Goal: Task Accomplishment & Management: Use online tool/utility

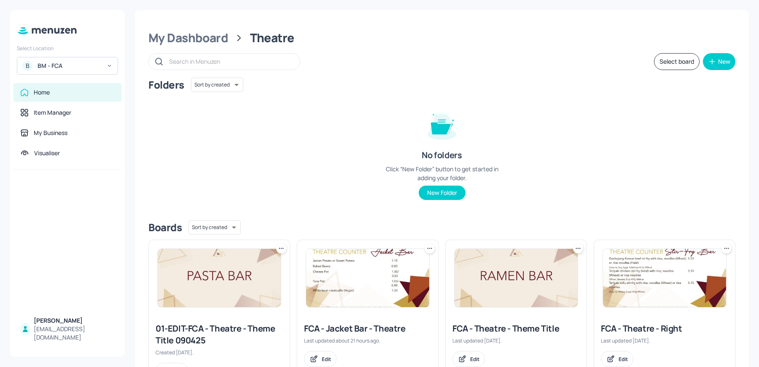
click at [53, 65] on div "BM - FCA" at bounding box center [70, 66] width 64 height 8
click at [57, 68] on div "BM - FCA" at bounding box center [70, 66] width 64 height 8
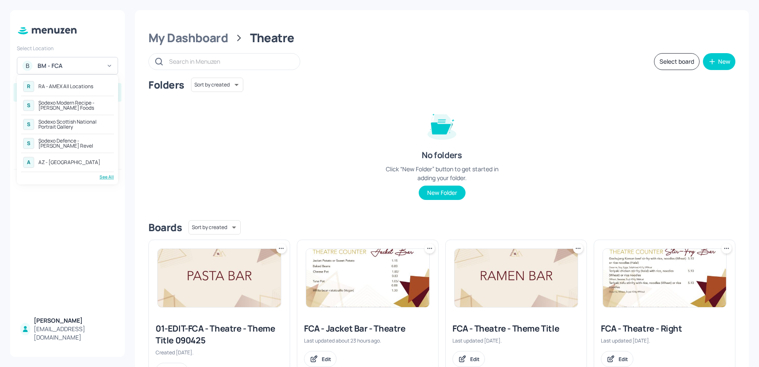
click at [100, 172] on div "R RA - AMEX All Locations S Sodexo Modern Recipe - Kerry Foods S Sodexo Scottis…" at bounding box center [67, 129] width 93 height 101
click at [109, 172] on div "R RA - AMEX All Locations S Sodexo Modern Recipe - Kerry Foods S Sodexo Scottis…" at bounding box center [67, 129] width 93 height 101
click at [106, 177] on div "See All" at bounding box center [67, 177] width 93 height 6
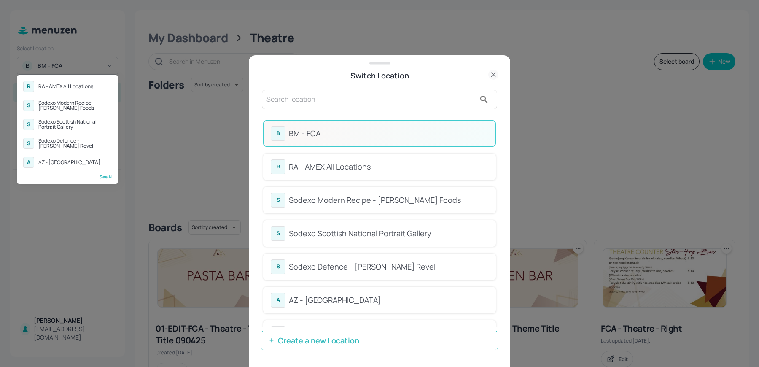
click at [293, 88] on div at bounding box center [379, 183] width 759 height 367
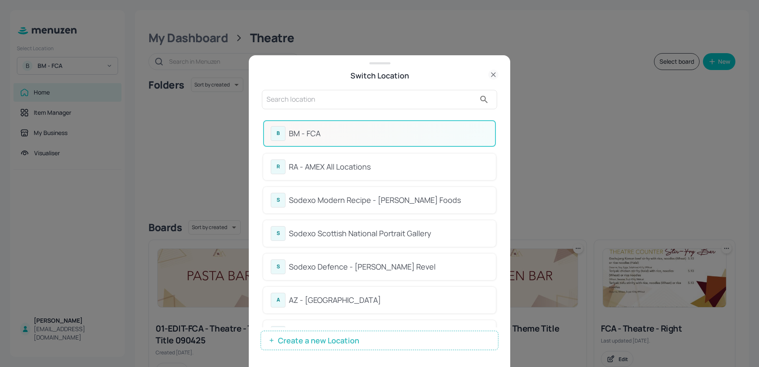
click at [277, 100] on input "text" at bounding box center [370, 99] width 209 height 13
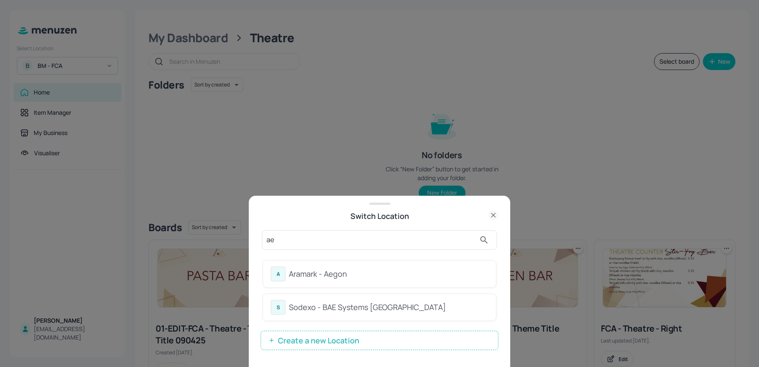
type input "ae"
click at [296, 277] on div "Aramark - Aegon" at bounding box center [388, 273] width 199 height 11
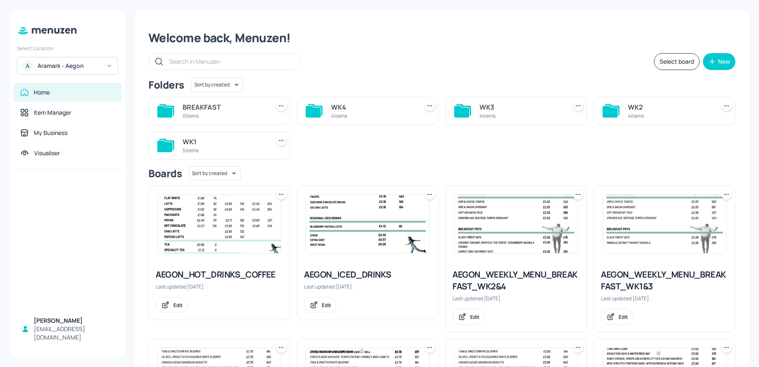
click at [400, 151] on div "BREAKFAST 0 items WK4 4 items WK3 4 items WK2 4 items WK1 5 items" at bounding box center [438, 124] width 593 height 69
click at [202, 147] on div "5 items" at bounding box center [224, 150] width 83 height 7
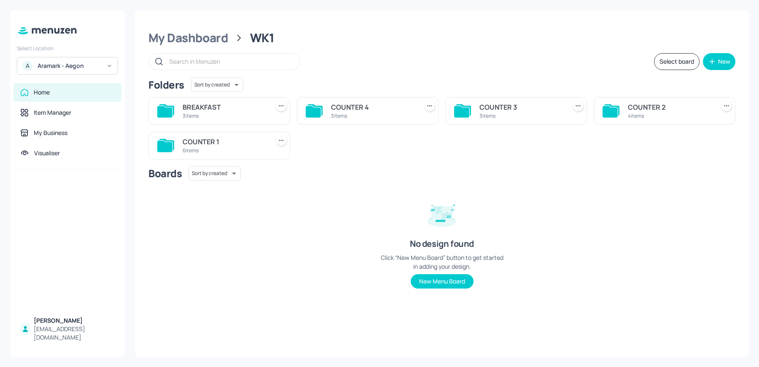
click at [337, 107] on div "COUNTER 4" at bounding box center [372, 107] width 83 height 10
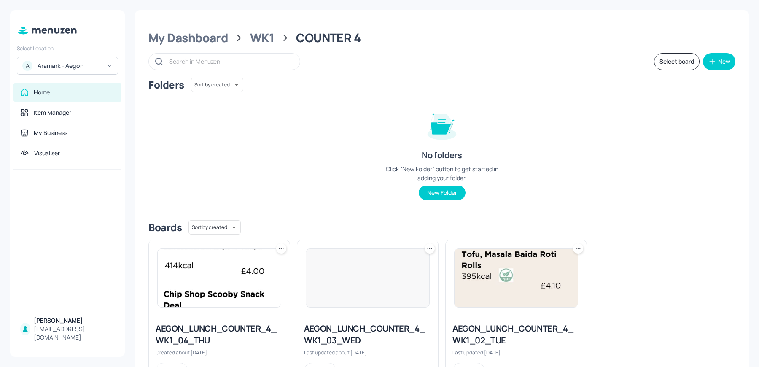
scroll to position [38, 0]
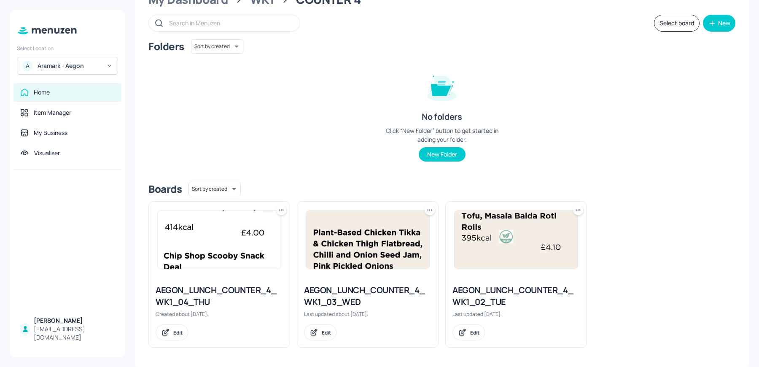
click at [198, 300] on div "AEGON_LUNCH_COUNTER_4_WK1_04_THU" at bounding box center [219, 296] width 127 height 24
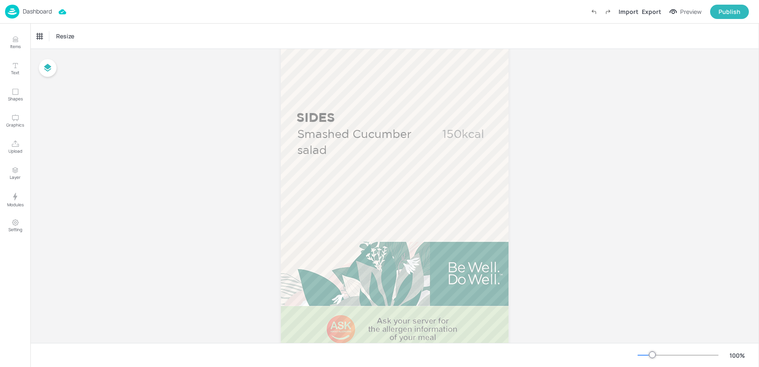
scroll to position [557, 0]
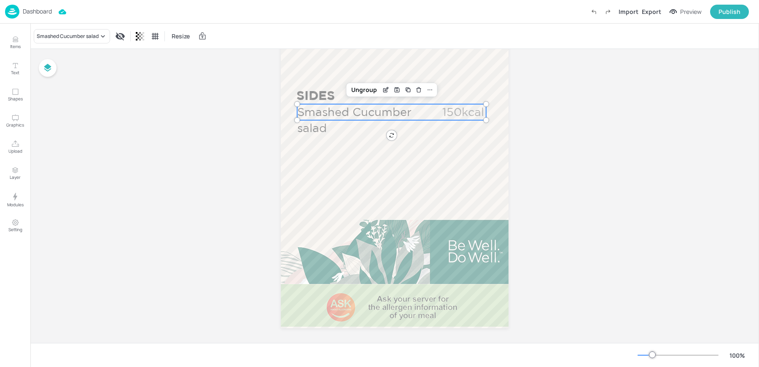
click at [369, 115] on span "Smashed Cucumber salad" at bounding box center [354, 119] width 114 height 29
click at [78, 39] on div "Smashed Cucumber salad" at bounding box center [68, 36] width 62 height 8
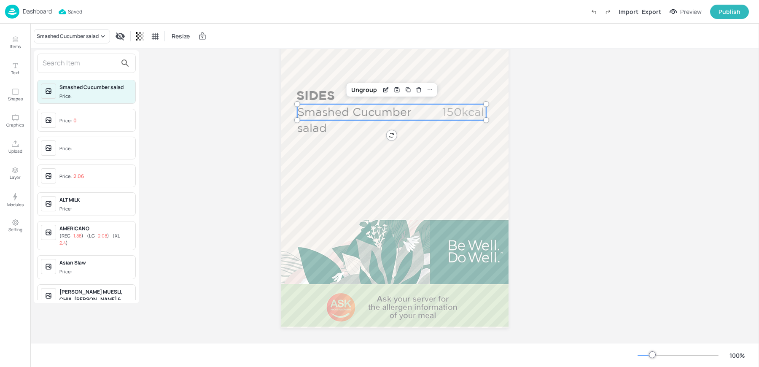
click at [65, 147] on div "Price:" at bounding box center [66, 148] width 14 height 7
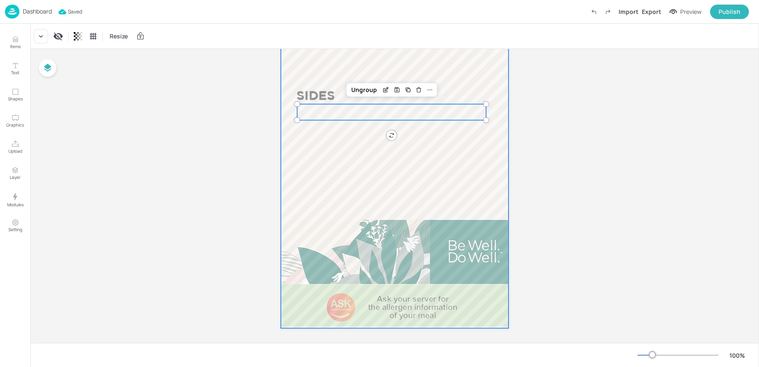
scroll to position [0, 0]
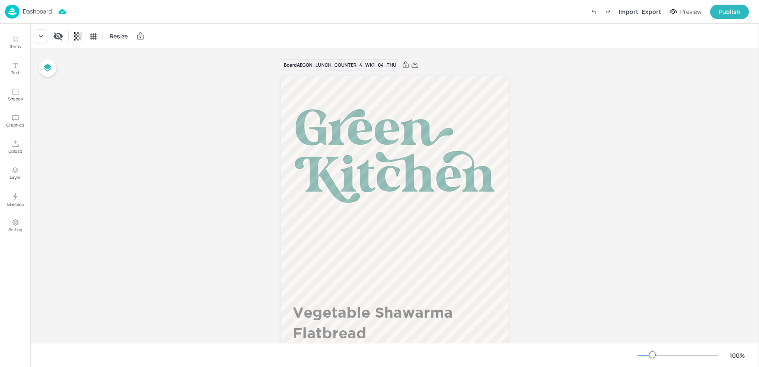
click at [653, 17] on div "Import Export Preview Publish" at bounding box center [667, 12] width 162 height 14
click at [653, 14] on div "Export" at bounding box center [651, 11] width 19 height 9
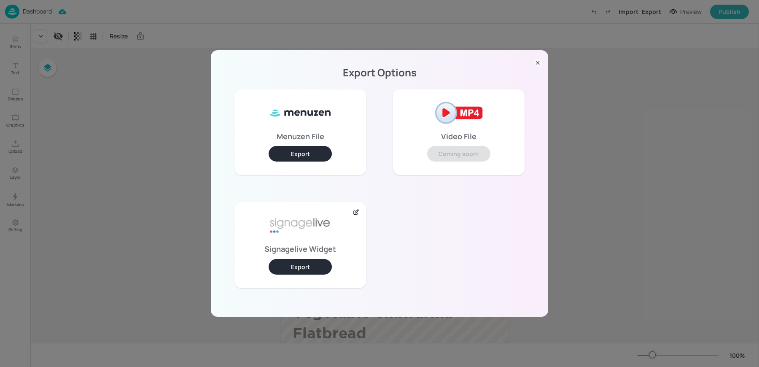
click at [294, 271] on button "Export" at bounding box center [300, 267] width 63 height 16
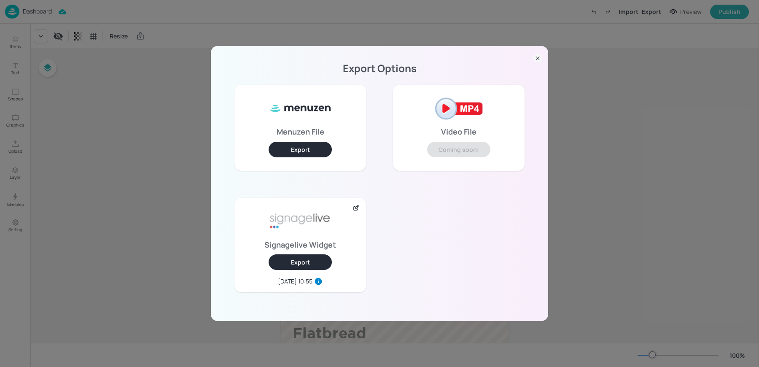
click at [91, 117] on div "Export Options Menuzen File Export Video File Coming soon! Signagelive Widget E…" at bounding box center [379, 183] width 759 height 367
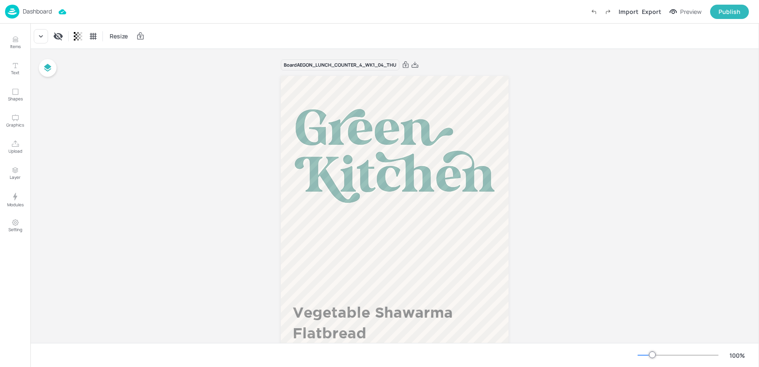
click at [15, 3] on div "Dashboard Import Export Preview Publish" at bounding box center [377, 11] width 744 height 23
click at [10, 13] on img at bounding box center [12, 12] width 14 height 14
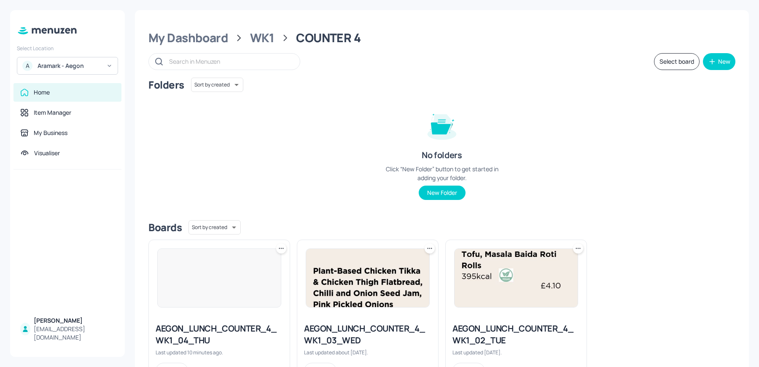
click at [61, 71] on div "A Aramark - Aegon" at bounding box center [67, 66] width 101 height 18
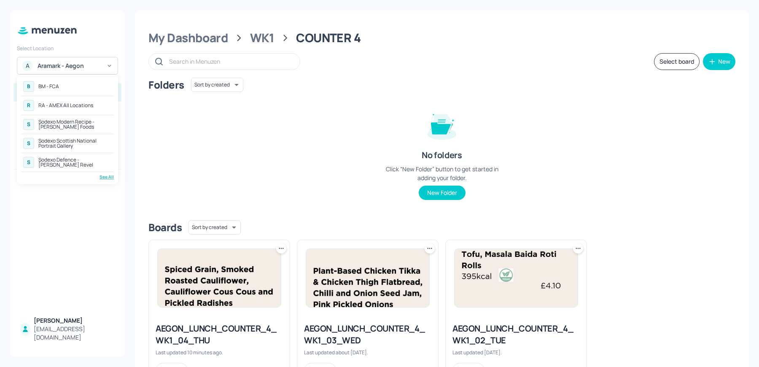
click at [108, 178] on div "See All" at bounding box center [67, 177] width 93 height 6
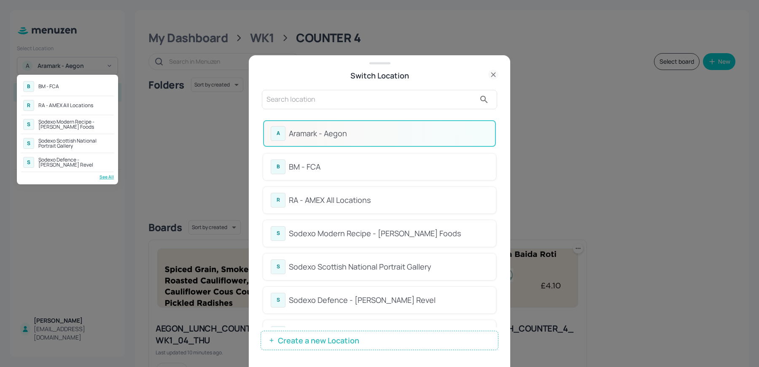
click at [311, 97] on div at bounding box center [379, 183] width 759 height 367
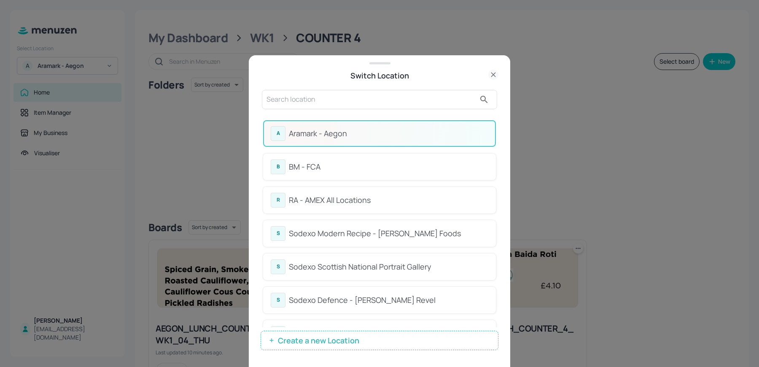
click at [311, 97] on div "B BM - FCA R RA - AMEX All Locations S Sodexo Modern Recipe - Kerry Foods S Sod…" at bounding box center [379, 183] width 759 height 367
click at [311, 97] on input "text" at bounding box center [370, 99] width 209 height 13
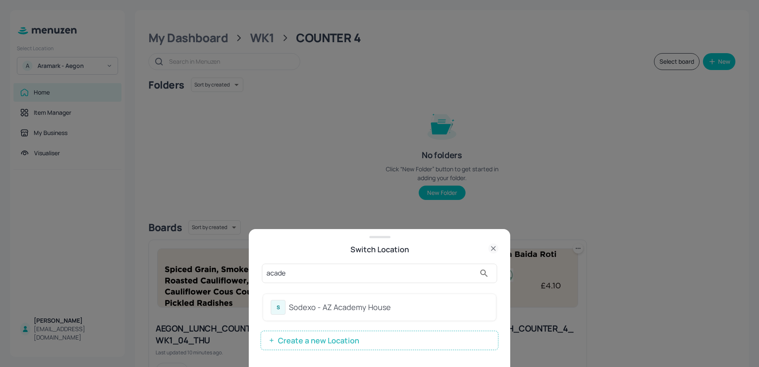
type input "acade"
click at [299, 311] on div "Sodexo - AZ Academy House" at bounding box center [388, 306] width 199 height 11
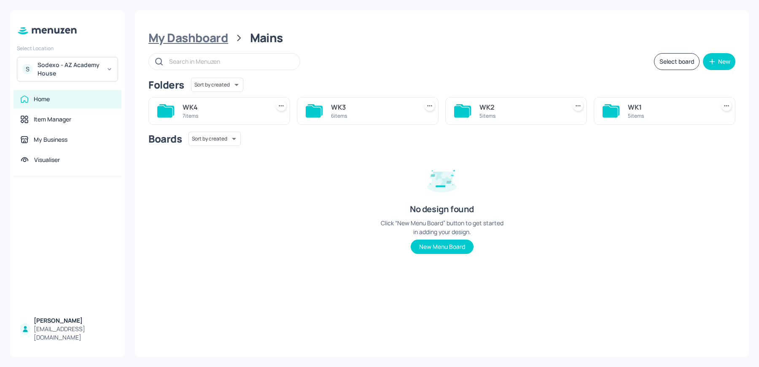
click at [223, 37] on div "My Dashboard" at bounding box center [188, 37] width 80 height 15
click at [530, 101] on div "Tablets 8 items" at bounding box center [520, 111] width 83 height 20
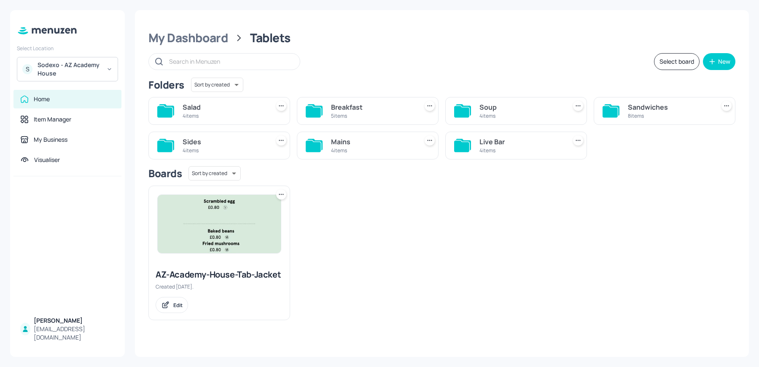
click at [363, 141] on div "Mains" at bounding box center [372, 142] width 83 height 10
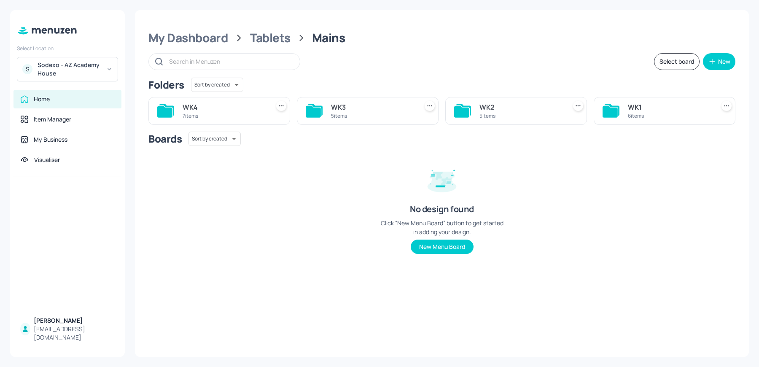
click at [644, 115] on div "6 items" at bounding box center [669, 115] width 83 height 7
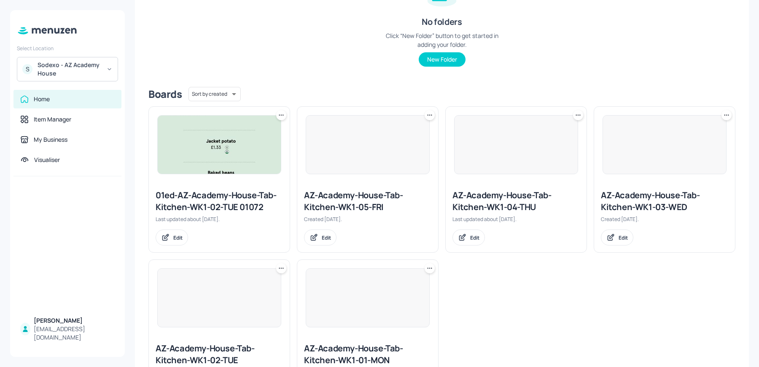
scroll to position [141, 0]
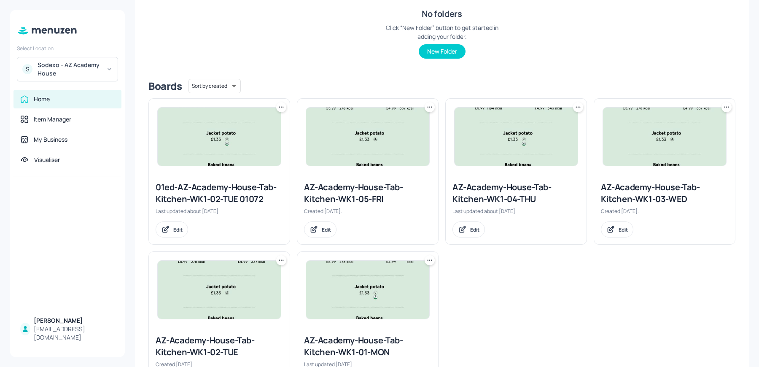
click at [234, 190] on div "01ed-AZ-Academy-House-Tab-Kitchen-WK1-02-TUE 01072" at bounding box center [219, 193] width 127 height 24
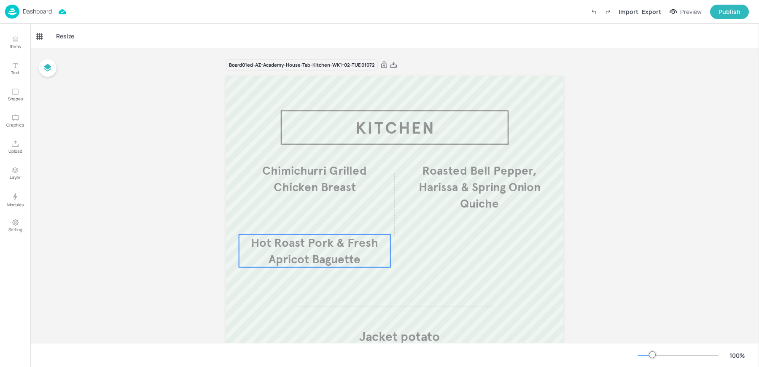
click at [308, 262] on span "Hot Roast Pork & Fresh Apricot Baguette" at bounding box center [314, 250] width 127 height 31
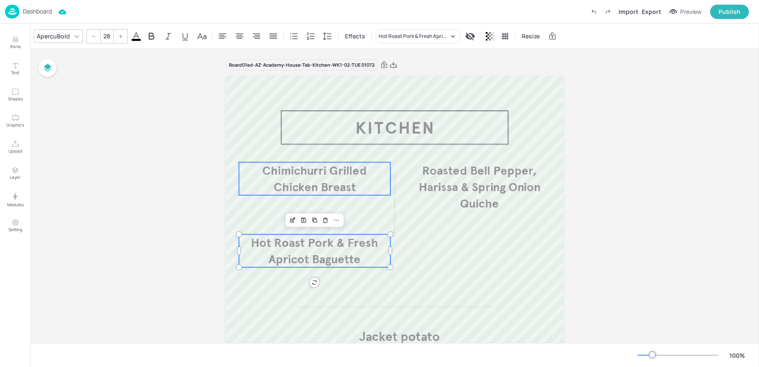
click at [296, 188] on span "Chimichurri Grilled Chicken Breast" at bounding box center [314, 178] width 105 height 31
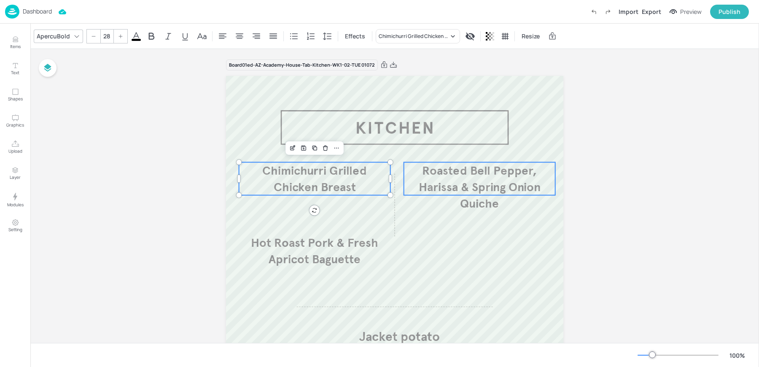
click at [450, 192] on span "Roasted Bell Pepper, Harissa & Spring Onion Quiche" at bounding box center [480, 187] width 122 height 48
click at [322, 182] on span "Chimichurri Grilled Chicken Breast" at bounding box center [314, 178] width 105 height 31
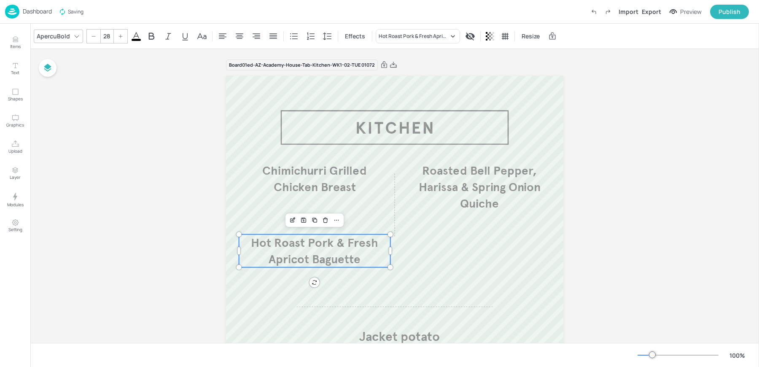
click at [302, 242] on span "Hot Roast Pork & Fresh Apricot Baguette" at bounding box center [314, 250] width 127 height 31
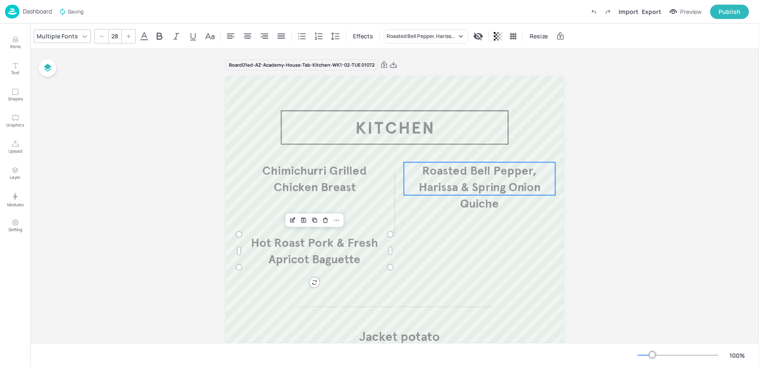
type input "28"
click at [461, 183] on span "Roasted Bell Pepper, Harissa & Spring Onion Quiche" at bounding box center [480, 187] width 122 height 48
click at [14, 46] on p "Items" at bounding box center [15, 46] width 11 height 6
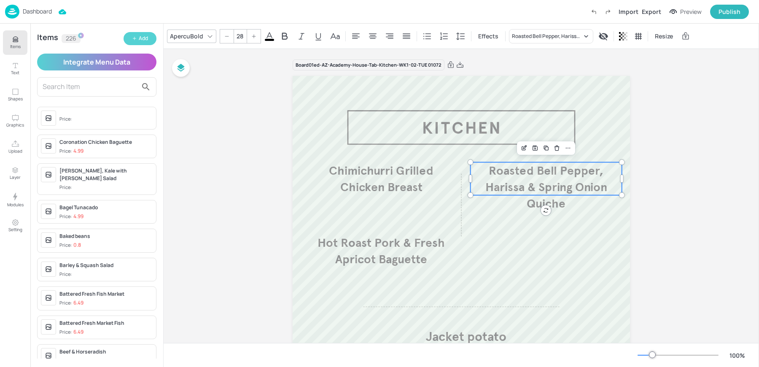
click at [138, 40] on button "Add" at bounding box center [140, 38] width 33 height 13
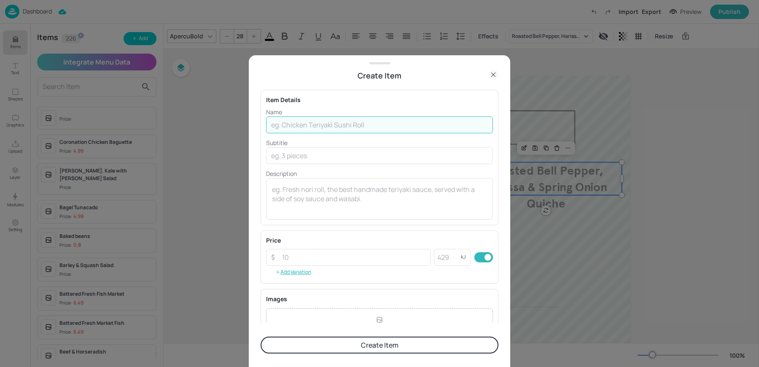
click at [365, 121] on input "text" at bounding box center [379, 124] width 227 height 17
type input "Beef Burger Al Pastor"
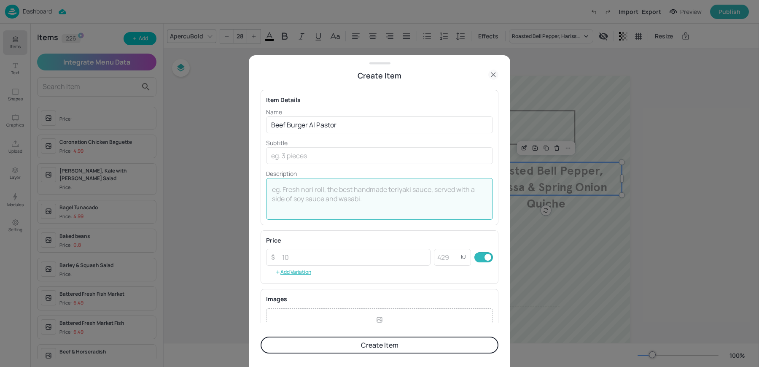
click at [336, 201] on textarea at bounding box center [379, 199] width 215 height 28
type textarea "Grilled beef patty, tomato & chilli salsa, grilled pineapple, Monterey Jack che…"
click at [311, 259] on input "number" at bounding box center [353, 257] width 153 height 17
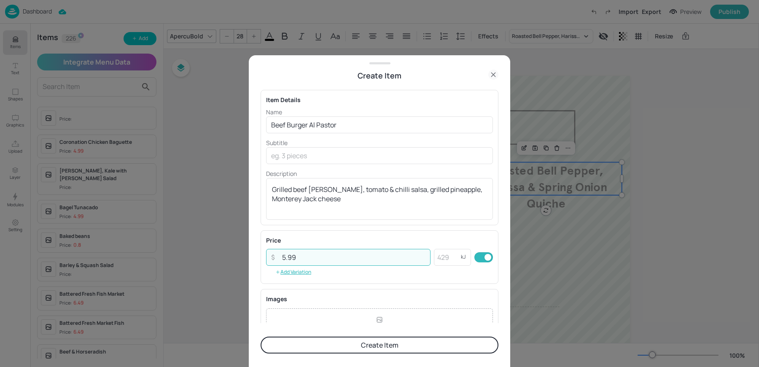
type input "5.99"
click at [351, 340] on button "Create Item" at bounding box center [379, 344] width 238 height 17
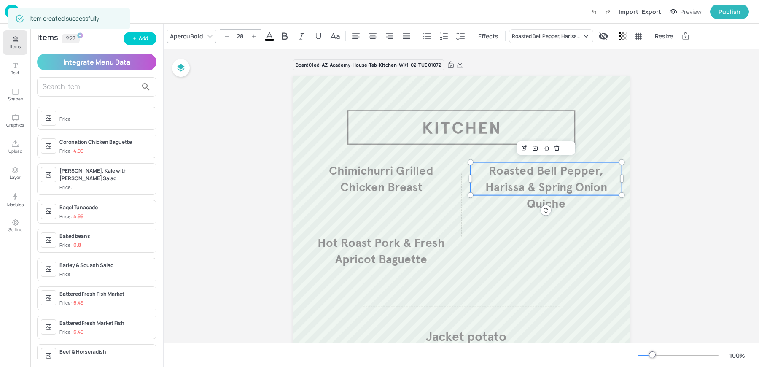
click at [141, 40] on div "Add" at bounding box center [143, 39] width 9 height 8
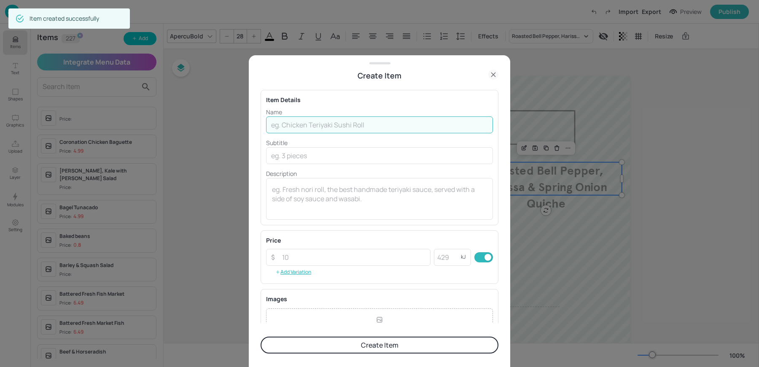
click at [287, 124] on input "text" at bounding box center [379, 124] width 227 height 17
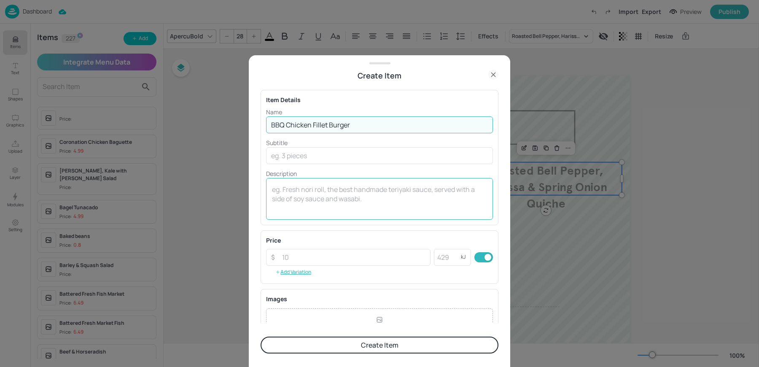
type input "BBQ Chicken Fillet Burger"
click at [292, 194] on textarea at bounding box center [379, 199] width 215 height 28
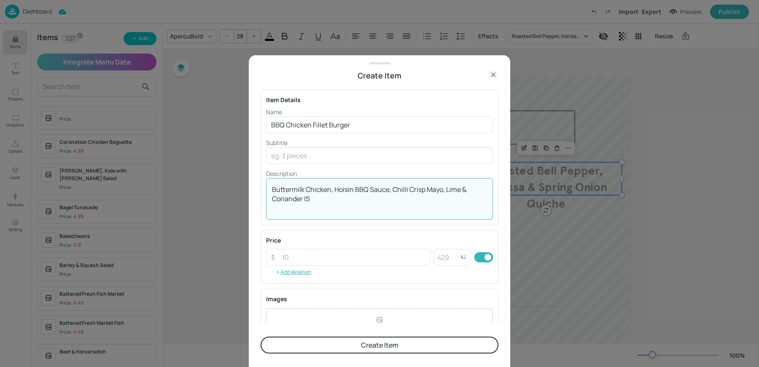
click at [326, 211] on textarea "Buttermilk Chicken, Hoisin BBQ Sauce, Chilli Crisp Mayo, Lime & Coriander lS" at bounding box center [379, 199] width 215 height 28
type textarea "Buttermilk Chicken, Hoisin BBQ Sauce, Chilli Crisp Mayo, Lime & Coriander Slaw"
click at [289, 262] on input "number" at bounding box center [353, 257] width 153 height 17
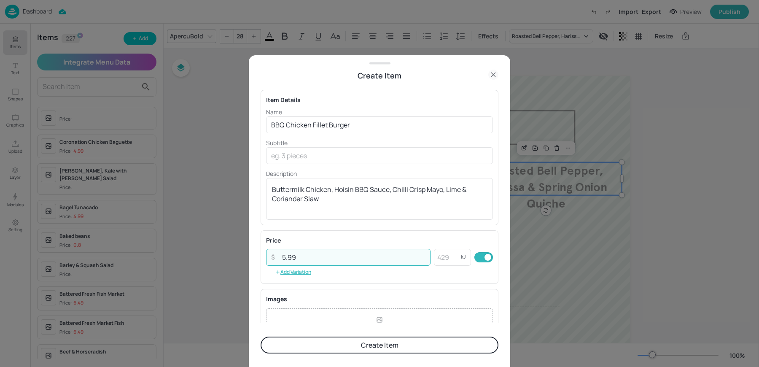
type input "5.99"
click at [260, 336] on button "Create Item" at bounding box center [379, 344] width 238 height 17
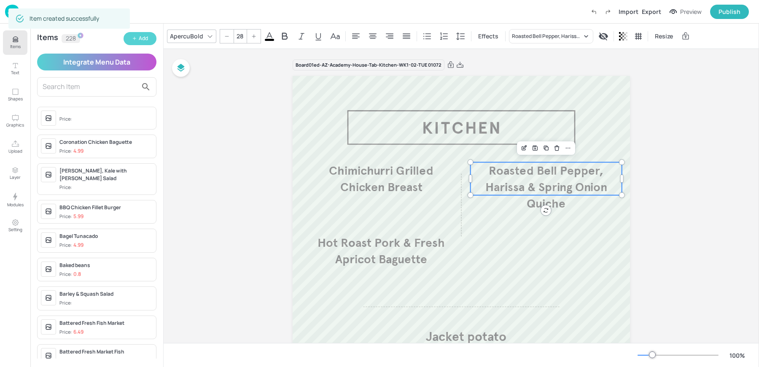
click at [146, 43] on button "Add" at bounding box center [140, 38] width 33 height 13
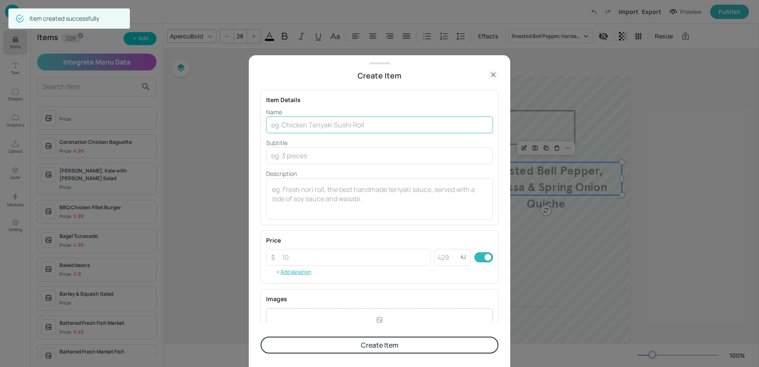
click at [286, 120] on input "text" at bounding box center [379, 124] width 227 height 17
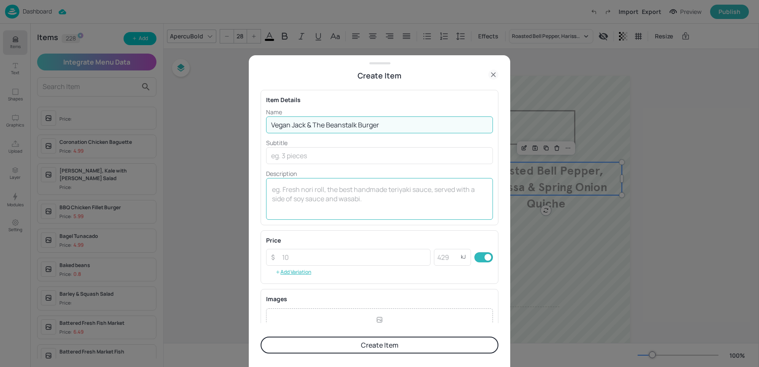
type input "Vegan Jack & The Beanstalk Burger"
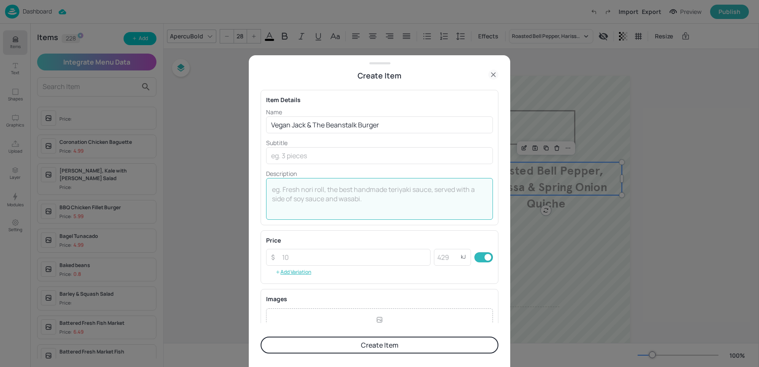
click at [301, 204] on textarea at bounding box center [379, 199] width 215 height 28
type textarea "C"
type textarea "Crispy fried vega fillet, pulled Gochujan jackfruit and black beans, vegan chee…"
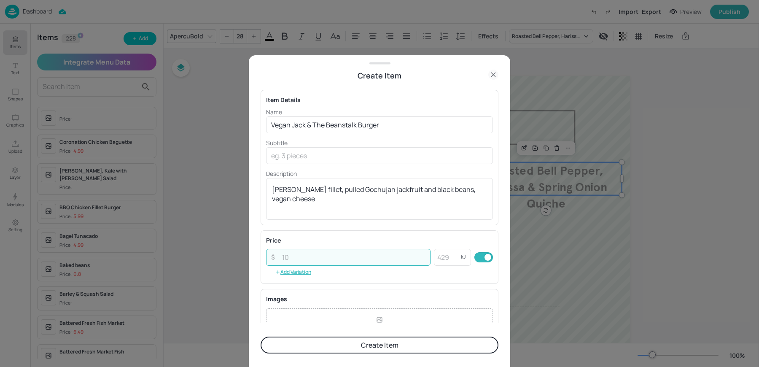
click at [302, 258] on input "number" at bounding box center [353, 257] width 153 height 17
type input "4.99"
click at [332, 349] on button "Create Item" at bounding box center [379, 344] width 238 height 17
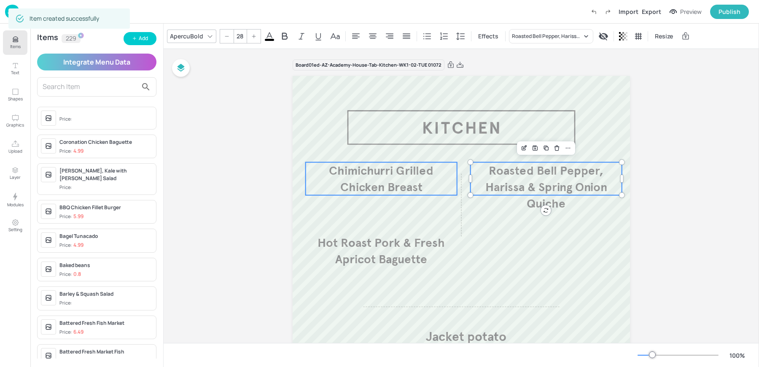
type input "28"
click at [357, 193] on p "Chimichurri Grilled Chicken Breast" at bounding box center [381, 178] width 151 height 33
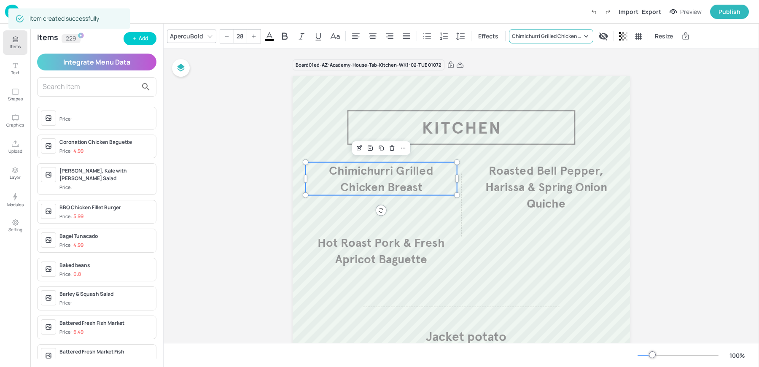
click at [532, 38] on div "Chimichurri Grilled Chicken Breast" at bounding box center [547, 36] width 70 height 8
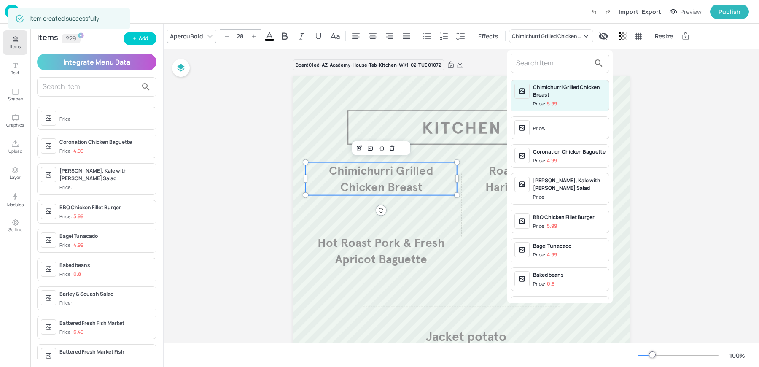
click at [548, 62] on input "text" at bounding box center [553, 62] width 74 height 13
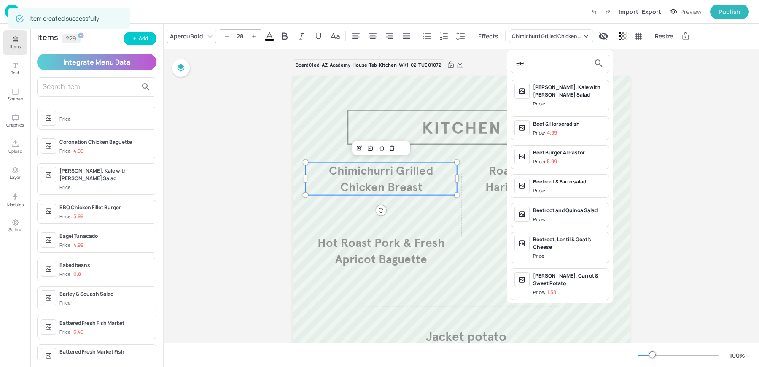
type input "e"
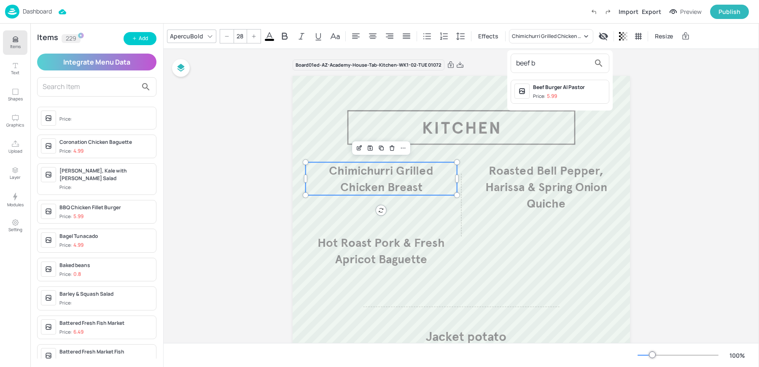
type input "beef b"
click at [544, 93] on div "Price: 5.99" at bounding box center [545, 96] width 24 height 7
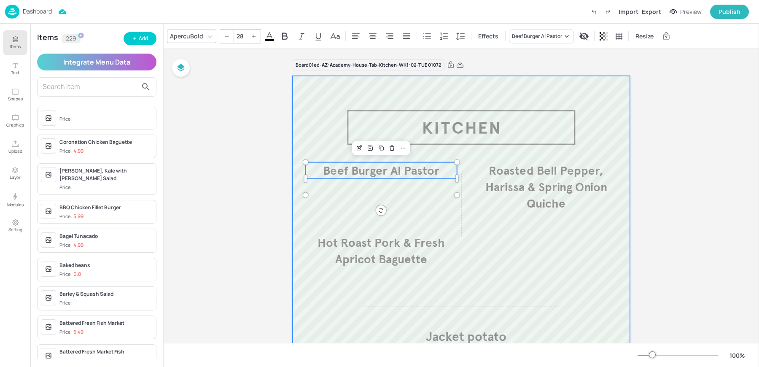
click at [538, 213] on div at bounding box center [461, 346] width 337 height 540
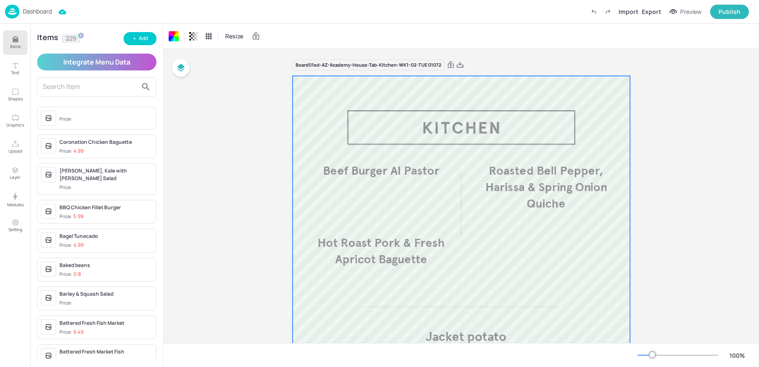
click at [392, 185] on div at bounding box center [461, 346] width 337 height 540
click at [384, 174] on span "Beef Burger Al Pastor" at bounding box center [381, 170] width 116 height 15
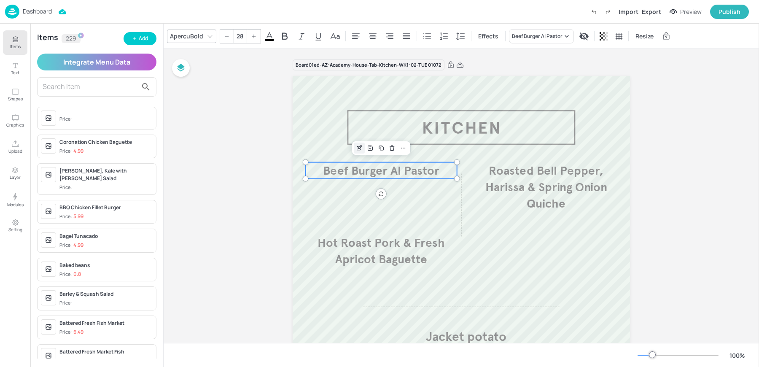
click at [356, 150] on icon "Edit Item" at bounding box center [359, 148] width 7 height 7
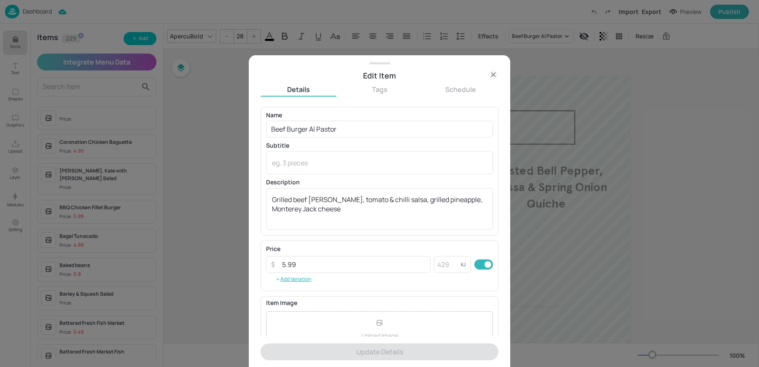
click at [489, 75] on icon at bounding box center [493, 75] width 10 height 10
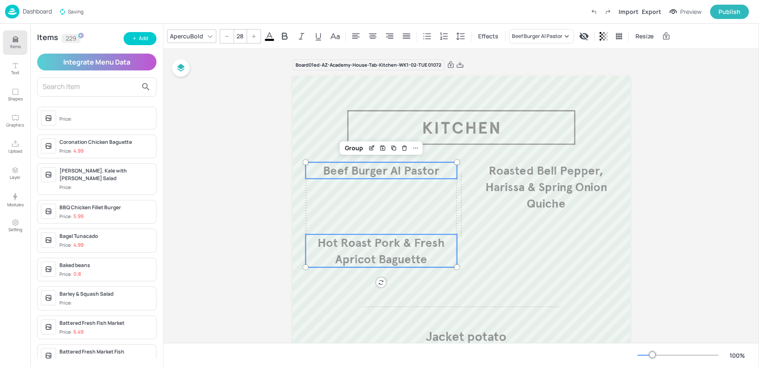
click at [349, 250] on p "Hot Roast Pork & Fresh Apricot Baguette" at bounding box center [381, 250] width 151 height 33
click at [532, 201] on span "Roasted Bell Pepper, Harissa & Spring Onion Quiche" at bounding box center [546, 187] width 122 height 48
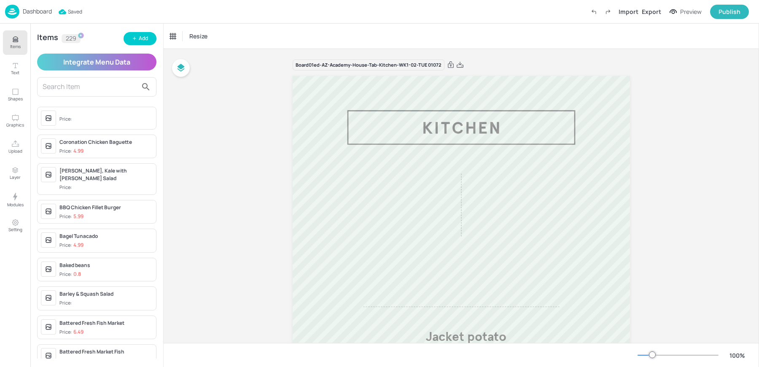
click at [95, 80] on input "text" at bounding box center [90, 86] width 95 height 13
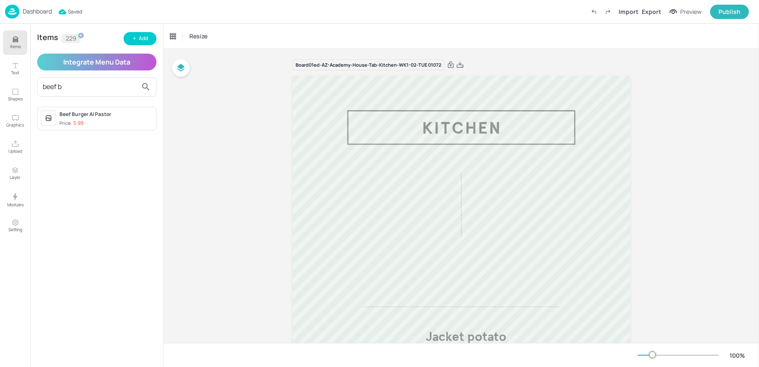
type input "beef b"
click at [99, 116] on div "Beef Burger Al Pastor" at bounding box center [105, 114] width 93 height 8
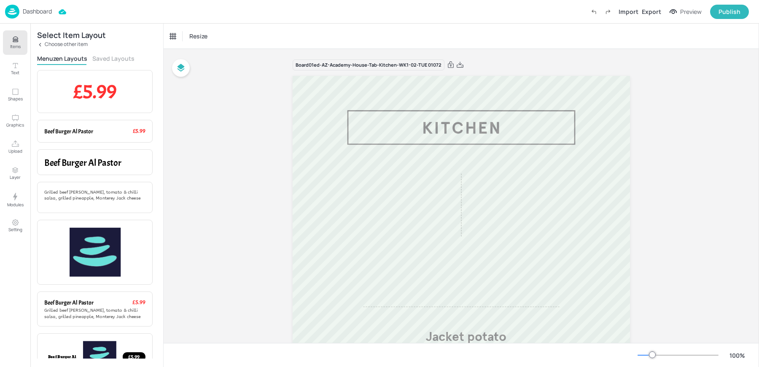
click at [105, 57] on button "Saved Layouts" at bounding box center [113, 58] width 42 height 8
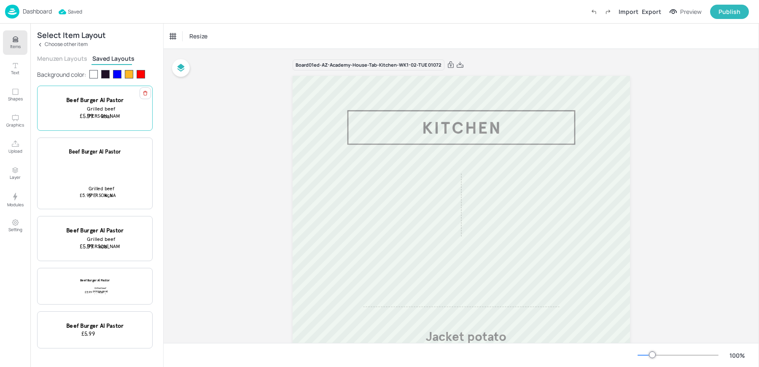
click at [100, 108] on span "Grilled beef patty, tomato & chilli salsa, grilled pineapple, Monterey Jack che…" at bounding box center [103, 134] width 33 height 56
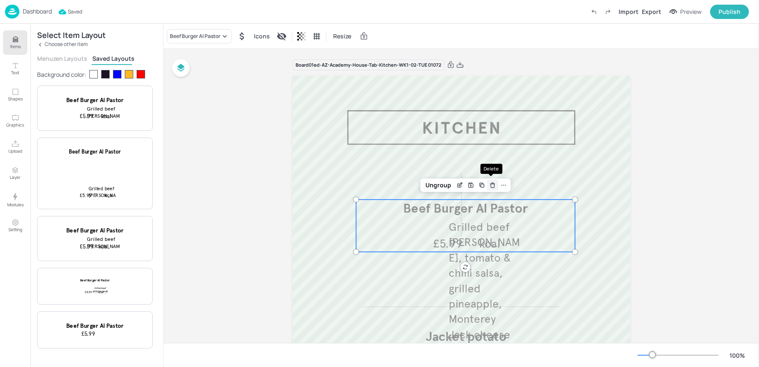
click at [491, 187] on icon "Delete" at bounding box center [492, 185] width 6 height 7
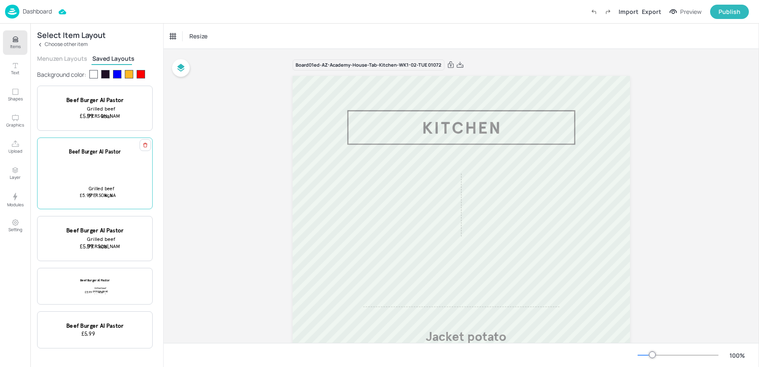
click at [92, 186] on span "Grilled beef patty, tomato & chilli salsa, grilled pineapple, Monterey Jack che…" at bounding box center [103, 212] width 28 height 52
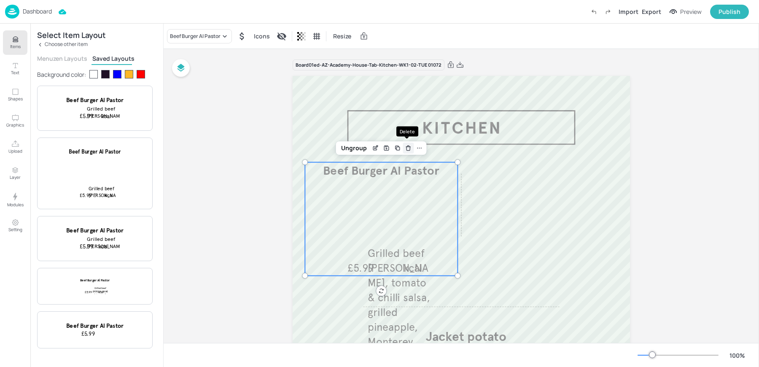
click at [405, 147] on icon "Delete" at bounding box center [408, 148] width 6 height 7
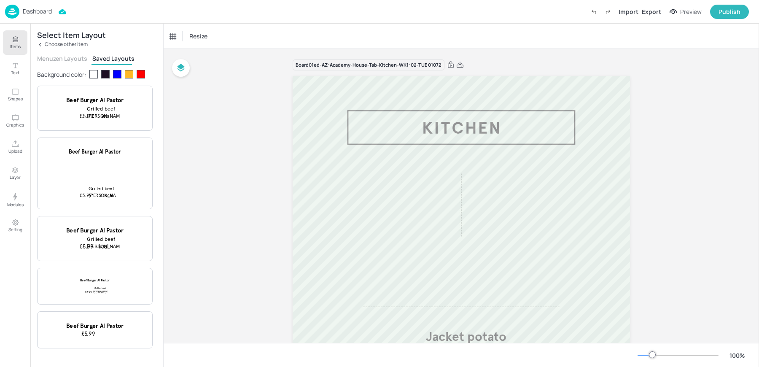
click at [23, 14] on p "Dashboard" at bounding box center [37, 11] width 29 height 6
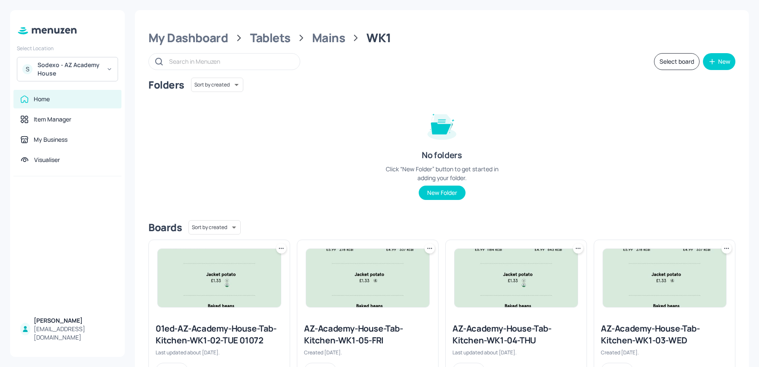
click at [352, 274] on img at bounding box center [367, 278] width 123 height 58
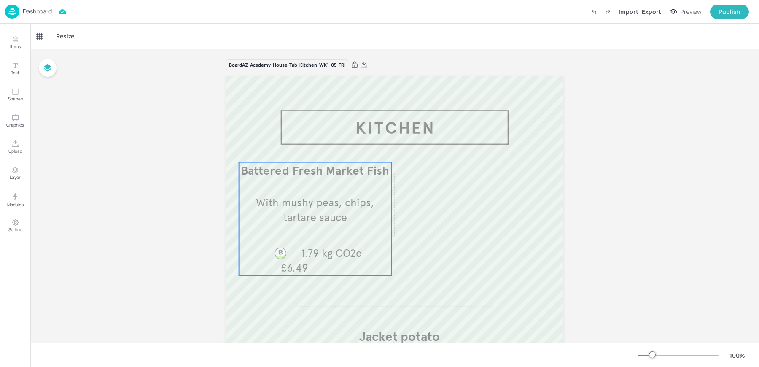
click at [309, 244] on div "Battered Fresh Market Fish With mushy peas, chips, tartare sauce £6.49 1.79 kg …" at bounding box center [315, 218] width 153 height 113
click at [317, 145] on icon "Save Layout" at bounding box center [320, 148] width 7 height 7
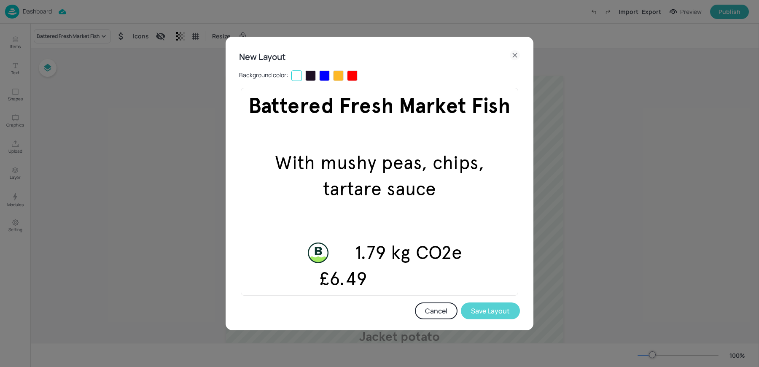
click at [482, 310] on button "Save Layout" at bounding box center [490, 310] width 59 height 17
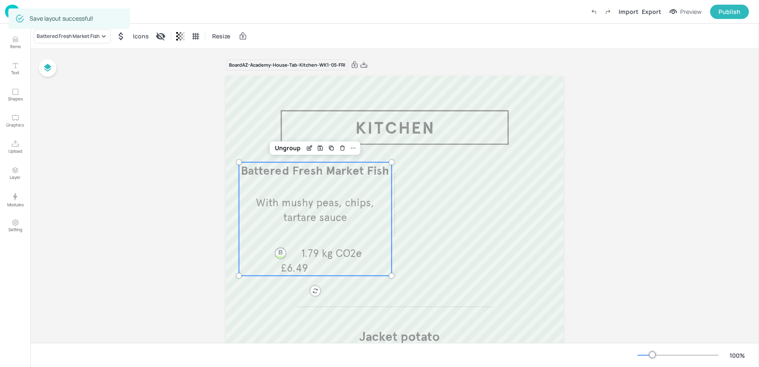
click at [111, 142] on div "Board AZ-Academy-House-Tab-Kitchen-WK1-05-FRI Jacket potato £1.33 Baked beans £…" at bounding box center [394, 343] width 728 height 588
click at [7, 14] on img at bounding box center [12, 12] width 14 height 14
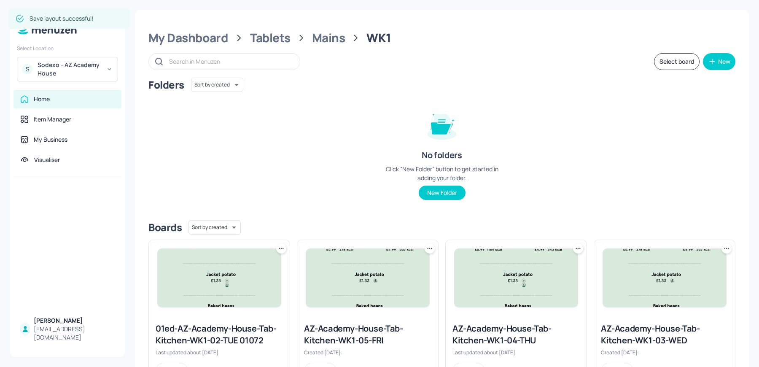
click at [240, 286] on img at bounding box center [219, 278] width 123 height 58
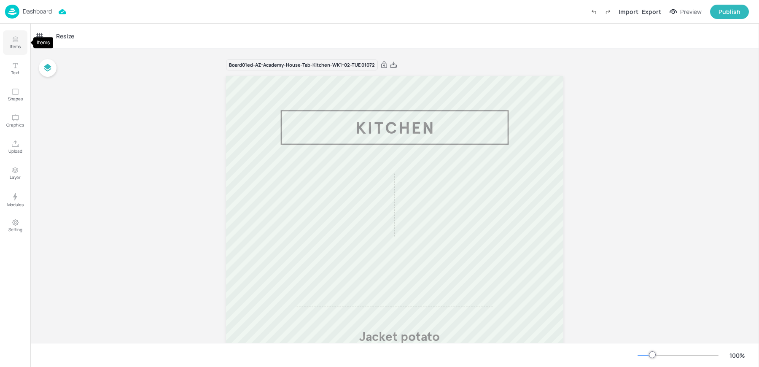
click at [15, 42] on icon "Items" at bounding box center [15, 41] width 5 height 1
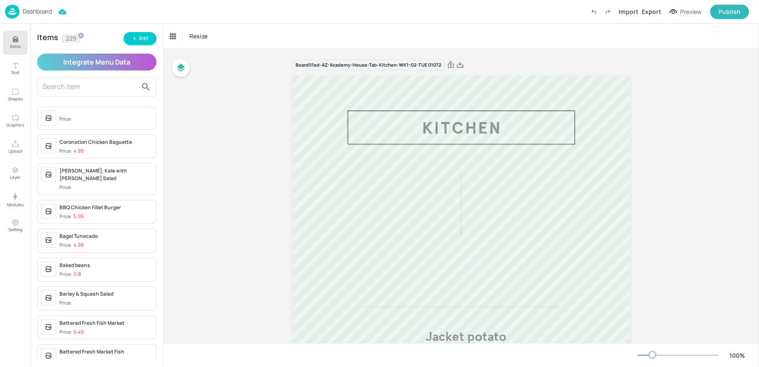
click at [84, 91] on input "text" at bounding box center [90, 86] width 95 height 13
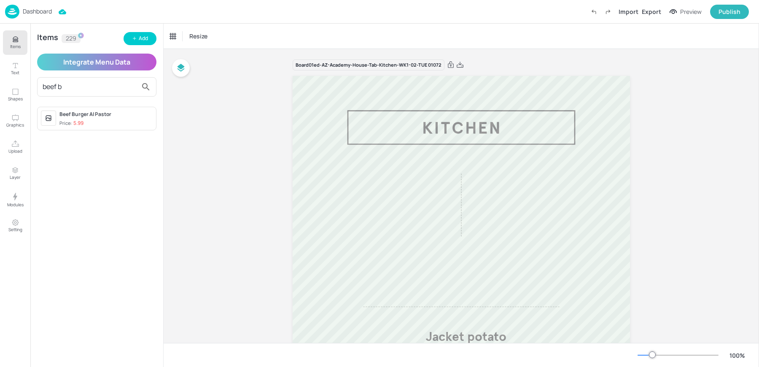
type input "beef b"
click at [87, 120] on span "Price: 5.99" at bounding box center [105, 123] width 93 height 7
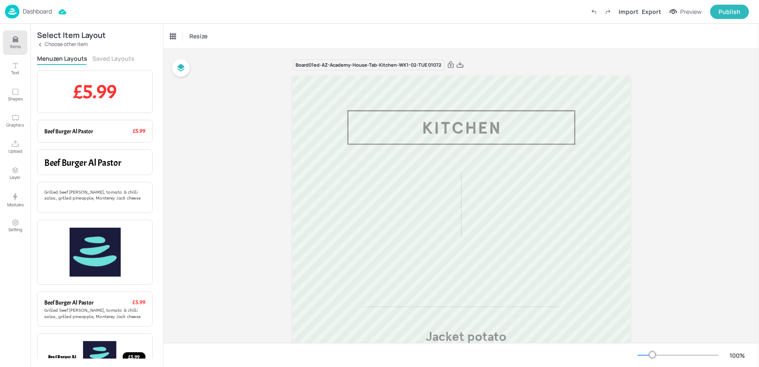
click at [110, 57] on button "Saved Layouts" at bounding box center [113, 58] width 42 height 8
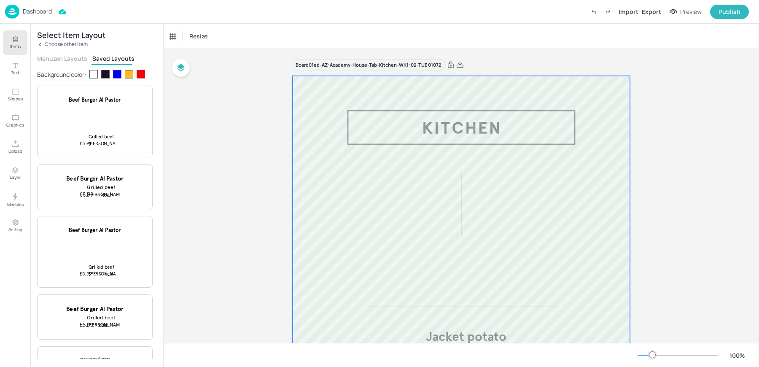
click at [353, 199] on div at bounding box center [461, 346] width 337 height 540
click at [102, 124] on div "Beef Burger Al Pastor £5.99 Grilled beef patty, tomato & chilli salsa, grilled …" at bounding box center [95, 121] width 68 height 51
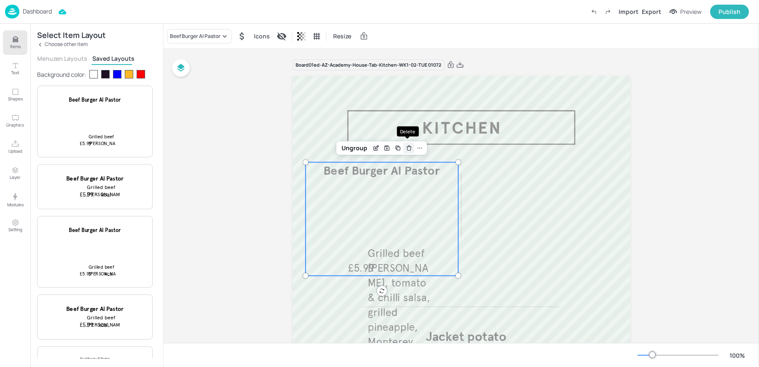
click at [407, 148] on icon "Delete" at bounding box center [409, 148] width 4 height 4
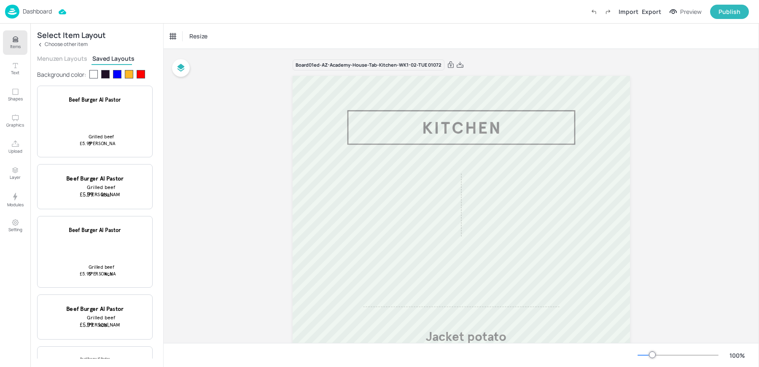
click at [40, 14] on p "Dashboard" at bounding box center [37, 11] width 29 height 6
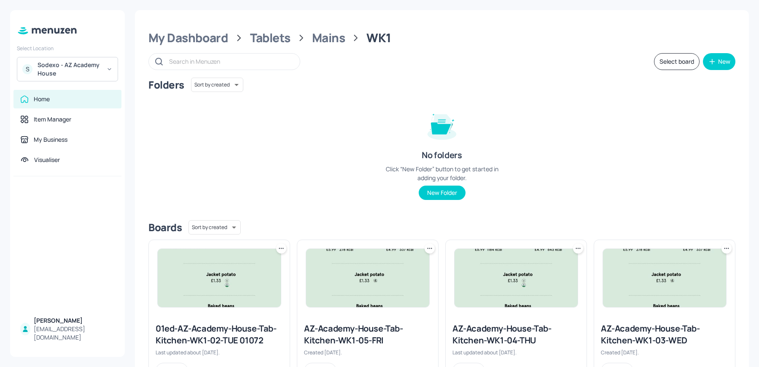
click at [357, 280] on img at bounding box center [367, 278] width 123 height 58
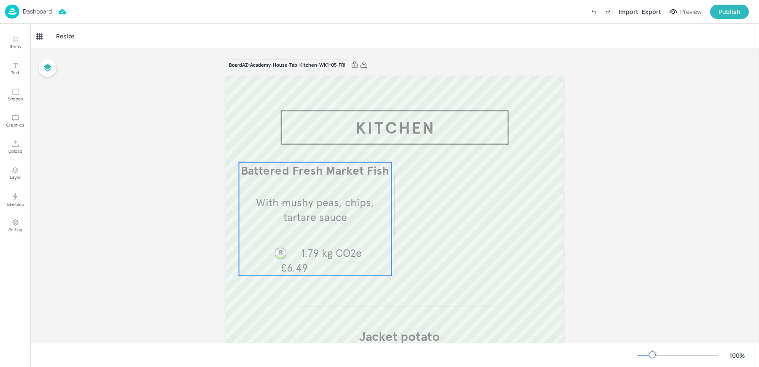
click at [318, 206] on span "With mushy peas, chips, tartare sauce" at bounding box center [315, 210] width 118 height 28
click at [319, 150] on icon "Save Layout" at bounding box center [320, 147] width 5 height 5
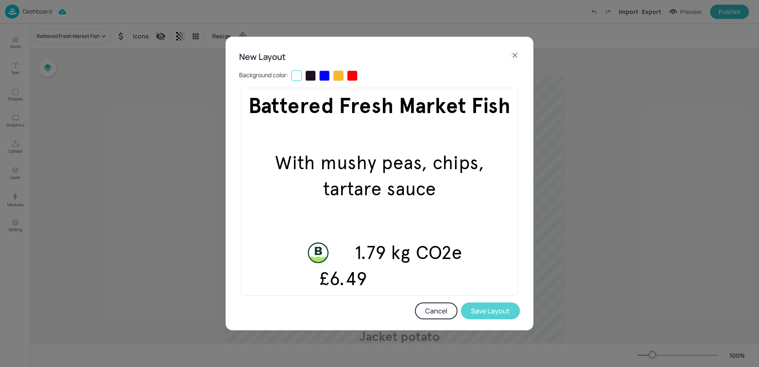
click at [493, 311] on button "Save Layout" at bounding box center [490, 310] width 59 height 17
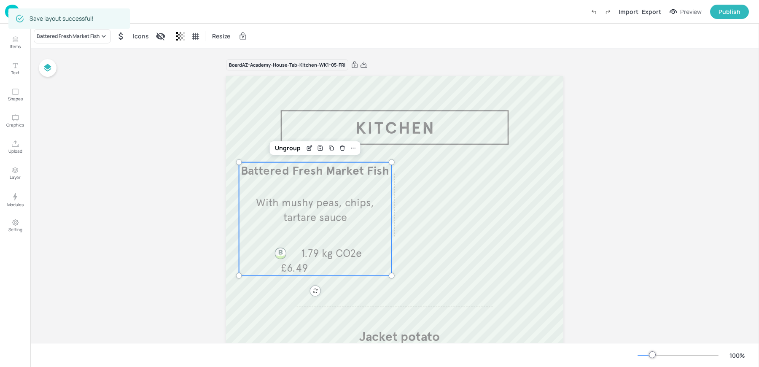
click at [8, 12] on img at bounding box center [12, 12] width 14 height 14
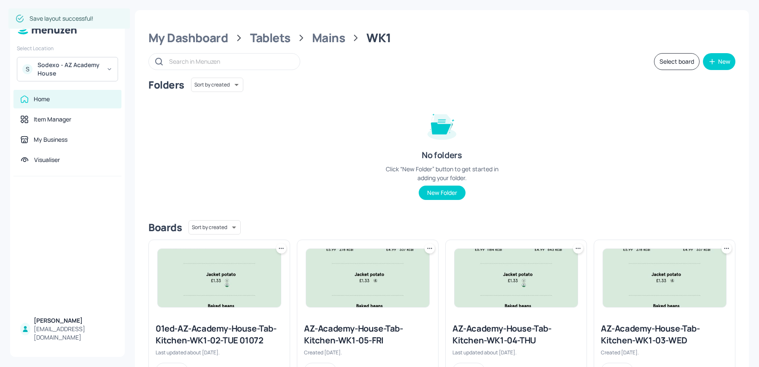
click at [230, 311] on div at bounding box center [219, 278] width 141 height 76
click at [223, 291] on img at bounding box center [219, 278] width 123 height 58
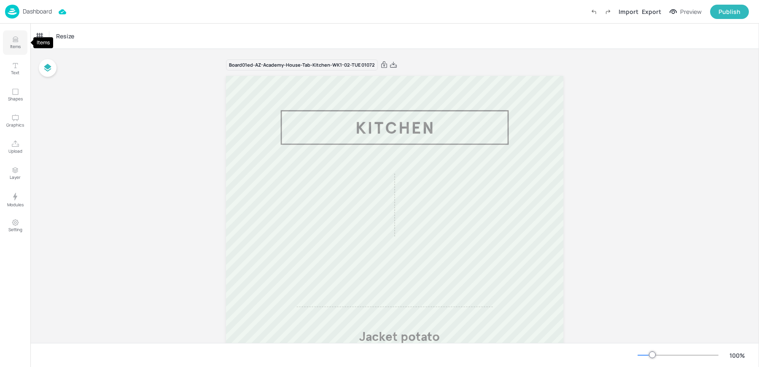
click at [12, 40] on icon "Items" at bounding box center [15, 39] width 8 height 8
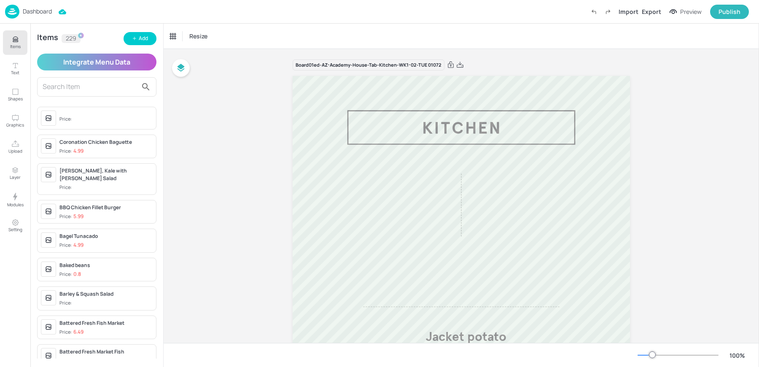
click at [74, 83] on input "text" at bounding box center [90, 86] width 95 height 13
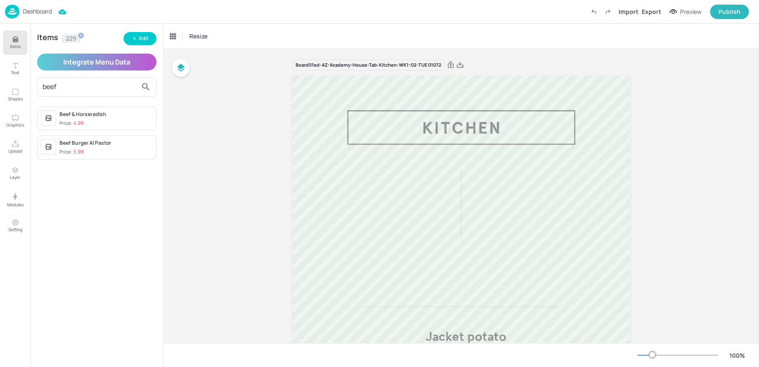
type input "beef"
click at [91, 138] on div "Beef Burger Al Pastor Price: 5.99" at bounding box center [96, 147] width 119 height 24
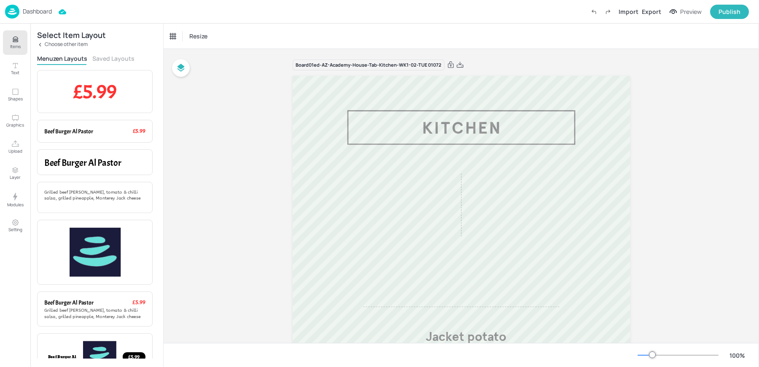
click at [98, 58] on button "Saved Layouts" at bounding box center [113, 58] width 42 height 8
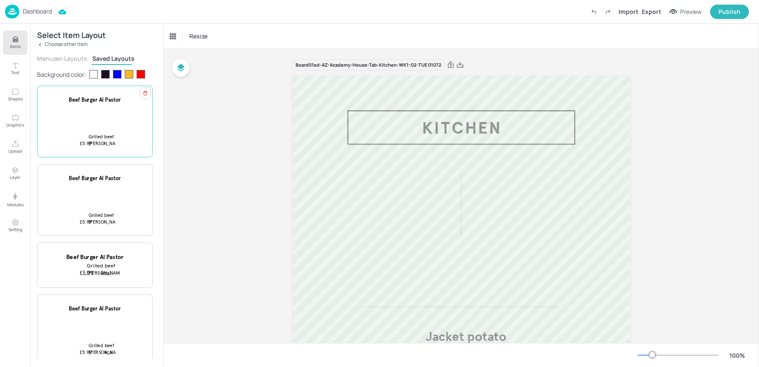
click at [81, 111] on div at bounding box center [95, 117] width 68 height 13
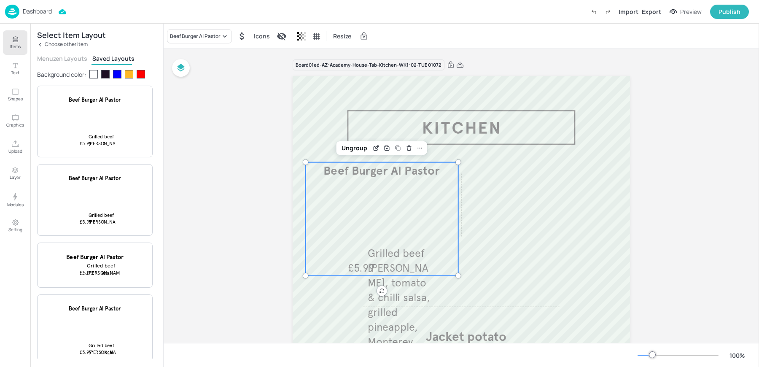
scroll to position [22, 0]
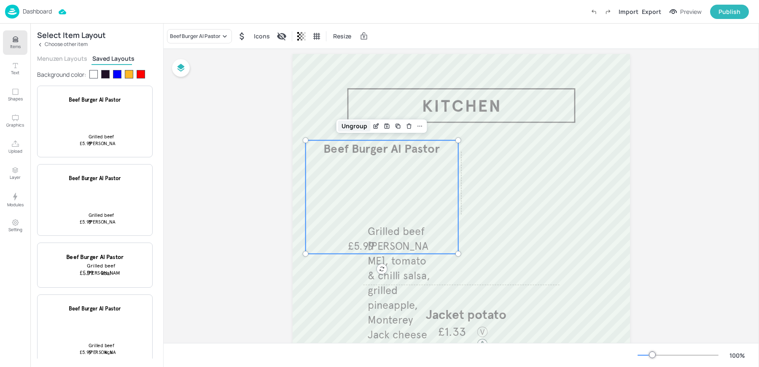
click at [358, 128] on div "Ungroup" at bounding box center [354, 126] width 32 height 11
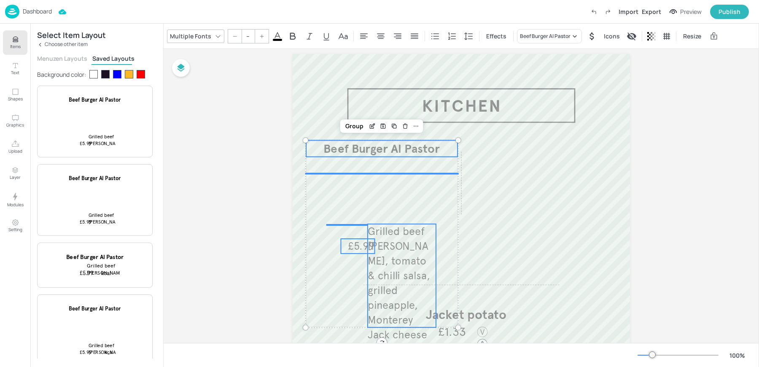
click at [388, 250] on span "Grilled beef patty, tomato & chilli salsa, grilled pineapple, Monterey Jack che…" at bounding box center [399, 283] width 62 height 116
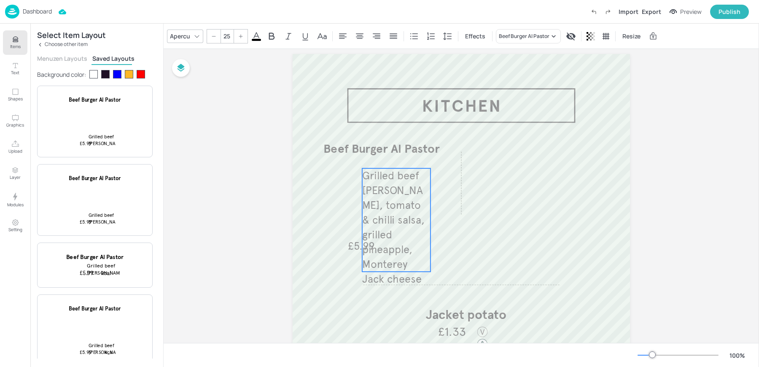
drag, startPoint x: 395, startPoint y: 256, endPoint x: 388, endPoint y: 197, distance: 58.9
click at [388, 197] on span "Grilled beef patty, tomato & chilli salsa, grilled pineapple, Monterey Jack che…" at bounding box center [393, 227] width 62 height 116
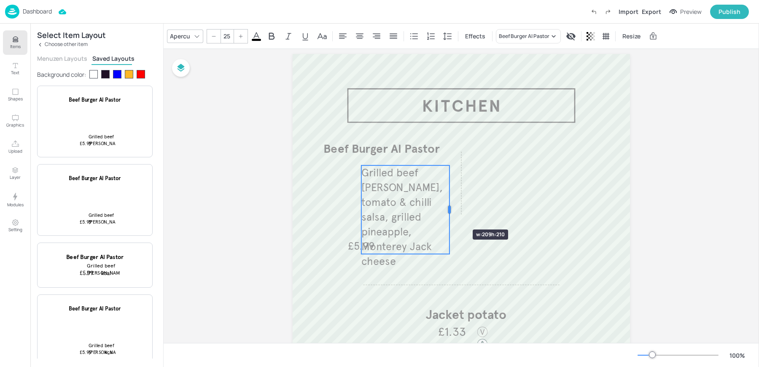
drag, startPoint x: 427, startPoint y: 214, endPoint x: 451, endPoint y: 214, distance: 23.6
click at [451, 214] on div at bounding box center [449, 209] width 7 height 89
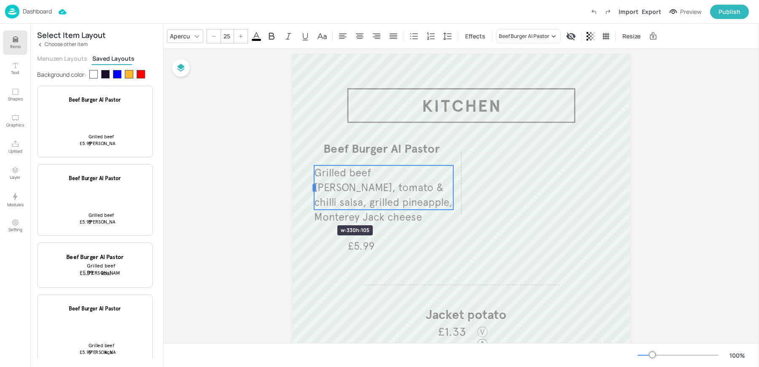
drag, startPoint x: 359, startPoint y: 211, endPoint x: 312, endPoint y: 210, distance: 47.2
click at [312, 210] on div "Jacket potato £1.33 Baked beans £0.80 Cheese £1.00 Beef Burger Al Pastor £5.99 …" at bounding box center [461, 324] width 337 height 540
click at [354, 43] on div "Apercu 25 Effects Beef Burger Al Pastor Resize" at bounding box center [461, 36] width 595 height 25
click at [356, 35] on icon at bounding box center [360, 35] width 8 height 5
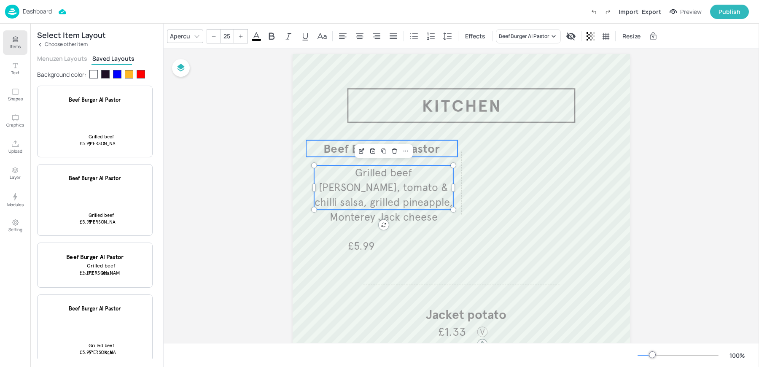
type input "--"
click at [332, 151] on span "Beef Burger Al Pastor" at bounding box center [381, 148] width 116 height 15
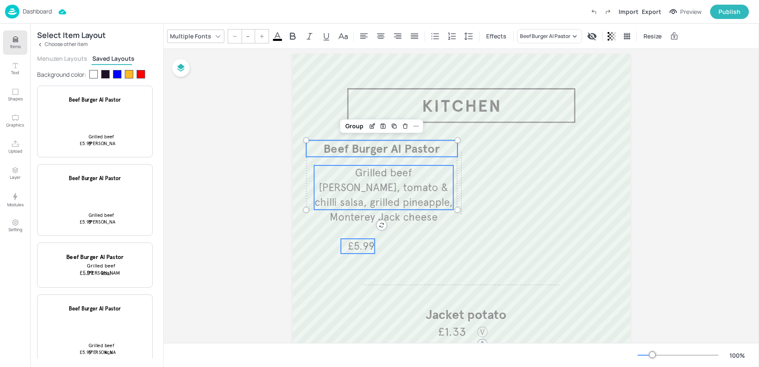
click at [348, 242] on span "£5.99" at bounding box center [361, 246] width 27 height 15
click at [352, 123] on div "Group" at bounding box center [354, 126] width 25 height 11
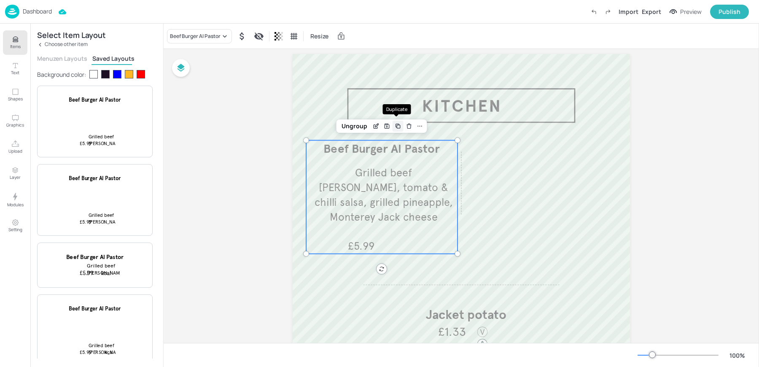
click at [395, 123] on icon "Duplicate" at bounding box center [398, 126] width 7 height 7
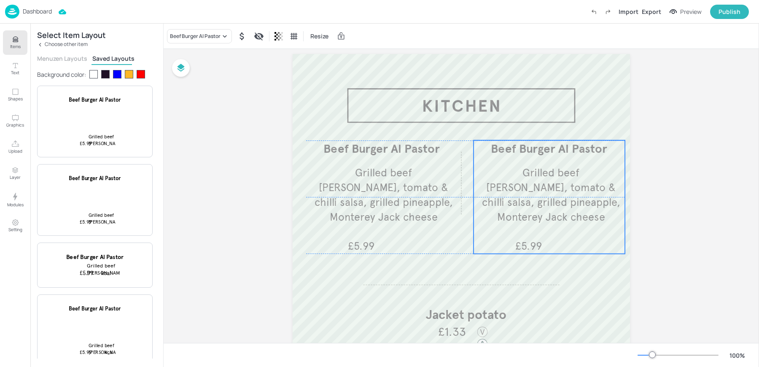
drag, startPoint x: 375, startPoint y: 193, endPoint x: 538, endPoint y: 190, distance: 163.2
click at [538, 190] on span "Grilled beef patty, tomato & chilli salsa, grilled pineapple, Monterey Jack che…" at bounding box center [551, 194] width 138 height 57
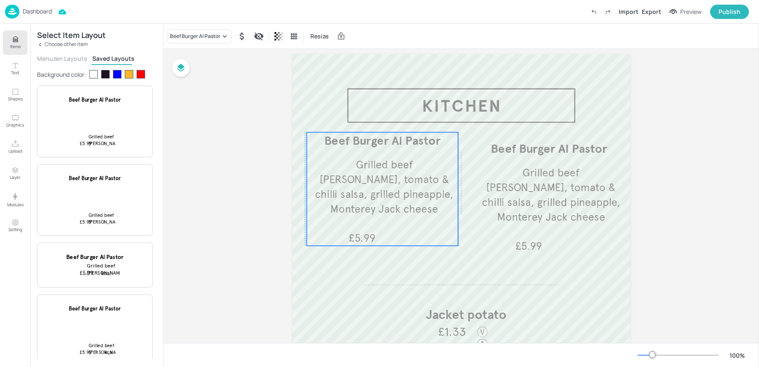
drag, startPoint x: 414, startPoint y: 193, endPoint x: 413, endPoint y: 185, distance: 8.0
click at [413, 185] on p "Grilled beef patty, tomato & chilli salsa, grilled pineapple, Monterey Jack che…" at bounding box center [383, 186] width 139 height 59
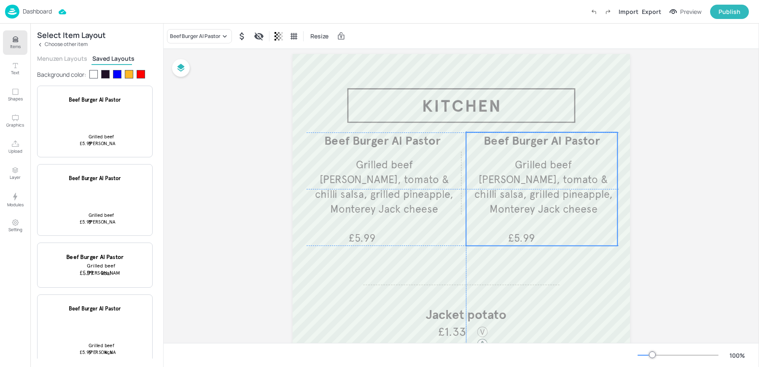
drag, startPoint x: 525, startPoint y: 189, endPoint x: 519, endPoint y: 180, distance: 11.2
click at [519, 180] on span "Grilled beef patty, tomato & chilli salsa, grilled pineapple, Monterey Jack che…" at bounding box center [543, 186] width 138 height 57
click at [196, 38] on div "Beef Burger Al Pastor" at bounding box center [195, 36] width 51 height 8
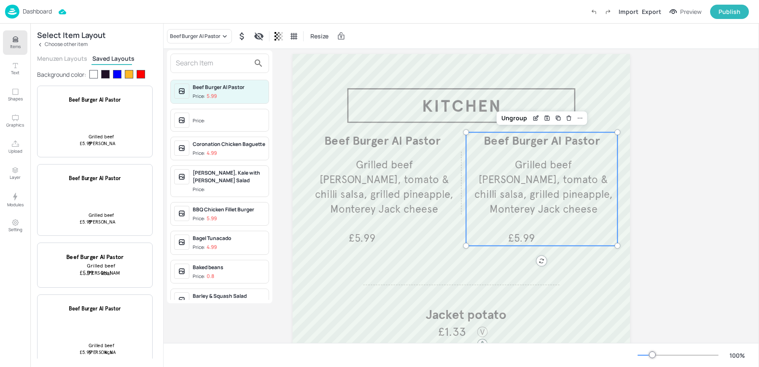
click at [192, 70] on div at bounding box center [219, 63] width 99 height 19
click at [187, 66] on input "text" at bounding box center [213, 62] width 74 height 13
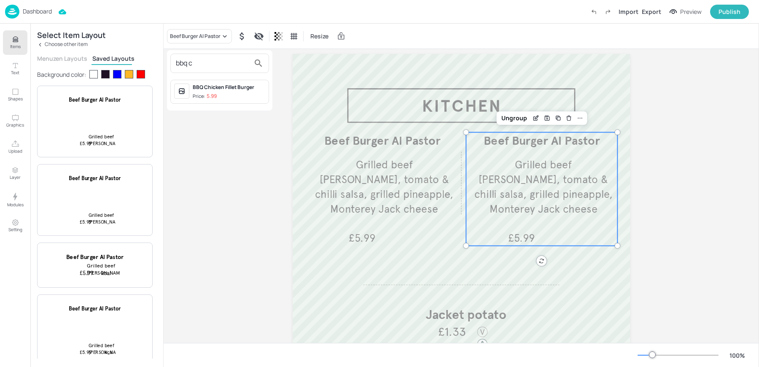
type input "bbq c"
click at [212, 94] on p "5.99" at bounding box center [212, 96] width 10 height 6
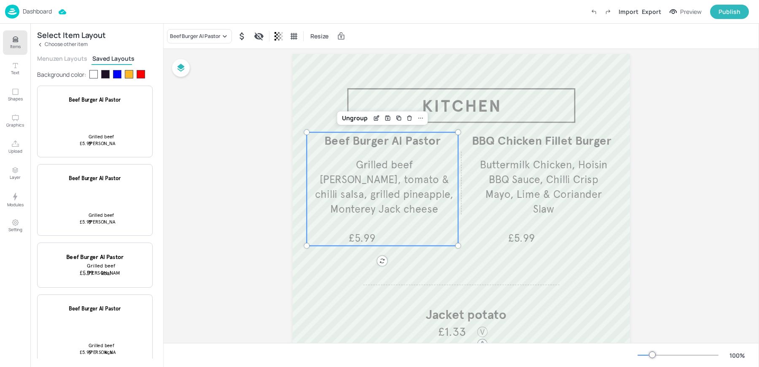
click at [380, 172] on span "Grilled beef patty, tomato & chilli salsa, grilled pineapple, Monterey Jack che…" at bounding box center [384, 186] width 138 height 57
click at [360, 116] on div "Ungroup" at bounding box center [354, 118] width 32 height 11
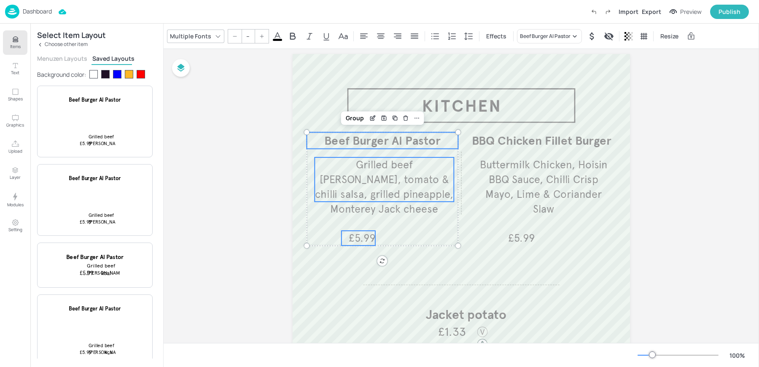
click at [357, 244] on span "£5.99" at bounding box center [362, 238] width 27 height 15
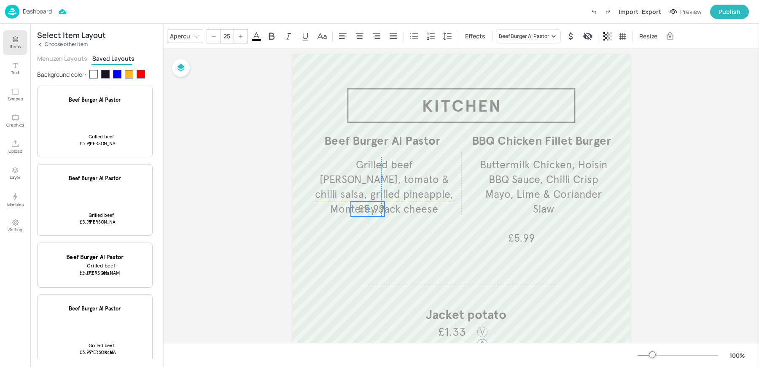
drag, startPoint x: 357, startPoint y: 236, endPoint x: 365, endPoint y: 207, distance: 30.1
click at [365, 207] on span "£5.99" at bounding box center [371, 208] width 27 height 15
click at [334, 170] on div "Save Layout" at bounding box center [350, 170] width 34 height 11
drag, startPoint x: 360, startPoint y: 213, endPoint x: 376, endPoint y: 213, distance: 16.0
click at [376, 213] on span "£5.99" at bounding box center [388, 208] width 27 height 15
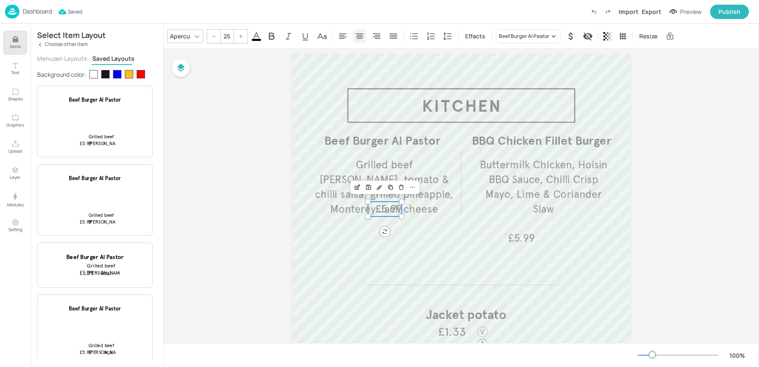
click at [362, 34] on icon at bounding box center [359, 36] width 10 height 10
click at [385, 215] on span "£5.99" at bounding box center [384, 210] width 27 height 13
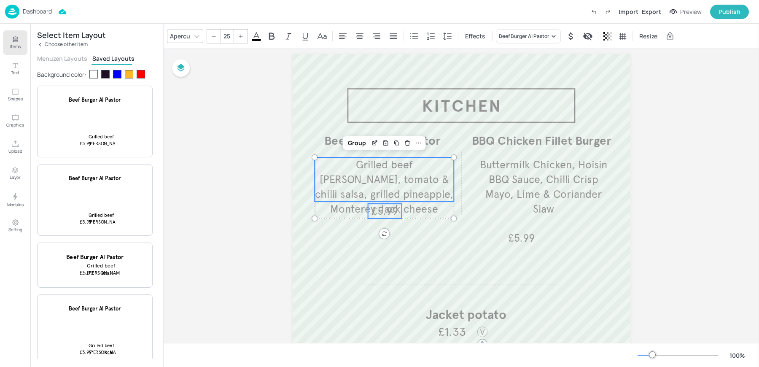
click at [344, 175] on span "Grilled beef patty, tomato & chilli salsa, grilled pineapple, Monterey Jack che…" at bounding box center [384, 186] width 138 height 57
type input "--"
click at [333, 143] on span "Beef Burger Al Pastor" at bounding box center [382, 140] width 116 height 15
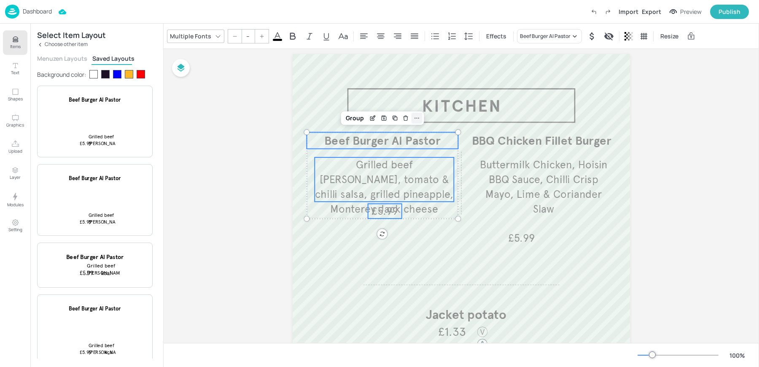
click at [413, 118] on icon at bounding box center [416, 118] width 7 height 7
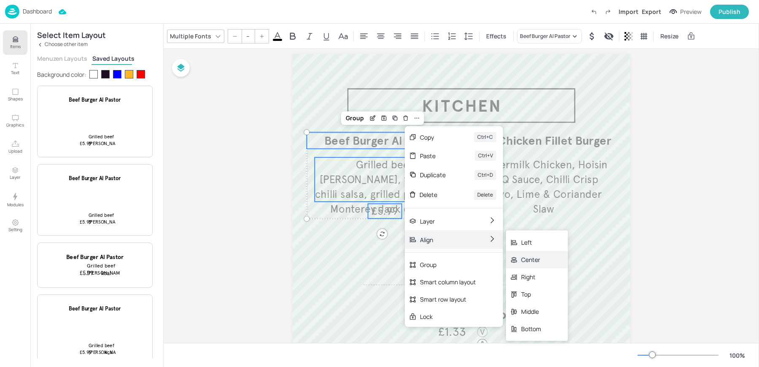
click at [524, 259] on div "Center" at bounding box center [531, 259] width 20 height 9
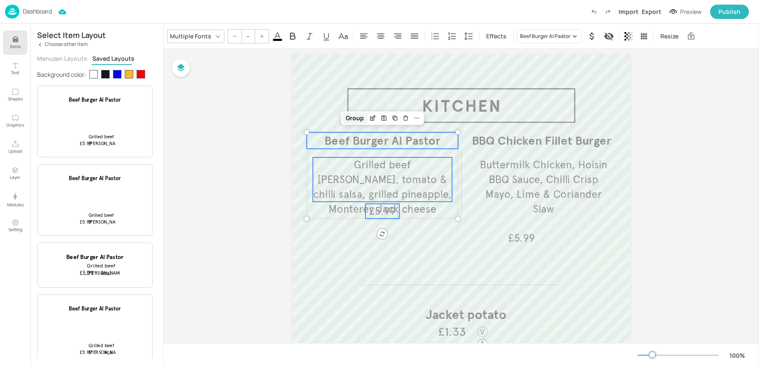
click at [351, 119] on div "Group" at bounding box center [354, 118] width 25 height 11
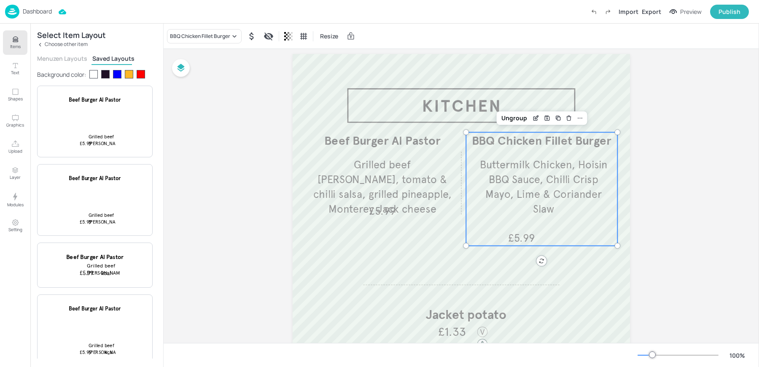
click at [494, 197] on span "Buttermilk Chicken, Hoisin BBQ Sauce, Chilli Crisp Mayo, Lime & Coriander Slaw" at bounding box center [543, 186] width 127 height 57
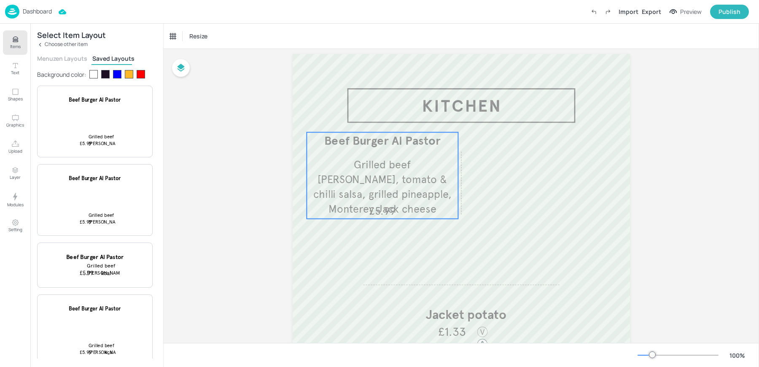
click at [373, 168] on span "Grilled beef patty, tomato & chilli salsa, grilled pineapple, Monterey Jack che…" at bounding box center [382, 186] width 138 height 57
click at [400, 116] on icon "Duplicate" at bounding box center [398, 118] width 7 height 7
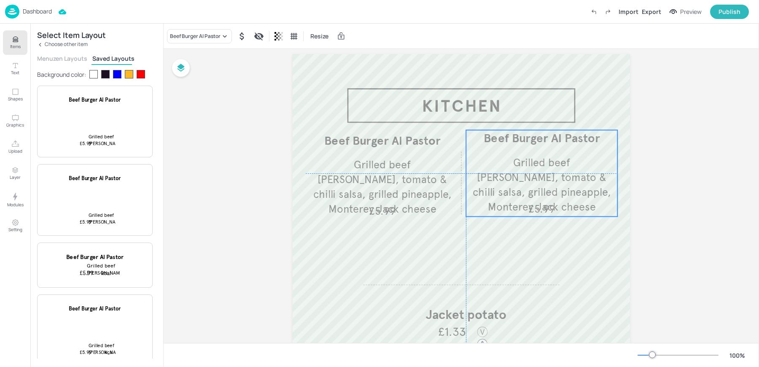
drag, startPoint x: 397, startPoint y: 134, endPoint x: 546, endPoint y: 166, distance: 151.8
click at [546, 166] on span "Grilled beef patty, tomato & chilli salsa, grilled pineapple, Monterey Jack che…" at bounding box center [542, 184] width 138 height 57
click at [192, 36] on div "Beef Burger Al Pastor" at bounding box center [195, 36] width 51 height 8
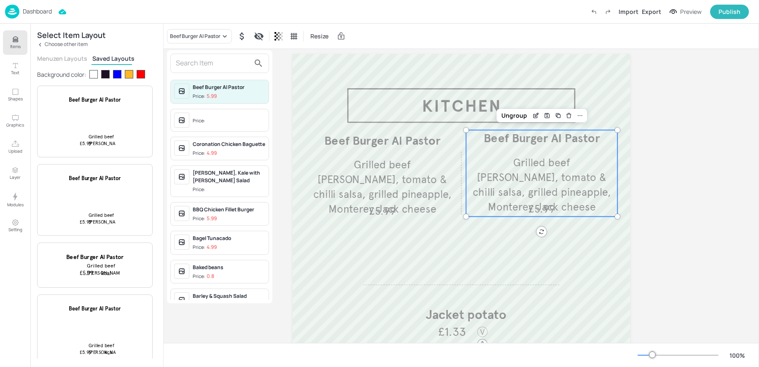
click at [192, 67] on input "text" at bounding box center [213, 62] width 74 height 13
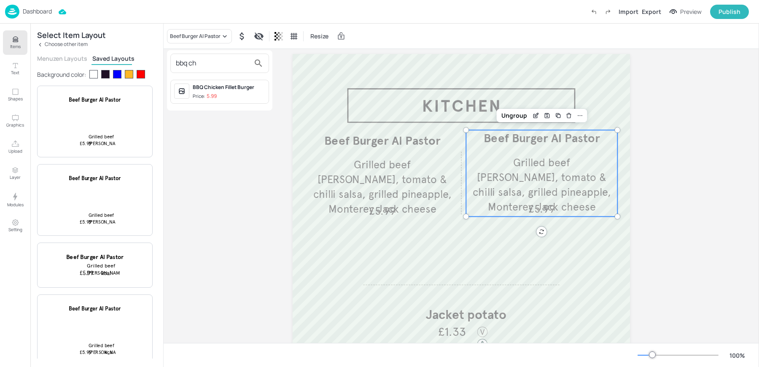
type input "bbq ch"
click at [204, 93] on div "Price: 5.99" at bounding box center [205, 96] width 24 height 7
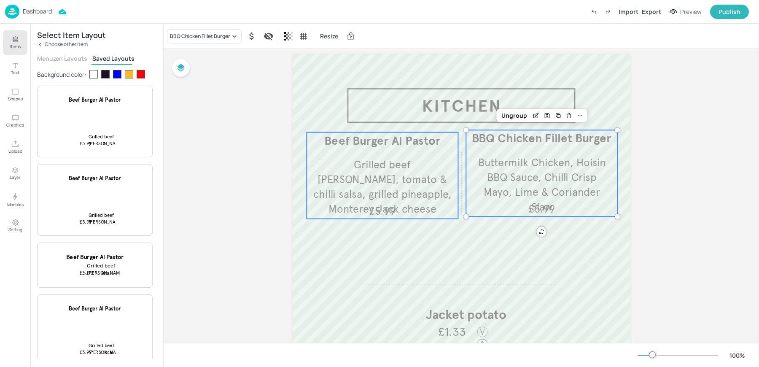
click at [391, 189] on span "Grilled beef patty, tomato & chilli salsa, grilled pineapple, Monterey Jack che…" at bounding box center [382, 186] width 138 height 57
click at [506, 175] on span "Buttermilk Chicken, Hoisin BBQ Sauce, Chilli Crisp Mayo, Lime & Coriander Slaw" at bounding box center [541, 184] width 127 height 57
click at [488, 118] on icon "Duplicate" at bounding box center [490, 115] width 7 height 7
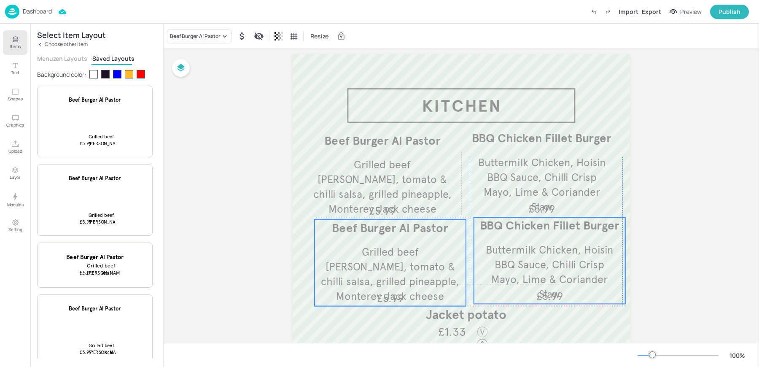
drag, startPoint x: 406, startPoint y: 172, endPoint x: 408, endPoint y: 254, distance: 81.8
click at [408, 254] on span "Grilled beef patty, tomato & chilli salsa, grilled pineapple, Monterey Jack che…" at bounding box center [390, 273] width 138 height 57
click at [507, 254] on span "Buttermilk Chicken, Hoisin BBQ Sauce, Chilli Crisp Mayo, Lime & Coriander Slaw" at bounding box center [549, 271] width 127 height 57
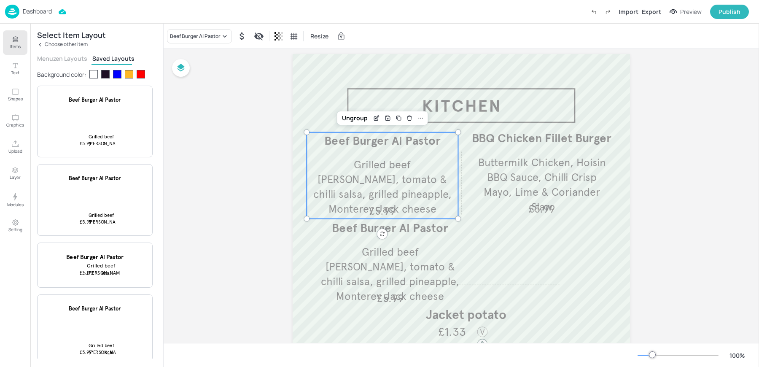
click at [340, 183] on span "Grilled beef patty, tomato & chilli salsa, grilled pineapple, Monterey Jack che…" at bounding box center [382, 186] width 138 height 57
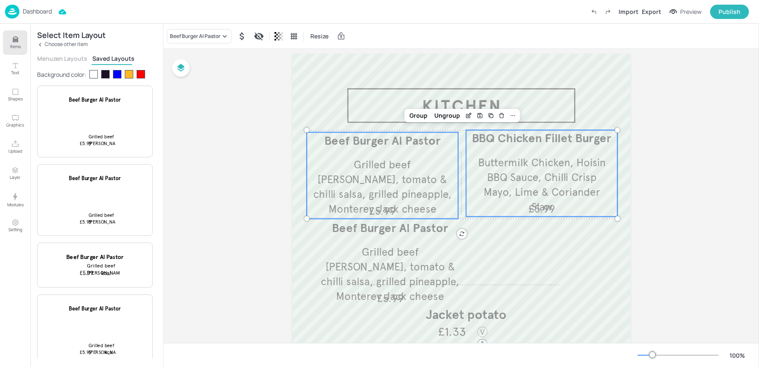
click at [492, 161] on span "Buttermilk Chicken, Hoisin BBQ Sauce, Chilli Crisp Mayo, Lime & Coriander Slaw" at bounding box center [541, 184] width 127 height 57
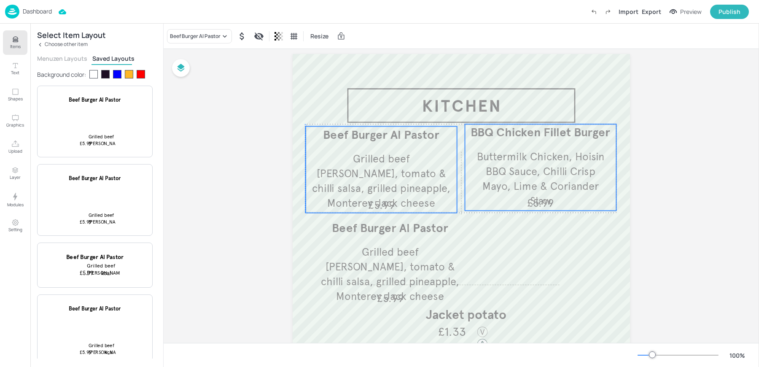
drag, startPoint x: 507, startPoint y: 162, endPoint x: 507, endPoint y: 156, distance: 6.3
click at [507, 156] on span "Buttermilk Chicken, Hoisin BBQ Sauce, Chilli Crisp Mayo, Lime & Coriander Slaw" at bounding box center [540, 178] width 127 height 57
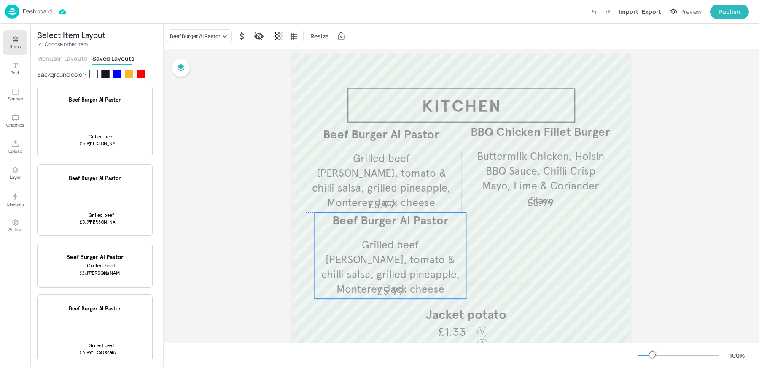
drag, startPoint x: 362, startPoint y: 247, endPoint x: 362, endPoint y: 241, distance: 6.3
click at [362, 241] on span "Grilled beef patty, tomato & chilli salsa, grilled pineapple, Monterey Jack che…" at bounding box center [390, 266] width 138 height 57
click at [399, 161] on span "Grilled beef patty, tomato & chilli salsa, grilled pineapple, Monterey Jack che…" at bounding box center [381, 180] width 138 height 57
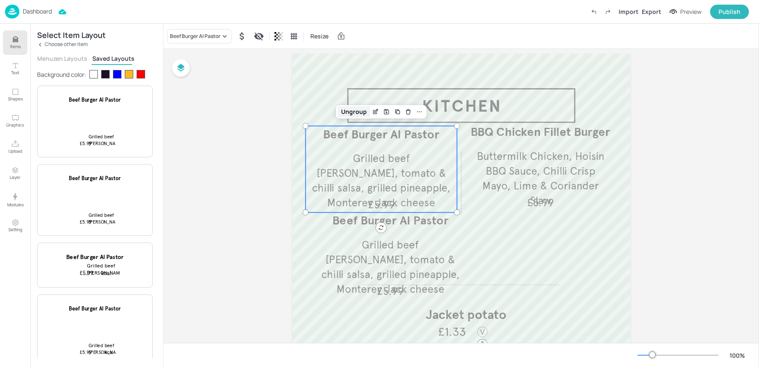
click at [349, 108] on div "Ungroup" at bounding box center [354, 111] width 32 height 11
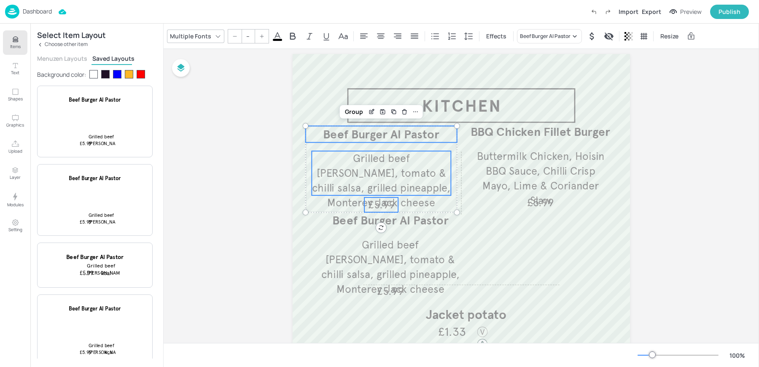
click at [359, 182] on span "Grilled beef patty, tomato & chilli salsa, grilled pineapple, Monterey Jack che…" at bounding box center [381, 180] width 138 height 57
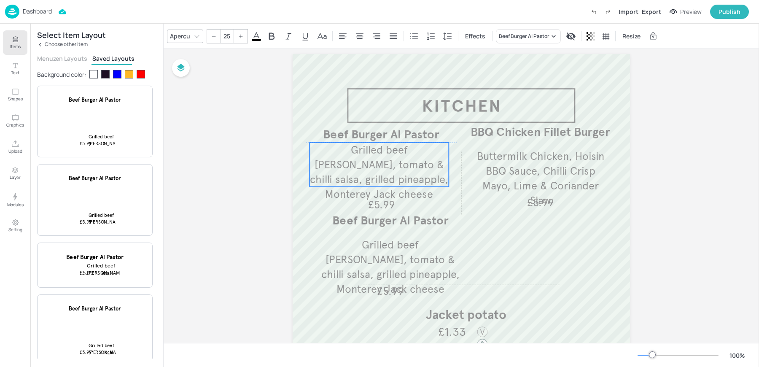
drag, startPoint x: 368, startPoint y: 179, endPoint x: 365, endPoint y: 170, distance: 9.2
click at [365, 170] on p "Grilled beef patty, tomato & chilli salsa, grilled pineapple, Monterey Jack che…" at bounding box center [378, 171] width 139 height 59
click at [318, 135] on p "Beef Burger Al Pastor" at bounding box center [381, 134] width 151 height 16
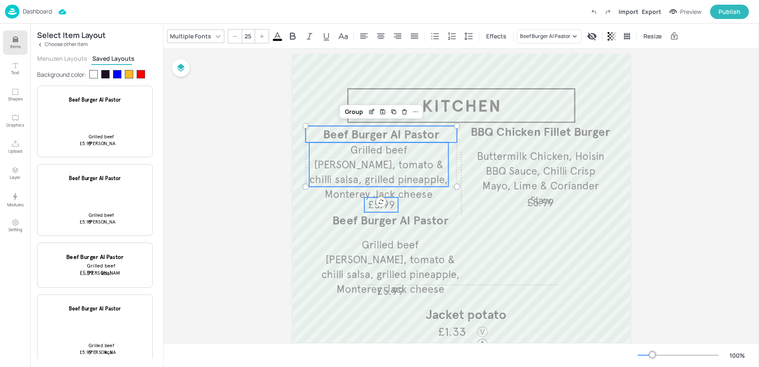
click at [369, 205] on span "£5.99" at bounding box center [381, 204] width 27 height 13
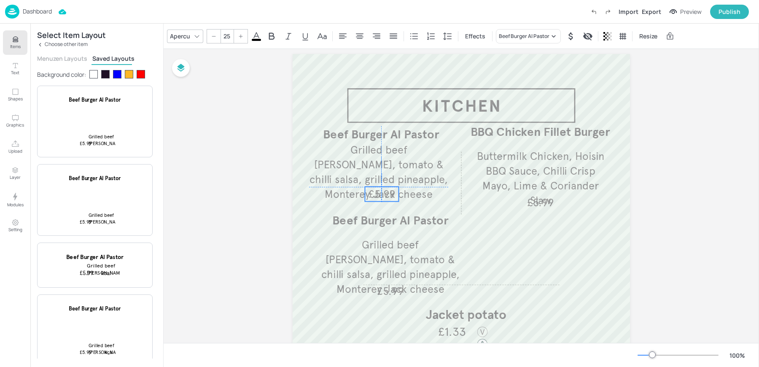
drag, startPoint x: 377, startPoint y: 206, endPoint x: 377, endPoint y: 195, distance: 11.0
click at [377, 195] on span "£5.99" at bounding box center [381, 194] width 27 height 13
click at [332, 167] on span "Grilled beef patty, tomato & chilli salsa, grilled pineapple, Monterey Jack che…" at bounding box center [378, 171] width 138 height 57
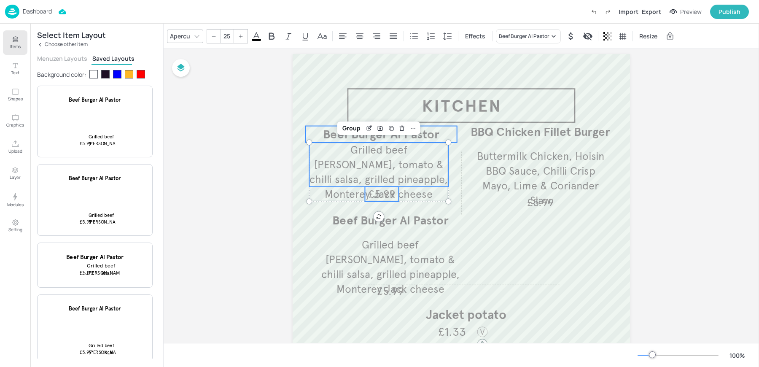
click at [330, 136] on span "Beef Burger Al Pastor" at bounding box center [381, 134] width 116 height 15
type input "--"
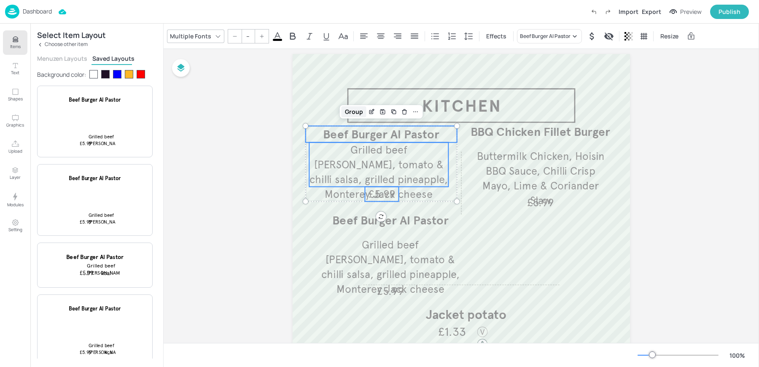
click at [351, 113] on div "Group" at bounding box center [353, 111] width 25 height 11
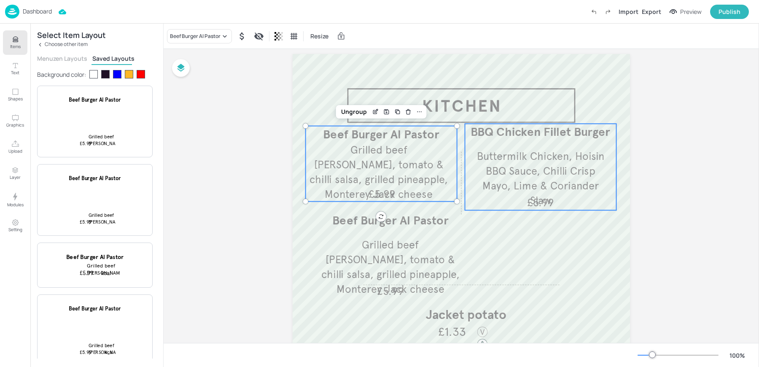
click at [511, 150] on span "Buttermilk Chicken, Hoisin BBQ Sauce, Chilli Crisp Mayo, Lime & Coriander Slaw" at bounding box center [540, 178] width 127 height 57
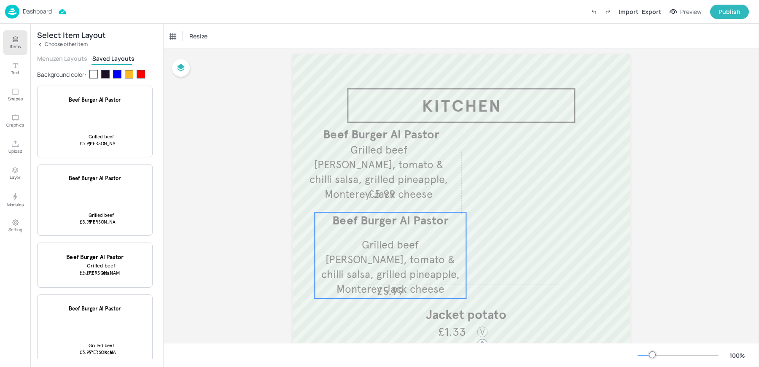
click at [412, 239] on span "Grilled beef patty, tomato & chilli salsa, grilled pineapple, Monterey Jack che…" at bounding box center [390, 266] width 138 height 57
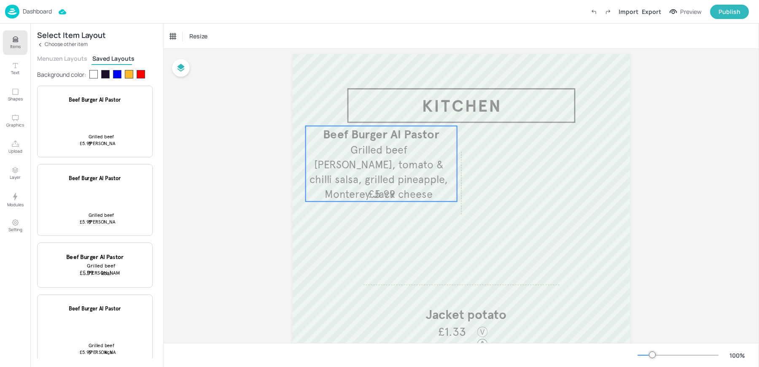
click at [382, 197] on span "£5.99" at bounding box center [381, 194] width 27 height 13
click at [397, 113] on icon "Duplicate" at bounding box center [397, 111] width 3 height 3
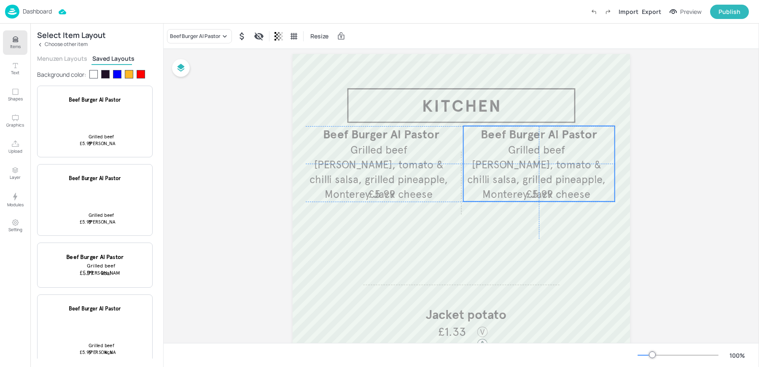
drag, startPoint x: 395, startPoint y: 121, endPoint x: 534, endPoint y: 173, distance: 148.4
click at [534, 173] on span "Grilled beef patty, tomato & chilli salsa, grilled pineapple, Monterey Jack che…" at bounding box center [536, 171] width 138 height 57
click at [536, 173] on span "Grilled beef patty, tomato & chilli salsa, grilled pineapple, Monterey Jack che…" at bounding box center [539, 171] width 138 height 57
click at [200, 42] on div "Beef Burger Al Pastor" at bounding box center [199, 36] width 65 height 14
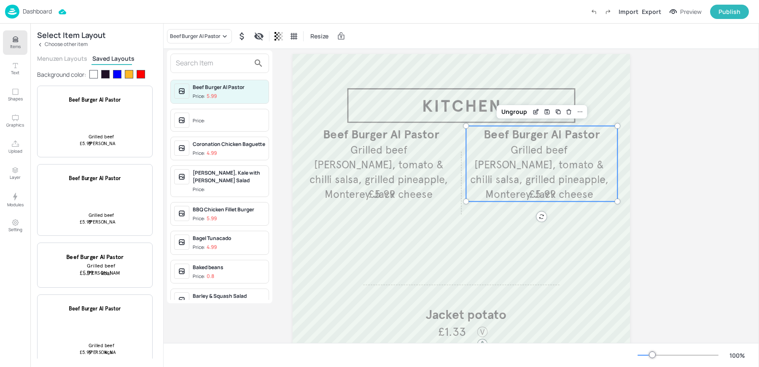
click at [199, 67] on input "text" at bounding box center [213, 62] width 74 height 13
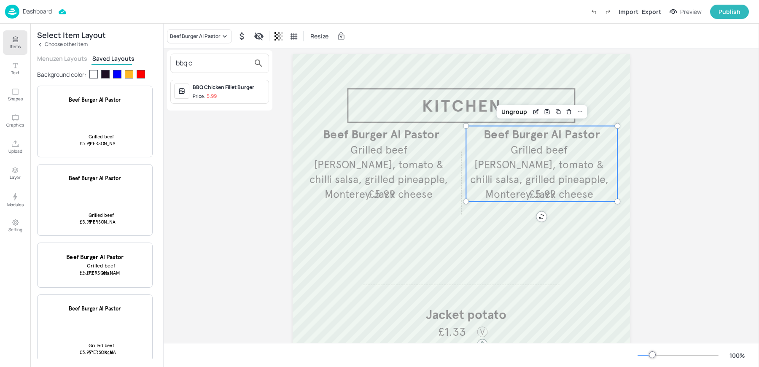
type input "bbq c"
click at [216, 91] on div "BBQ Chicken Fillet Burger Price: 5.99" at bounding box center [229, 91] width 72 height 16
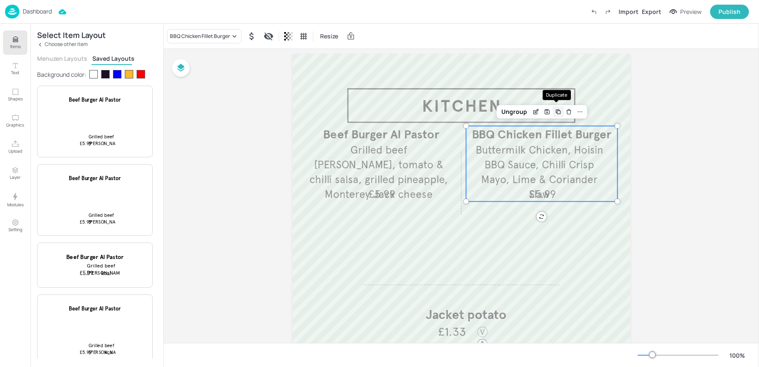
click at [556, 113] on icon "Duplicate" at bounding box center [557, 111] width 7 height 7
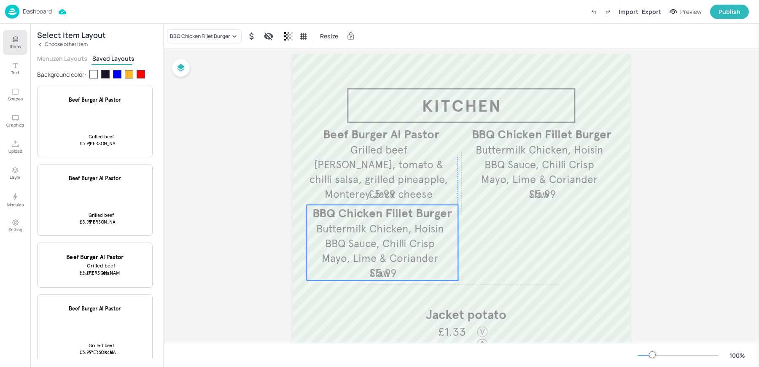
drag, startPoint x: 508, startPoint y: 174, endPoint x: 345, endPoint y: 249, distance: 179.4
click at [345, 249] on span "Buttermilk Chicken, Hoisin BBQ Sauce, Chilli Crisp Mayo, Lime & Coriander Slaw" at bounding box center [379, 250] width 127 height 57
click at [190, 34] on div "BBQ Chicken Fillet Burger" at bounding box center [200, 36] width 60 height 8
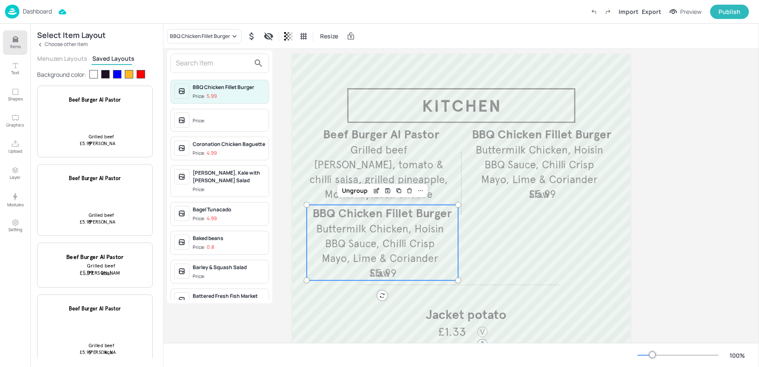
click at [219, 65] on input "text" at bounding box center [213, 62] width 74 height 13
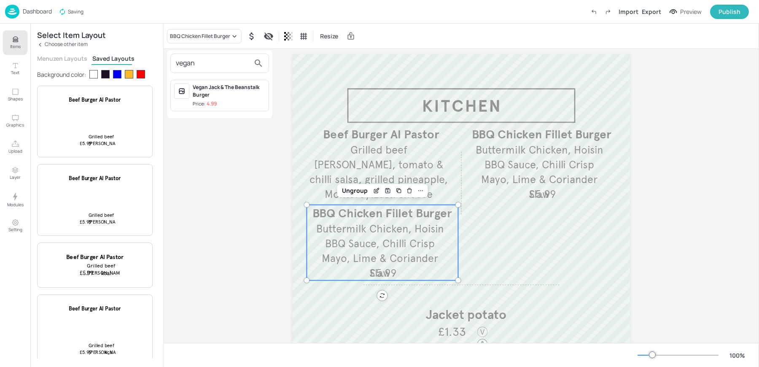
type input "vegan"
click at [223, 108] on div "Vegan Jack & The Beanstalk Burger Price: 4.99" at bounding box center [219, 96] width 99 height 32
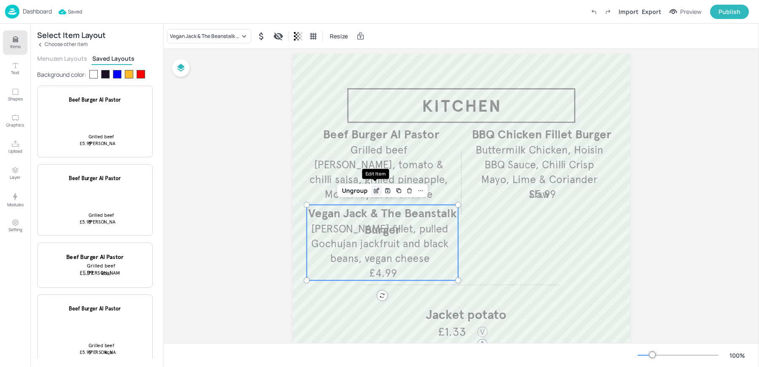
click at [376, 191] on icon "Edit Item" at bounding box center [377, 189] width 3 height 3
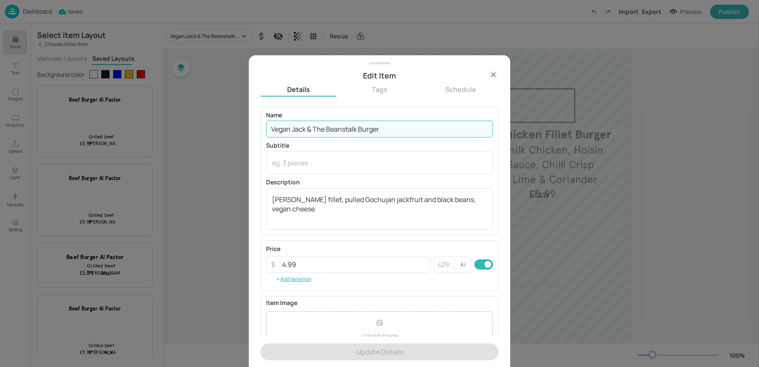
drag, startPoint x: 293, startPoint y: 130, endPoint x: 207, endPoint y: 122, distance: 86.8
click at [228, 126] on div "Edit Item Details Tags Schedule Name Vegan Jack & The Beanstalk Burger ​ Subtit…" at bounding box center [379, 183] width 759 height 367
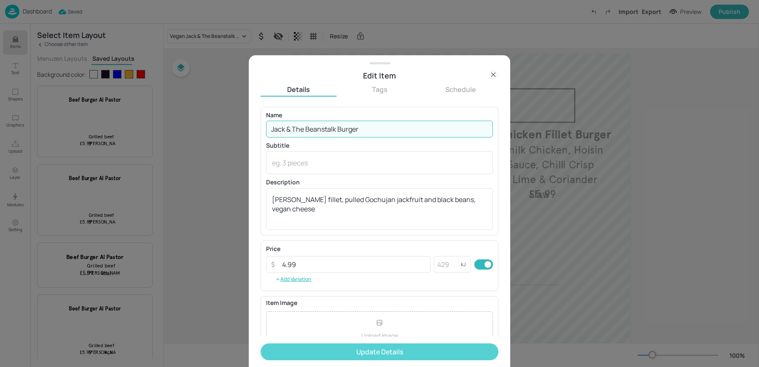
type input "Jack & The Beanstalk Burger"
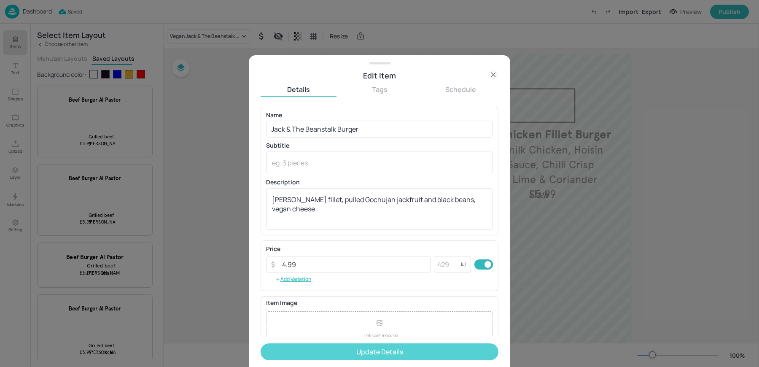
click at [325, 344] on button "Update Details" at bounding box center [379, 351] width 238 height 17
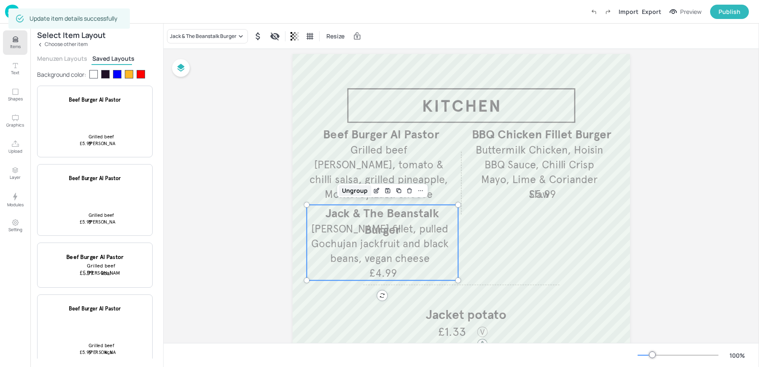
click at [349, 189] on div "Ungroup" at bounding box center [354, 190] width 32 height 11
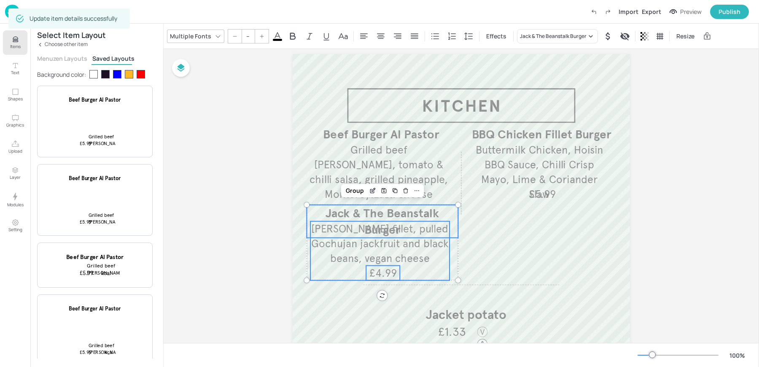
click at [339, 239] on span "Crispy fried vega fillet, pulled Gochujan jackfruit and black beans, vegan chee…" at bounding box center [379, 243] width 137 height 43
type input "25"
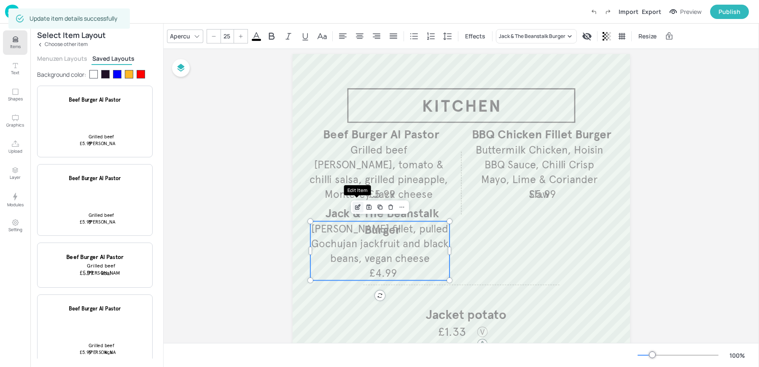
click at [357, 207] on icon "Edit Item" at bounding box center [358, 205] width 3 height 3
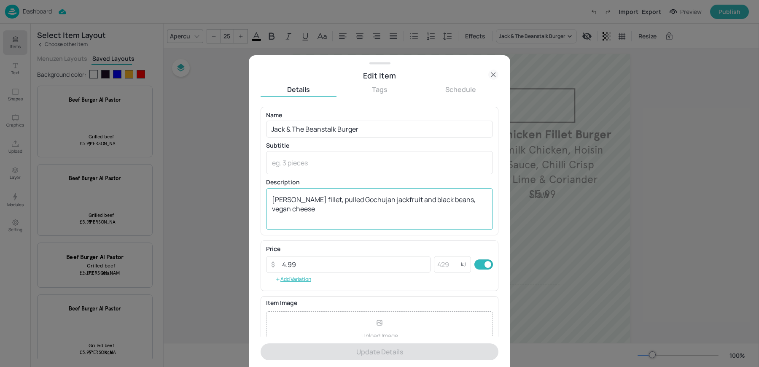
click at [433, 201] on textarea "Crispy fried vega fillet, pulled Gochujan jackfruit and black beans, vegan chee…" at bounding box center [379, 209] width 215 height 28
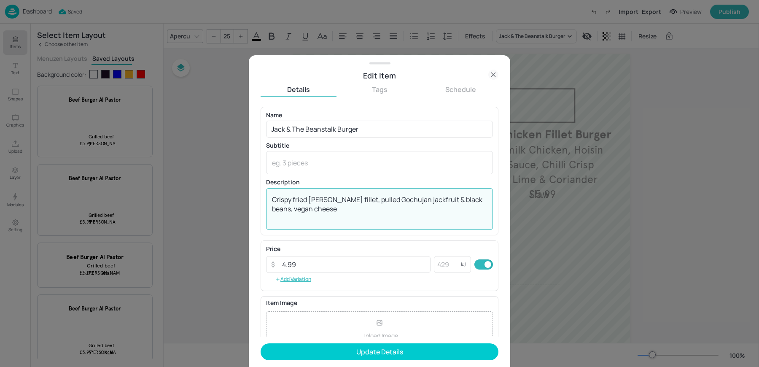
click at [290, 209] on textarea "Crispy fried vega fillet, pulled Gochujan jackfruit & black beans, vegan cheese" at bounding box center [379, 209] width 215 height 28
click at [323, 199] on textarea "Crispy fried vega fillet, pulled Gochujan jackfruit & black beans cheese" at bounding box center [379, 209] width 215 height 28
click at [396, 200] on textarea "Crispy fried vegan fillet, pulled Gochujan jackfruit & black beans cheese" at bounding box center [379, 209] width 215 height 28
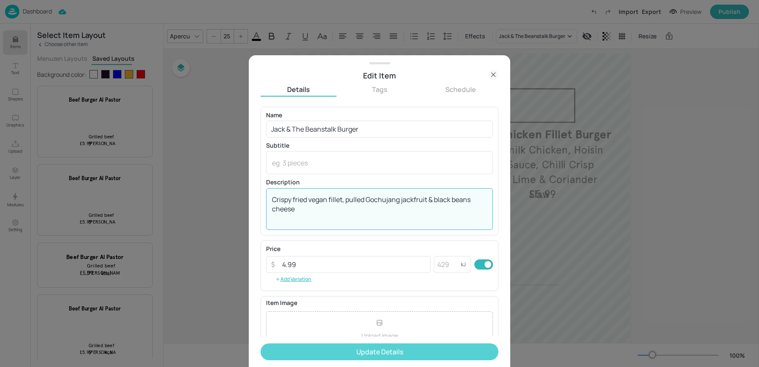
type textarea "Crispy fried vegan fillet, pulled Gochujang jackfruit & black beans cheese"
click at [330, 346] on button "Update Details" at bounding box center [379, 351] width 238 height 17
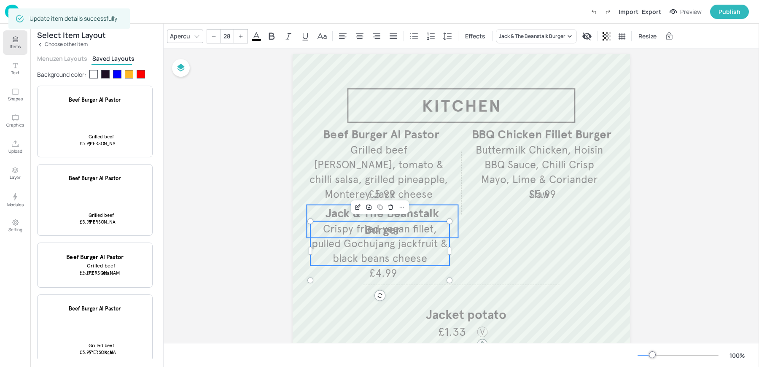
click at [327, 216] on span "Jack & The Beanstalk Burger" at bounding box center [381, 221] width 113 height 31
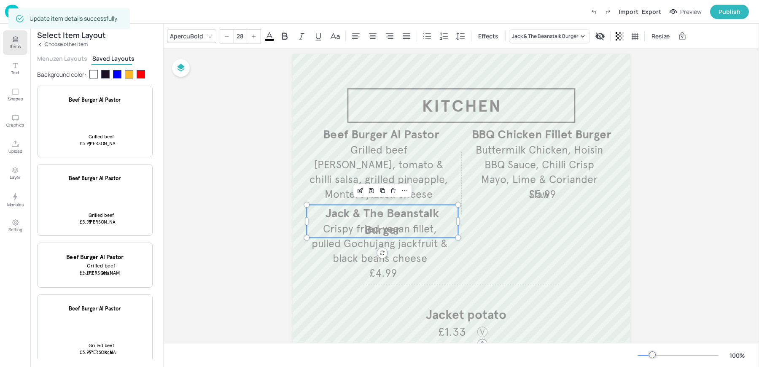
click at [303, 220] on div at bounding box center [306, 221] width 7 height 33
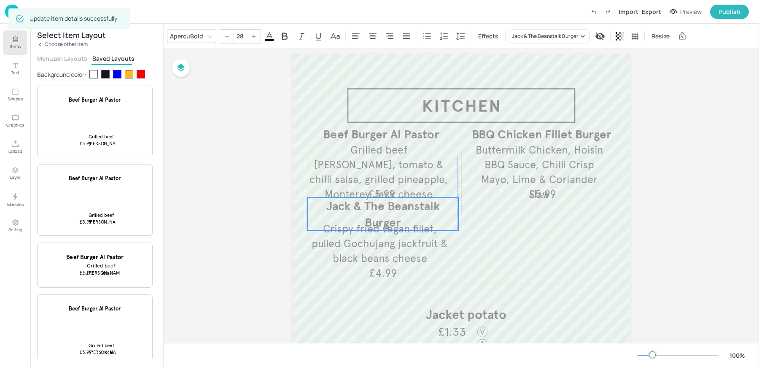
drag, startPoint x: 354, startPoint y: 217, endPoint x: 354, endPoint y: 210, distance: 6.7
click at [354, 210] on span "Jack & The Beanstalk Burger" at bounding box center [382, 214] width 113 height 31
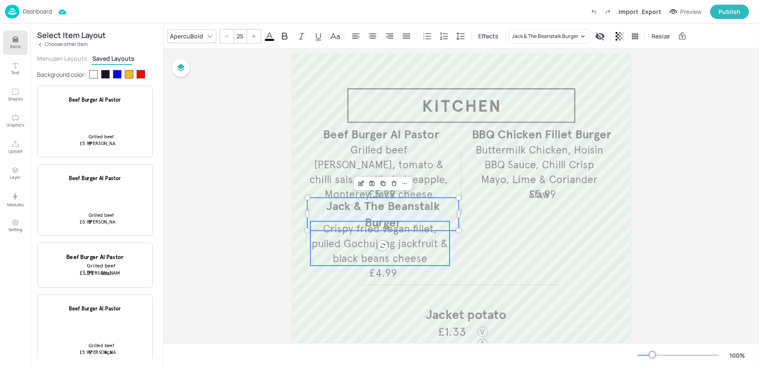
click at [343, 245] on span "Crispy fried vegan fillet, pulled Gochujang jackfruit & black beans cheese" at bounding box center [379, 243] width 136 height 43
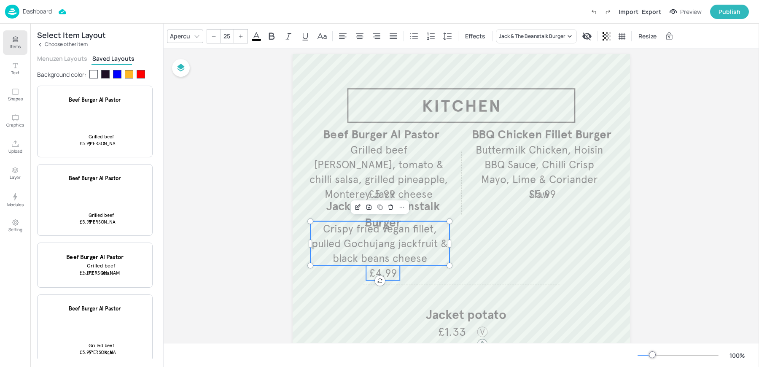
click at [372, 273] on span "£4.99" at bounding box center [382, 272] width 27 height 13
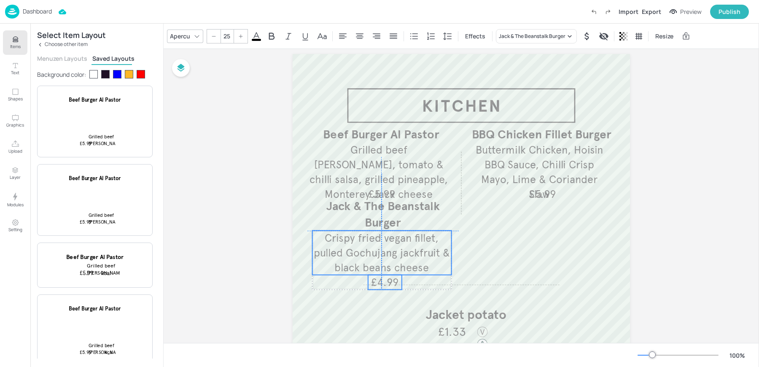
drag, startPoint x: 366, startPoint y: 252, endPoint x: 367, endPoint y: 260, distance: 8.1
click at [367, 260] on p "Crispy fried vegan fillet, pulled Gochujang jackfruit & black beans cheese" at bounding box center [381, 253] width 139 height 44
click at [328, 215] on p "Jack & The Beanstalk Burger" at bounding box center [382, 214] width 151 height 33
type input "--"
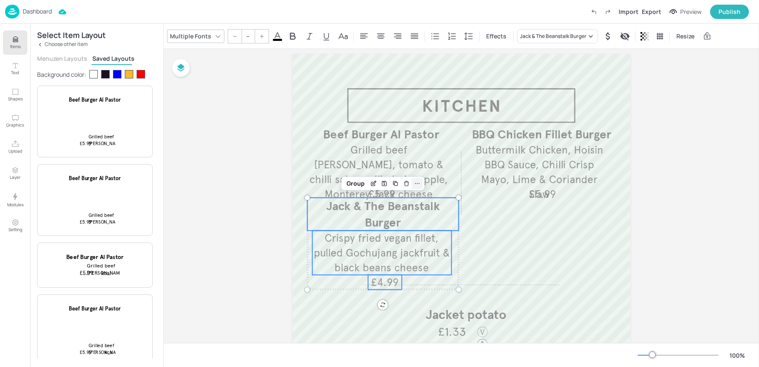
click at [418, 183] on icon at bounding box center [417, 183] width 7 height 7
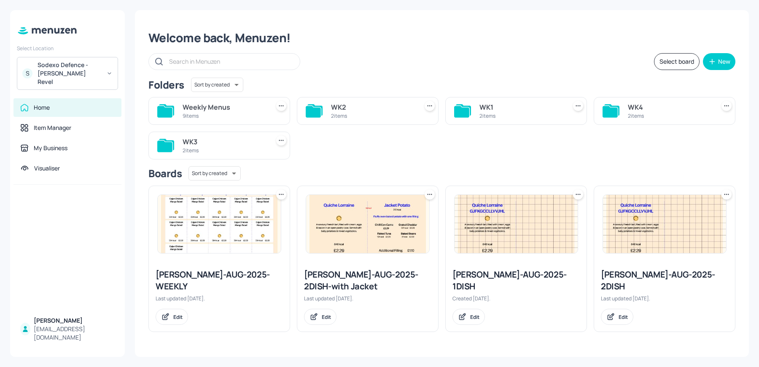
click at [510, 114] on div "2 items" at bounding box center [520, 115] width 83 height 7
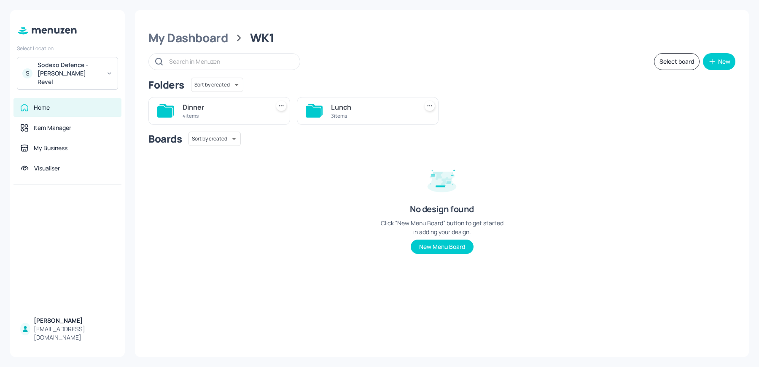
click at [332, 110] on div "Lunch" at bounding box center [372, 107] width 83 height 10
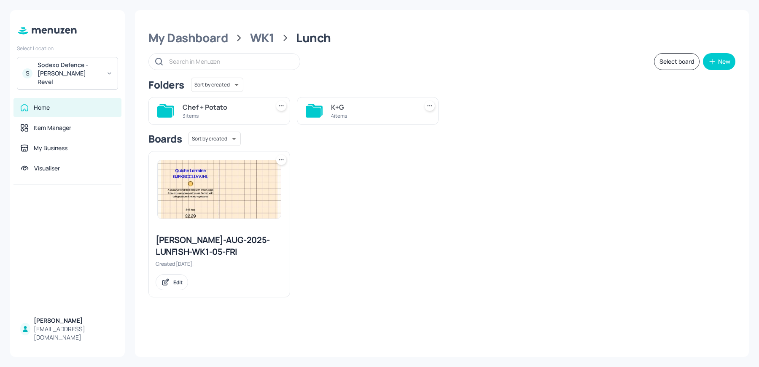
click at [336, 115] on div "4 items" at bounding box center [372, 115] width 83 height 7
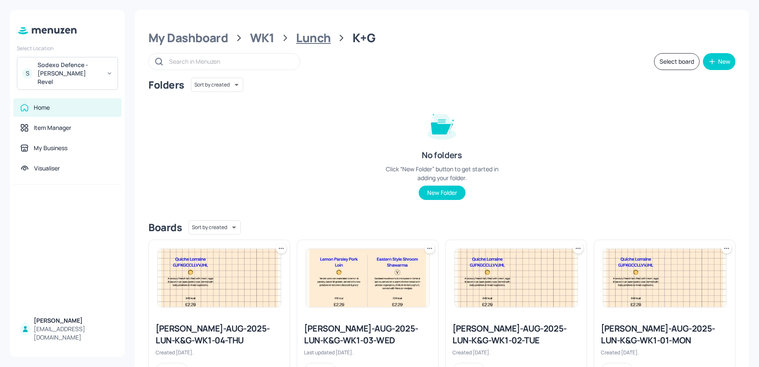
click at [311, 44] on div "Lunch" at bounding box center [313, 37] width 35 height 15
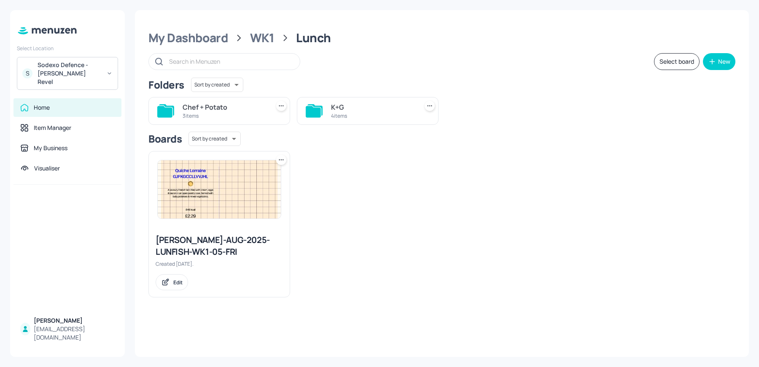
click at [231, 107] on div "Chef + Potato" at bounding box center [224, 107] width 83 height 10
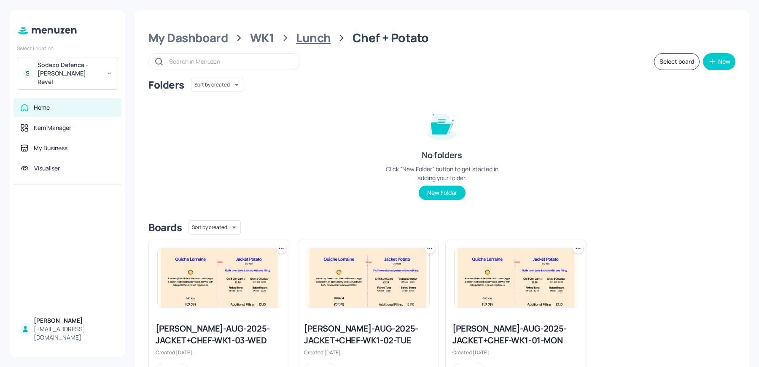
click at [312, 36] on div "Lunch" at bounding box center [313, 37] width 35 height 15
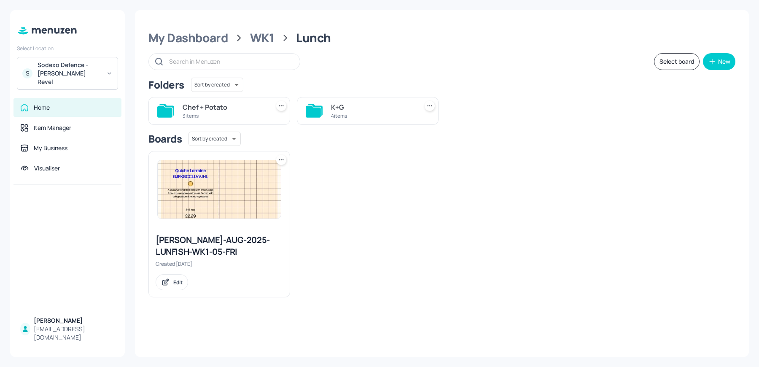
click at [219, 107] on div "Chef + Potato" at bounding box center [224, 107] width 83 height 10
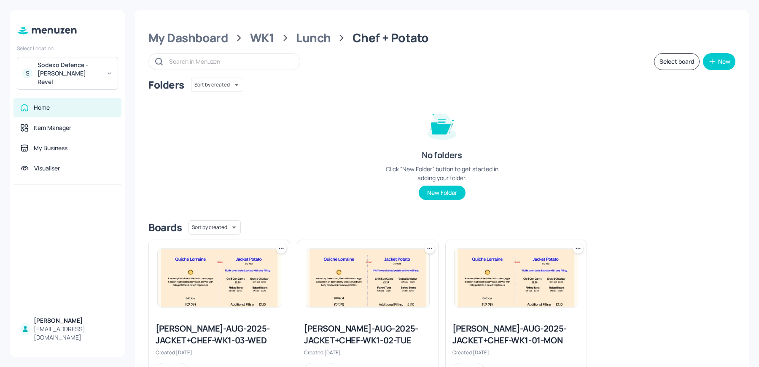
scroll to position [38, 0]
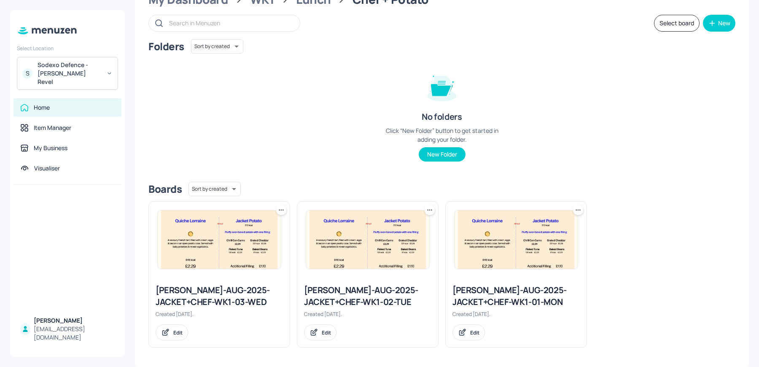
click at [282, 209] on icon at bounding box center [282, 209] width 1 height 1
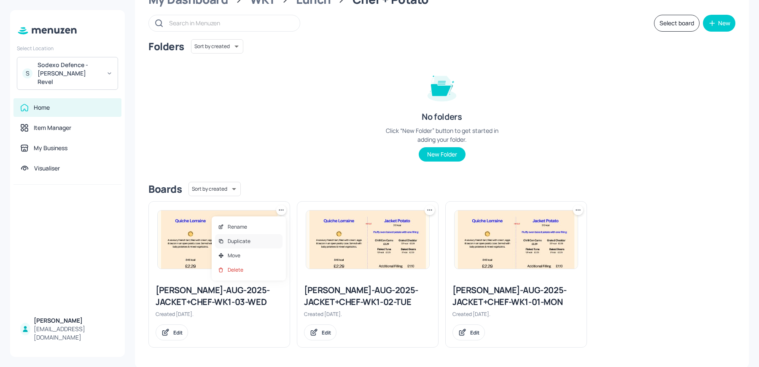
click at [258, 242] on div "Duplicate" at bounding box center [248, 241] width 67 height 14
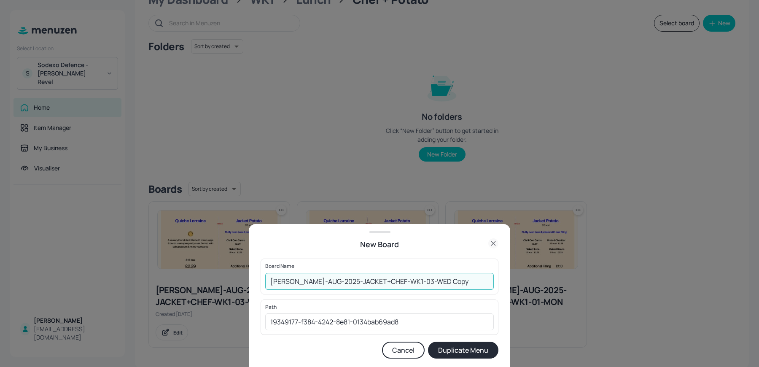
drag, startPoint x: 400, startPoint y: 281, endPoint x: 469, endPoint y: 283, distance: 68.7
click at [469, 283] on input "Newbold-AUG-2025-JACKET+CHEF-WK1-03-WED Copy" at bounding box center [379, 281] width 228 height 17
type input "[PERSON_NAME]-AUG-2025-JACKET+CHEF-WK1-04-THU"
click at [428, 341] on button "Duplicate Menu" at bounding box center [463, 349] width 70 height 17
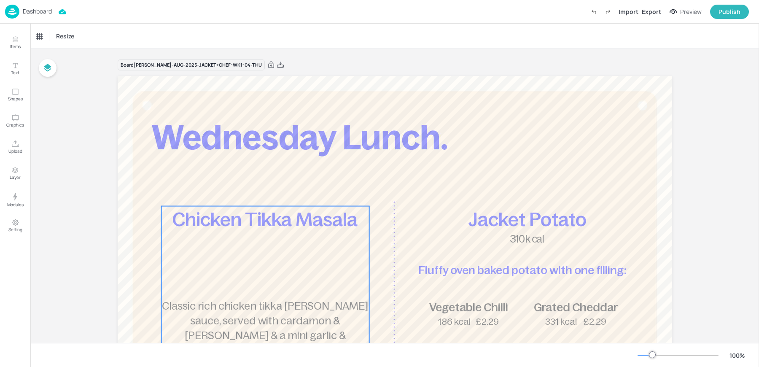
click at [277, 274] on div "Chicken Tikka Masala Classic rich chicken tikka [PERSON_NAME] sauce, served wit…" at bounding box center [265, 321] width 208 height 231
click at [71, 40] on div "Chicken Tikka Masala" at bounding box center [62, 36] width 50 height 8
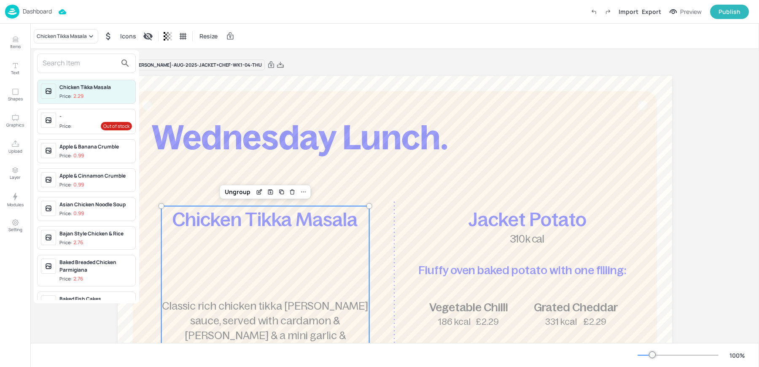
click at [67, 64] on input "text" at bounding box center [80, 62] width 74 height 13
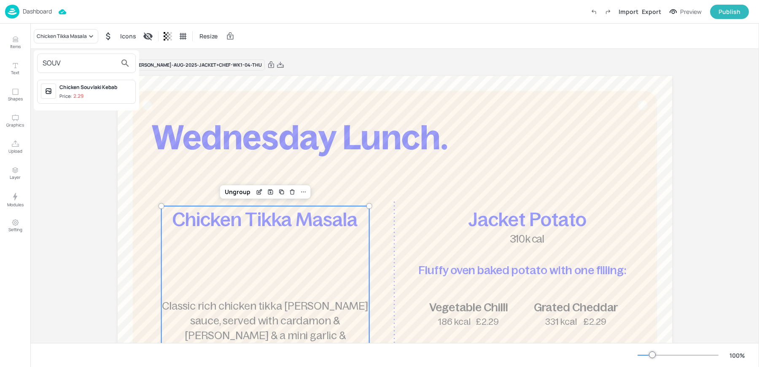
type input "SOUV"
click at [83, 96] on p "2.29" at bounding box center [78, 96] width 10 height 6
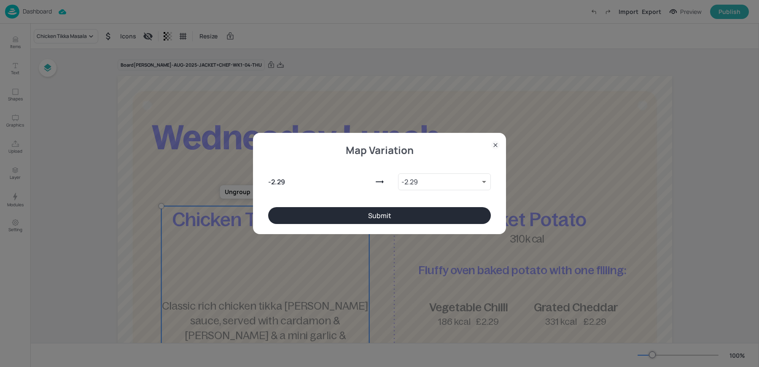
click at [334, 220] on button "Submit" at bounding box center [379, 215] width 223 height 17
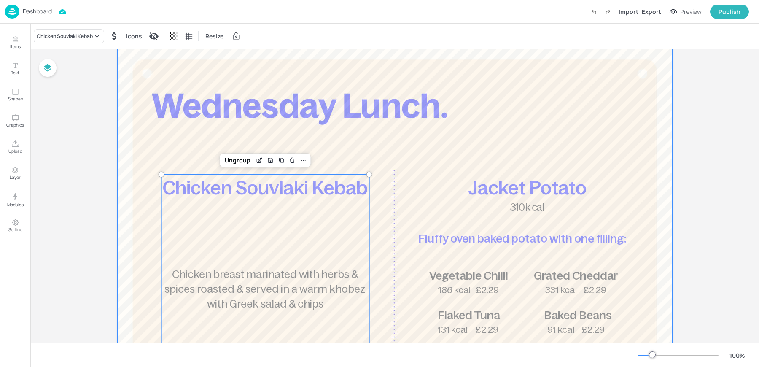
scroll to position [30, 0]
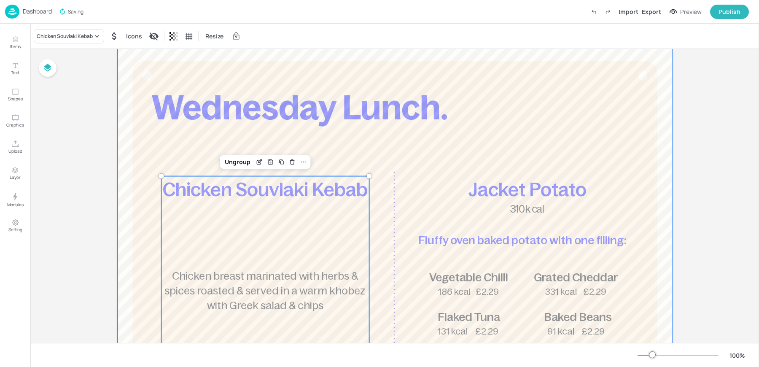
click at [253, 96] on div at bounding box center [395, 273] width 554 height 455
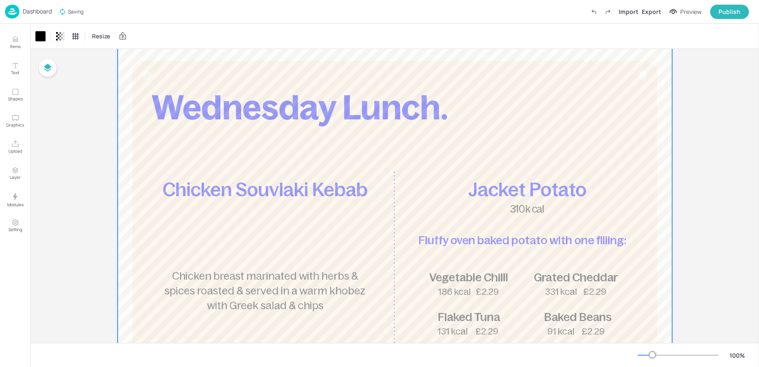
click at [232, 115] on div at bounding box center [395, 273] width 554 height 455
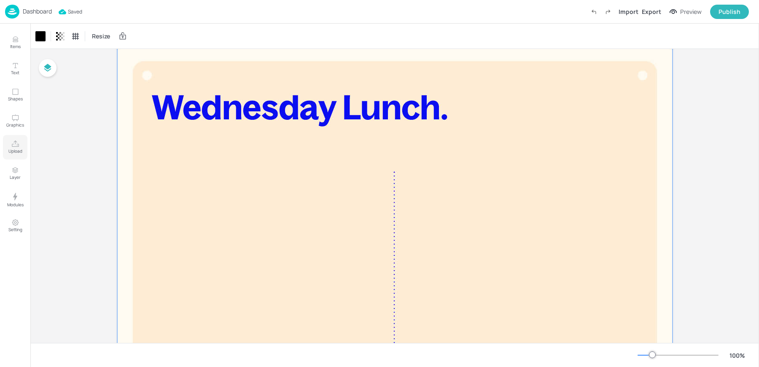
click at [16, 145] on icon "Upload" at bounding box center [15, 144] width 8 height 8
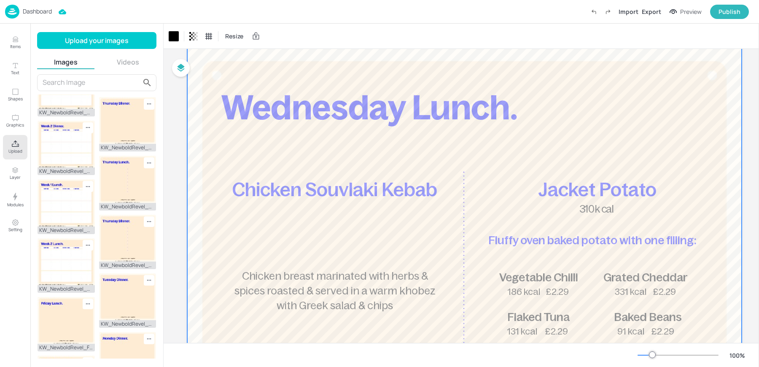
scroll to position [190, 0]
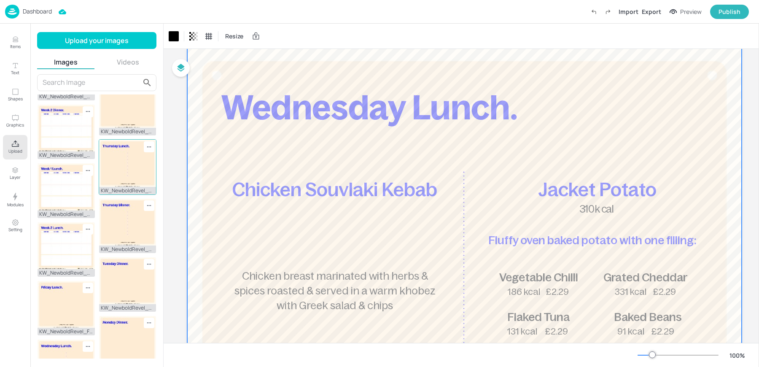
click at [125, 186] on img at bounding box center [127, 163] width 57 height 47
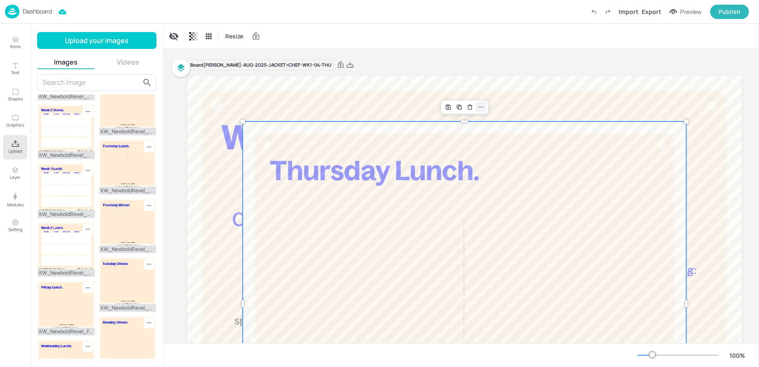
click at [483, 108] on icon at bounding box center [481, 107] width 7 height 7
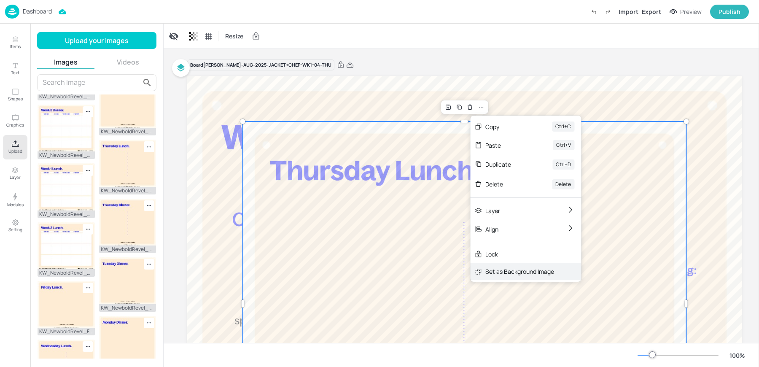
click at [530, 273] on div "Set as Background Image" at bounding box center [519, 271] width 69 height 9
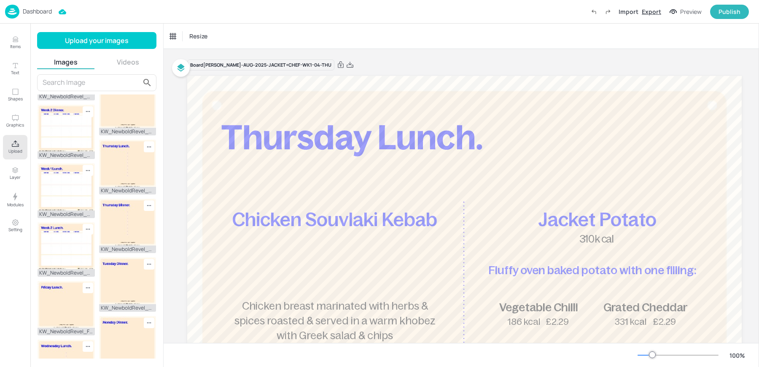
click at [650, 12] on div "Export" at bounding box center [651, 11] width 19 height 9
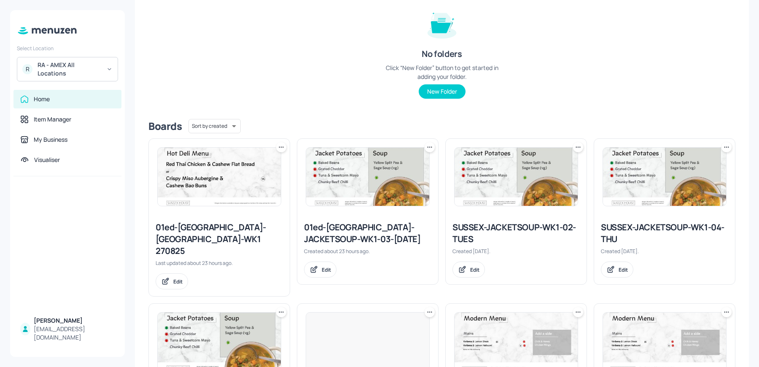
scroll to position [135, 0]
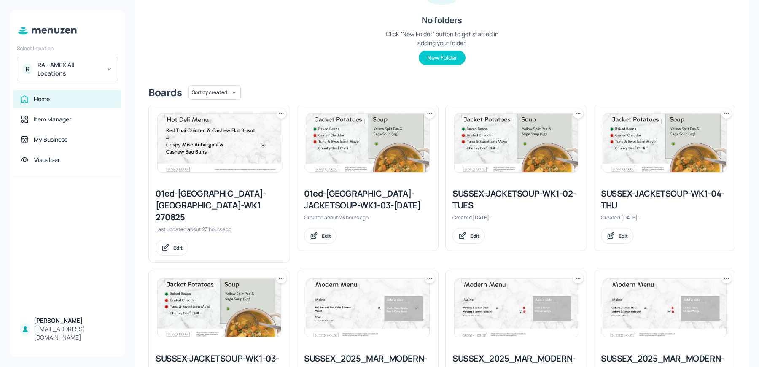
click at [70, 62] on div "RA - AMEX All Locations" at bounding box center [70, 69] width 64 height 17
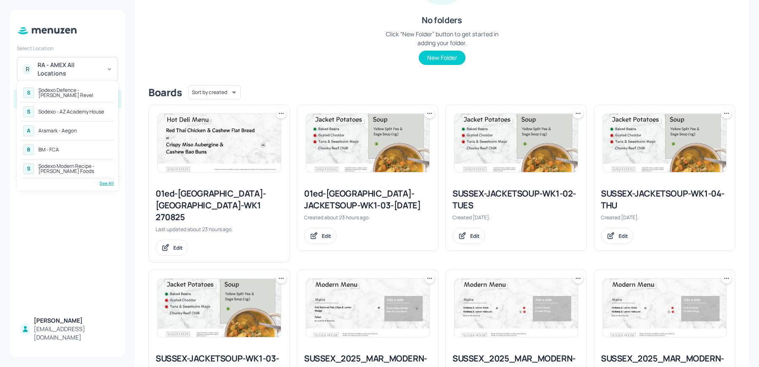
click at [107, 185] on div "See All" at bounding box center [67, 183] width 93 height 6
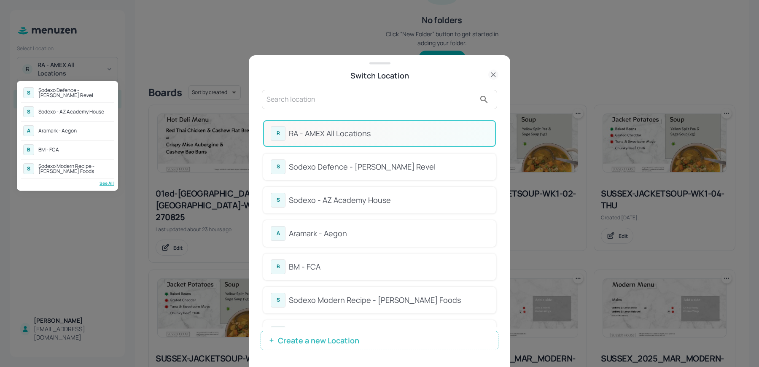
click at [306, 74] on div at bounding box center [379, 183] width 759 height 367
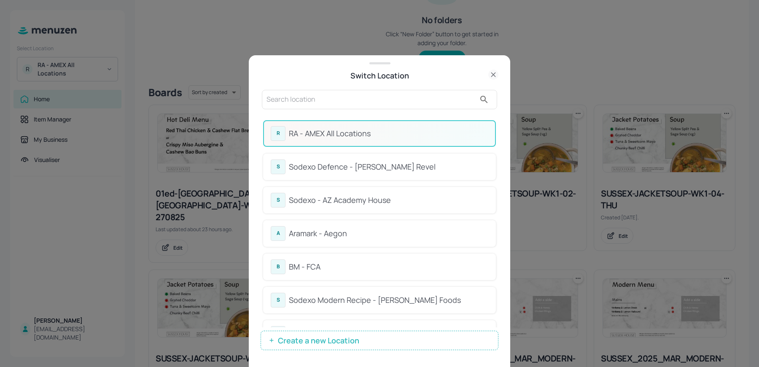
click at [301, 82] on div "S Sodexo Defence - [PERSON_NAME] Revel S Sodexo - AZ Academy House A Aramark - …" at bounding box center [379, 183] width 759 height 367
click at [294, 104] on input "text" at bounding box center [370, 99] width 209 height 13
type input "p"
click at [288, 107] on div at bounding box center [379, 99] width 235 height 19
click at [284, 98] on input "text" at bounding box center [370, 99] width 209 height 13
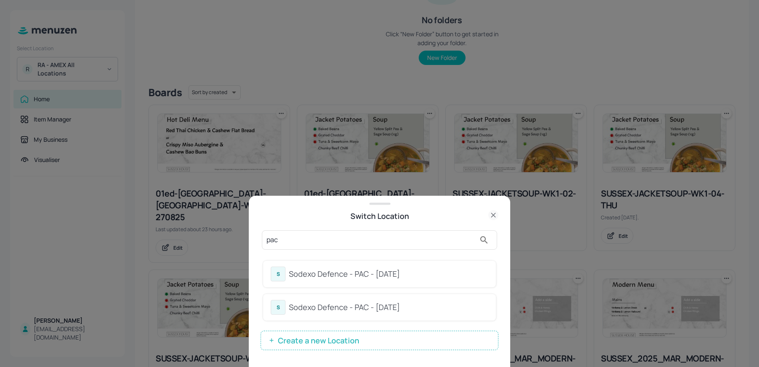
type input "pac"
click at [292, 272] on div "Sodexo Defence - PAC - [DATE]" at bounding box center [388, 273] width 199 height 11
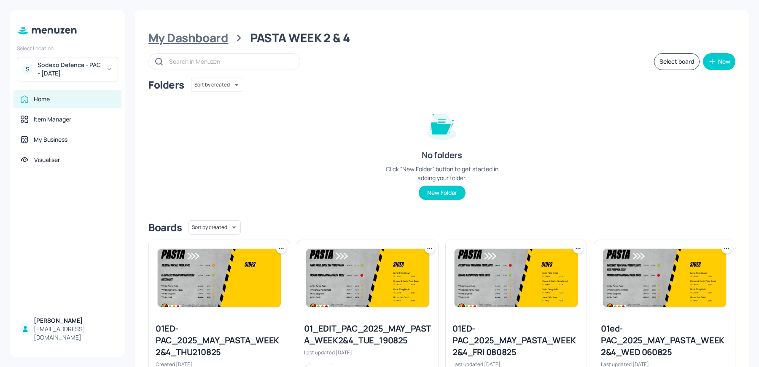
click at [194, 40] on div "My Dashboard" at bounding box center [188, 37] width 80 height 15
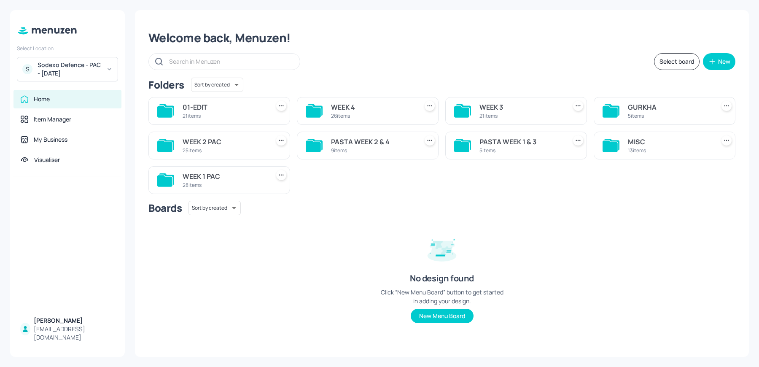
click at [525, 118] on div "21 items" at bounding box center [520, 115] width 83 height 7
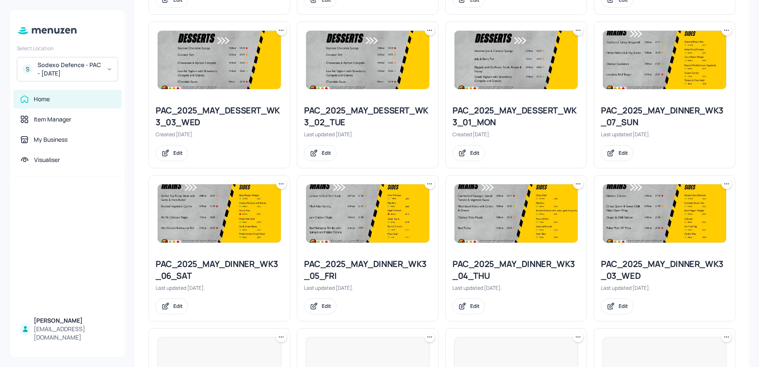
scroll to position [801, 0]
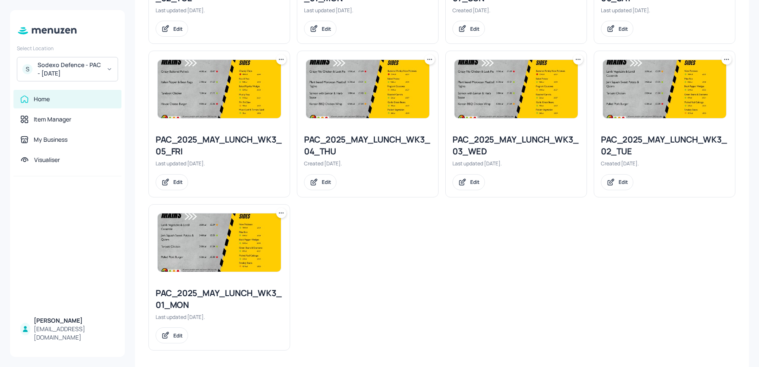
click at [357, 145] on div "PAC_2025_MAY_LUNCH_WK3_04_THU" at bounding box center [367, 146] width 127 height 24
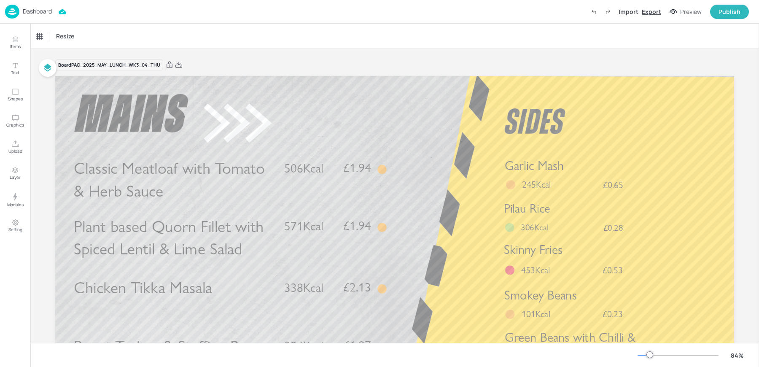
click at [653, 8] on div "Export" at bounding box center [651, 11] width 19 height 9
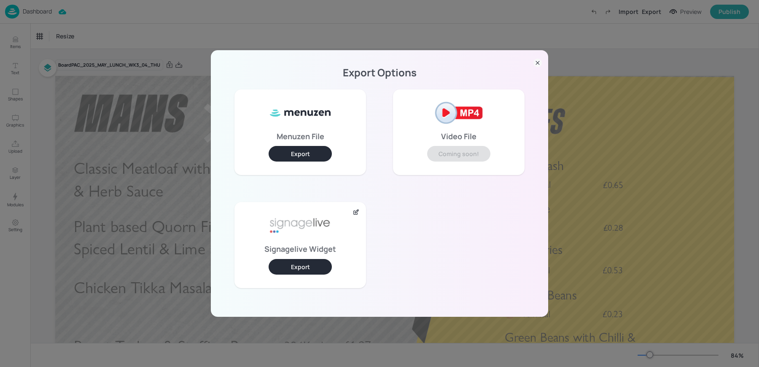
click at [315, 262] on button "Export" at bounding box center [300, 267] width 63 height 16
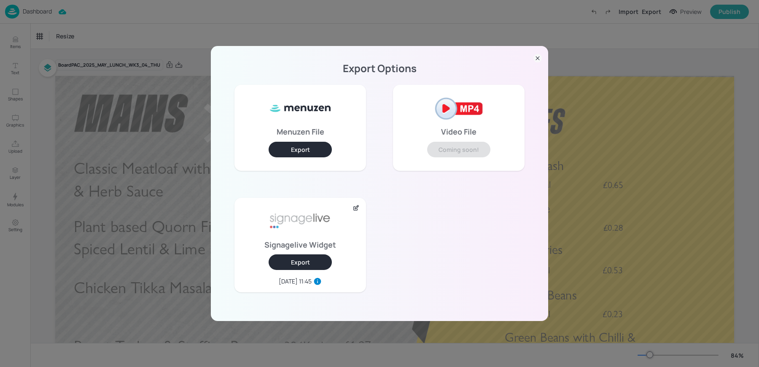
click at [168, 43] on div "Export Options Menuzen File Export Video File Coming soon! Signagelive Widget E…" at bounding box center [379, 183] width 759 height 367
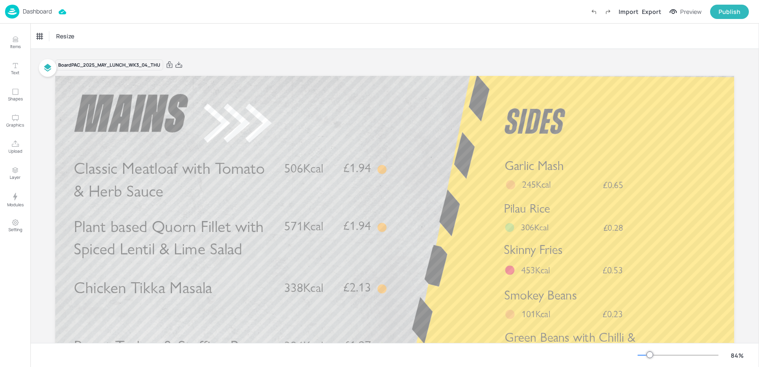
click at [53, 21] on div "Dashboard Import Export Preview Publish" at bounding box center [377, 11] width 744 height 23
click at [34, 13] on p "Dashboard" at bounding box center [37, 11] width 29 height 6
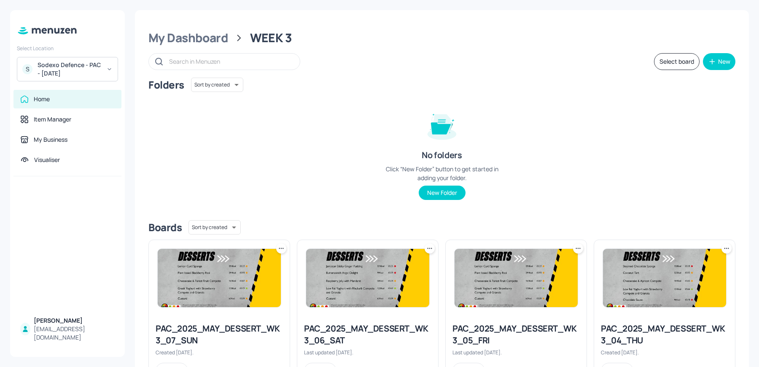
click at [81, 78] on div "S Sodexo Defence - PAC - MAY 2025" at bounding box center [67, 69] width 101 height 24
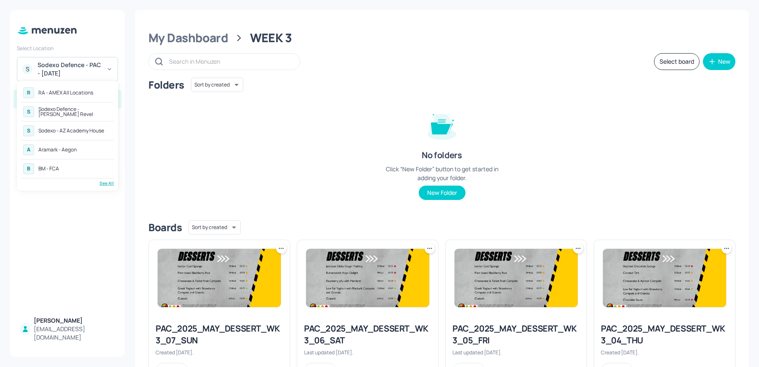
click at [117, 179] on div "R RA - AMEX All Locations S Sodexo Defence - Newbold Revel S Sodexo - AZ Academ…" at bounding box center [67, 136] width 101 height 110
click at [110, 181] on div "See All" at bounding box center [67, 183] width 93 height 6
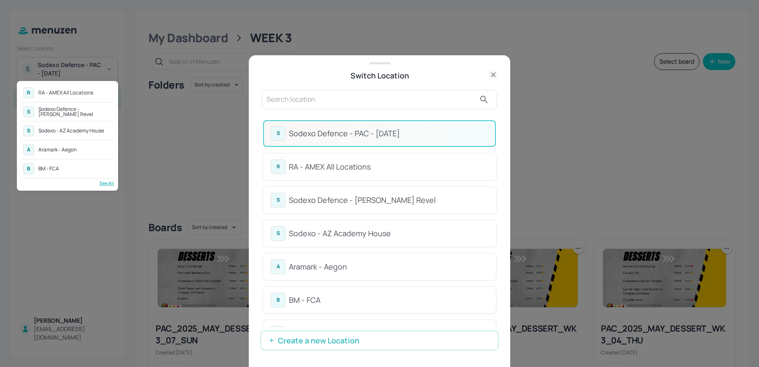
click at [344, 102] on div at bounding box center [379, 183] width 759 height 367
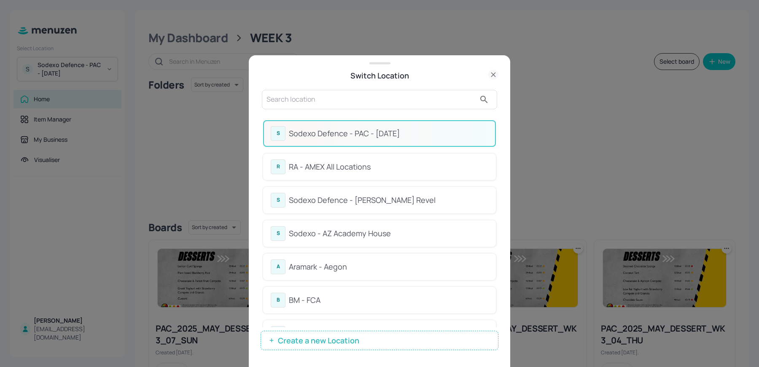
click at [313, 100] on input "text" at bounding box center [370, 99] width 209 height 13
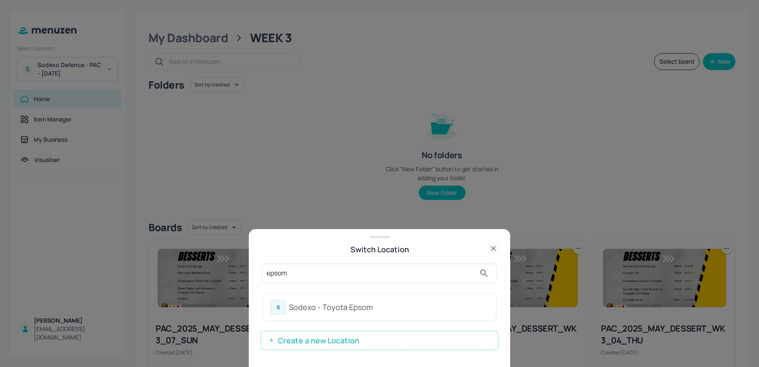
type input "epsom"
click at [294, 306] on div "Sodexo - Toyota Epsom" at bounding box center [388, 306] width 199 height 11
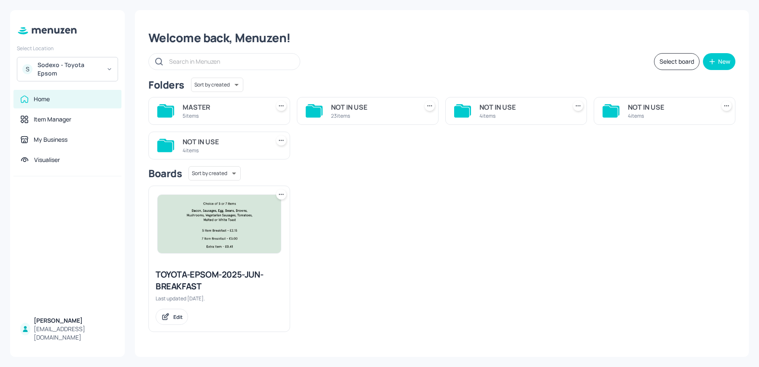
click at [242, 112] on div "MASTER" at bounding box center [224, 107] width 83 height 10
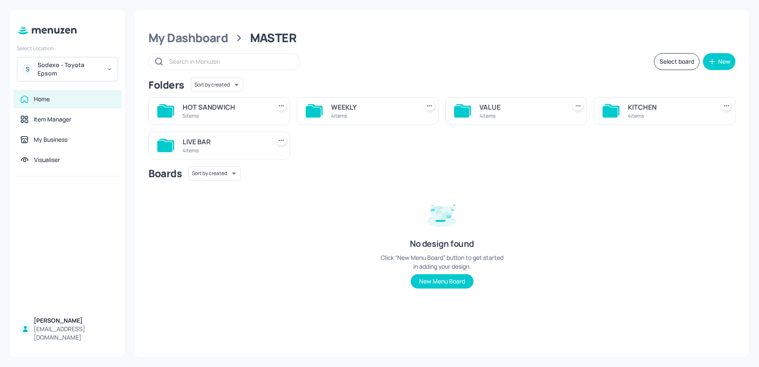
click at [204, 149] on div "4 items" at bounding box center [224, 150] width 83 height 7
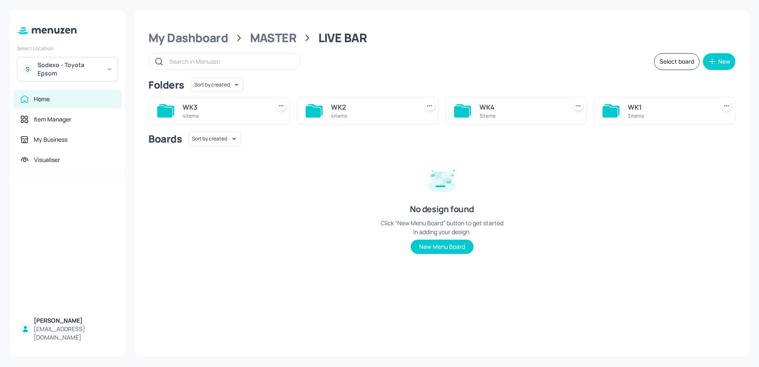
click at [197, 105] on div "WK3" at bounding box center [224, 107] width 83 height 10
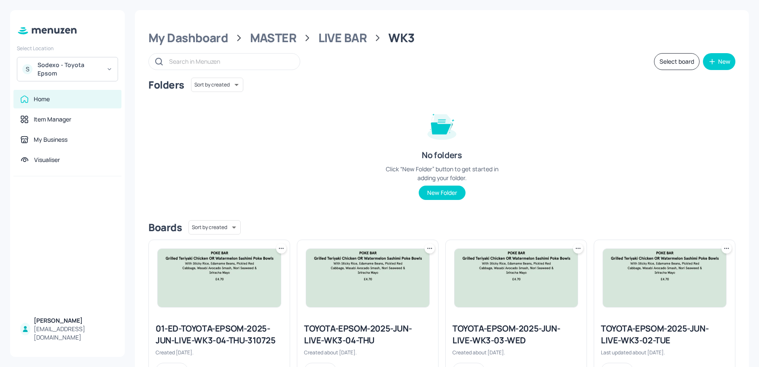
scroll to position [38, 0]
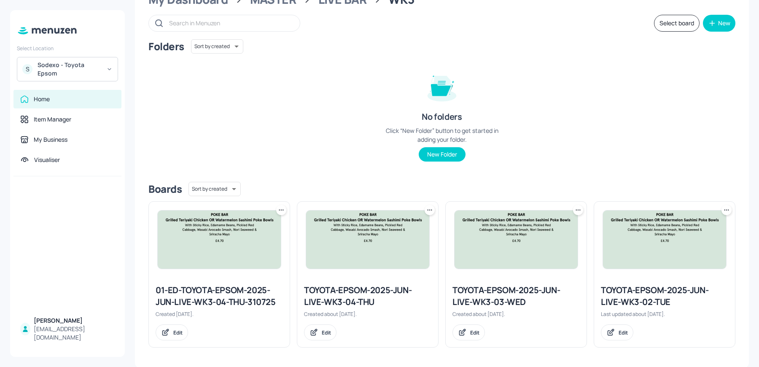
click at [328, 297] on div "TOYOTA-EPSOM-2025-JUN-LIVE-WK3-04-THU" at bounding box center [367, 296] width 127 height 24
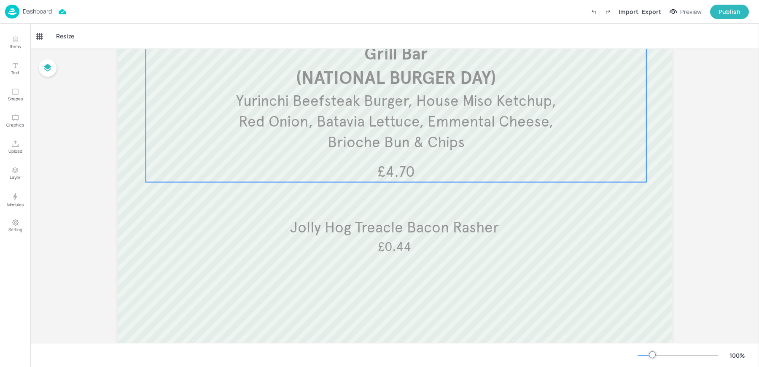
scroll to position [154, 0]
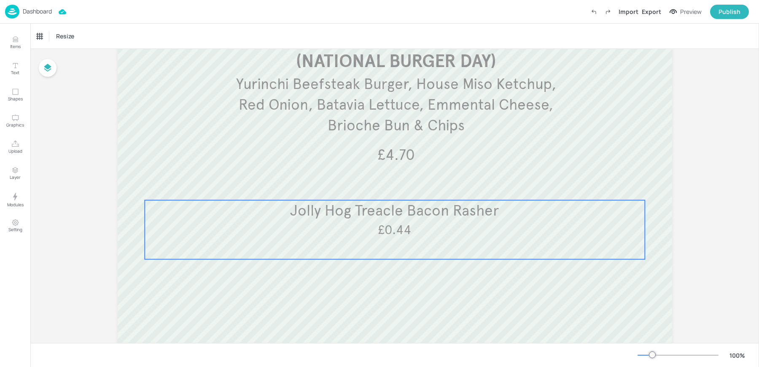
click at [343, 246] on div "Jolly Hog Treacle Bacon Rasher £0.44" at bounding box center [395, 229] width 500 height 59
click at [82, 34] on div "Jolly Hog Treacle Bacon Rasher" at bounding box center [72, 36] width 70 height 8
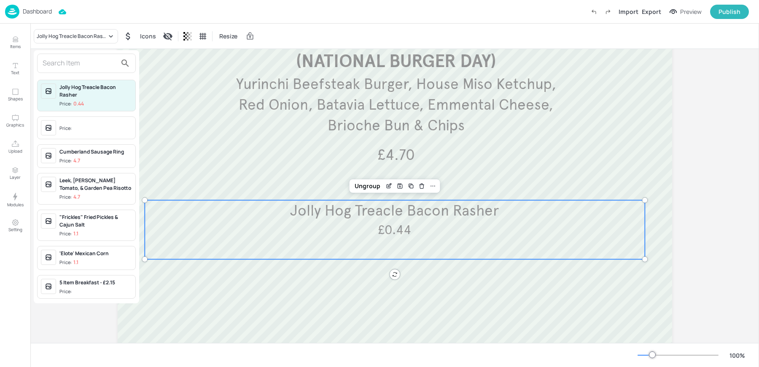
click at [84, 60] on input "text" at bounding box center [80, 62] width 74 height 13
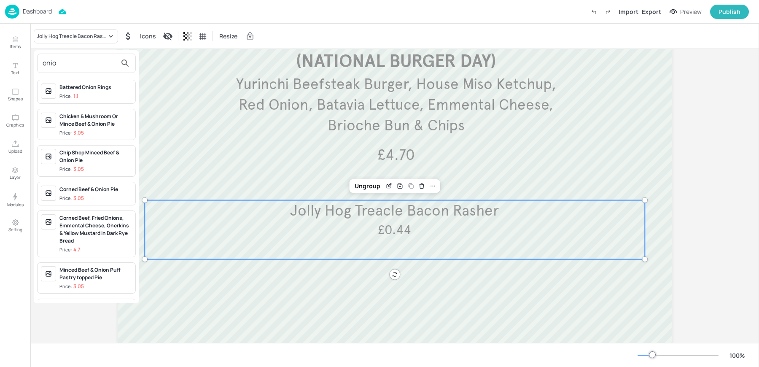
type input "onio"
click at [100, 94] on span "Price: 1.1" at bounding box center [95, 96] width 72 height 7
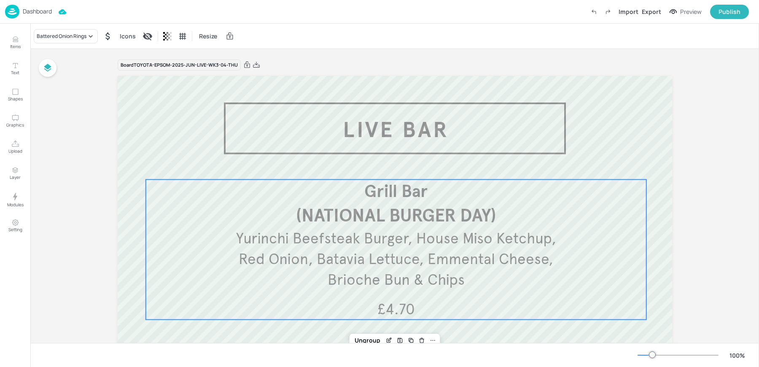
scroll to position [209, 0]
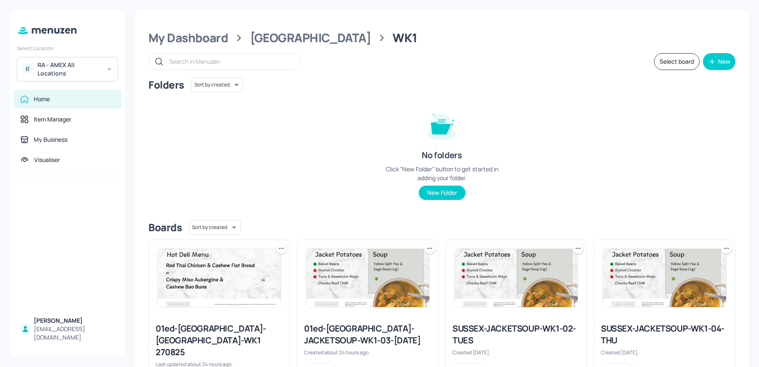
click at [218, 296] on img at bounding box center [219, 278] width 123 height 58
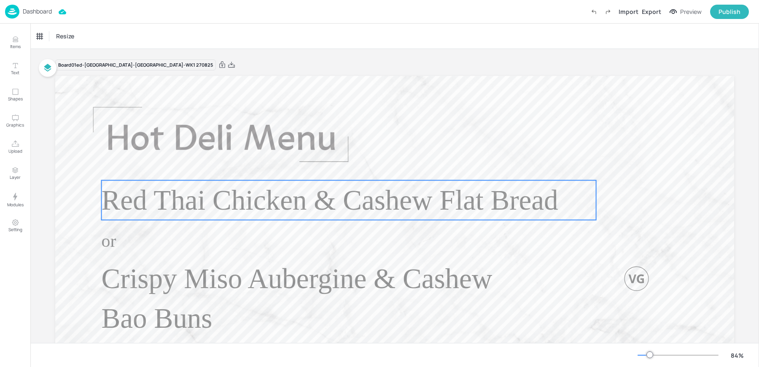
click at [250, 216] on p "Red Thai Chicken & Cashew Flat Bread" at bounding box center [349, 200] width 494 height 40
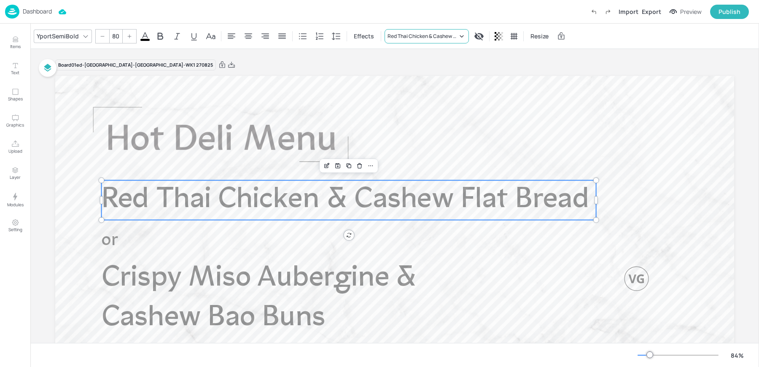
click at [427, 38] on div "Red Thai Chicken & Cashew Flat Bread" at bounding box center [422, 36] width 70 height 8
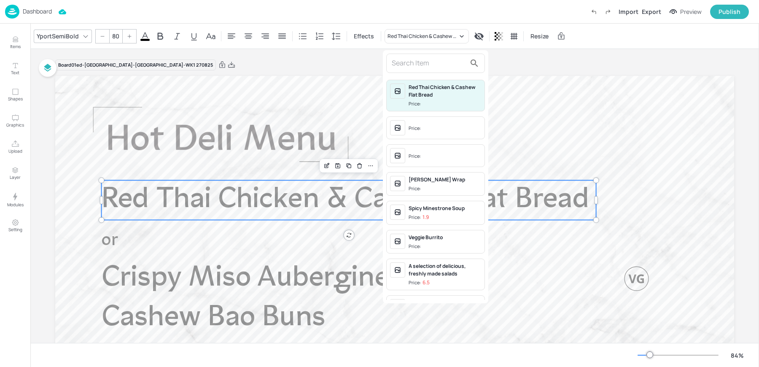
click at [444, 67] on input "text" at bounding box center [429, 62] width 74 height 13
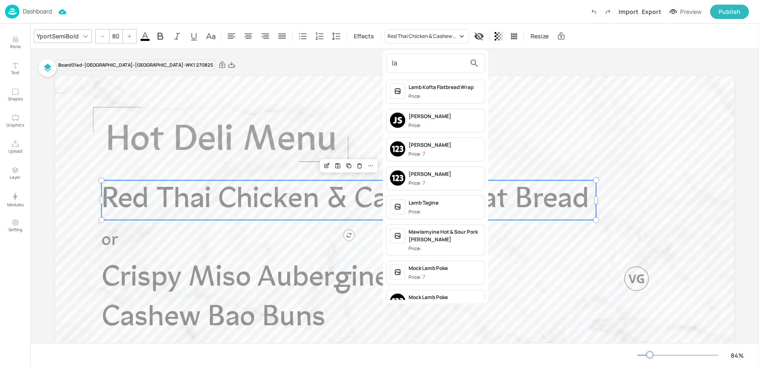
type input "l"
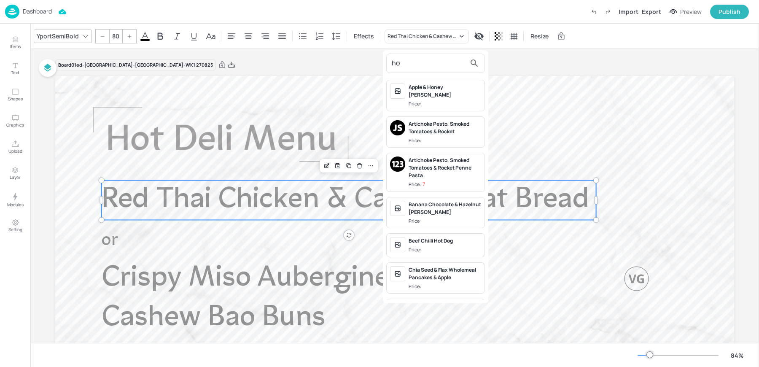
type input "h"
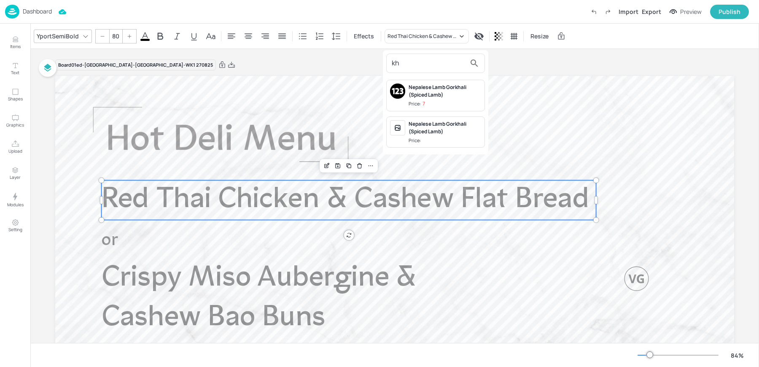
type input "k"
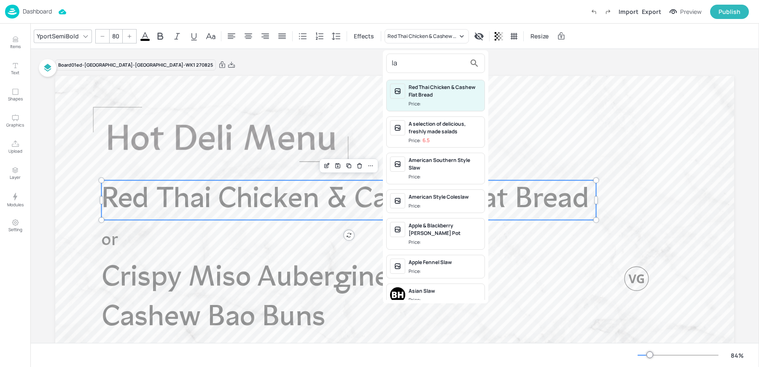
type input "l"
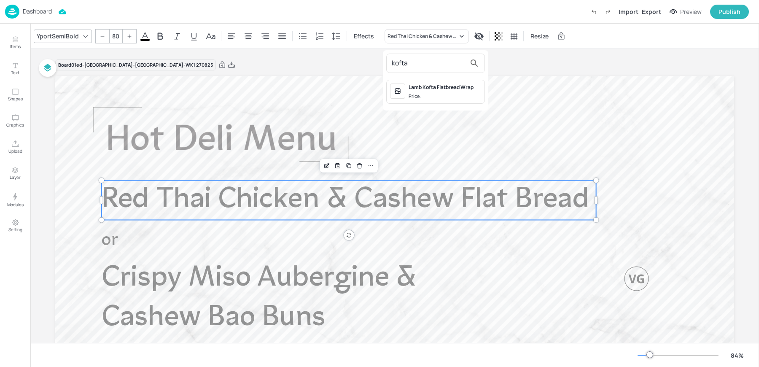
type input "kofta"
click at [434, 86] on div "Lamb Kofta Flatbread Wrap" at bounding box center [444, 87] width 72 height 8
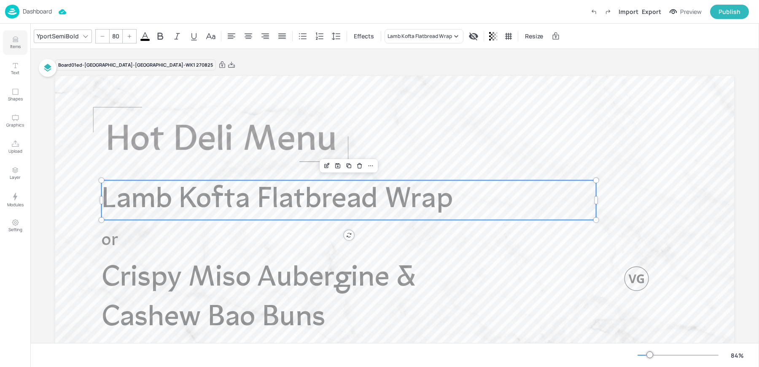
click at [10, 40] on button "Items" at bounding box center [15, 42] width 24 height 24
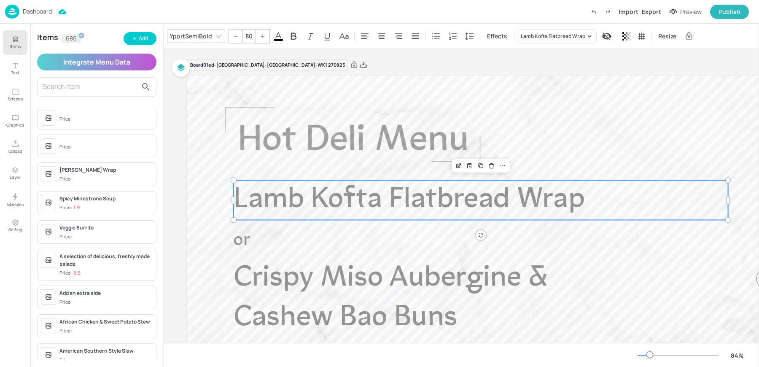
click at [129, 46] on div "Items 686 Add Integrate Menu Data Price: Price: Fajita Halloumi Wrap Price: Spi…" at bounding box center [96, 195] width 133 height 343
click at [135, 42] on button "Add" at bounding box center [140, 38] width 33 height 13
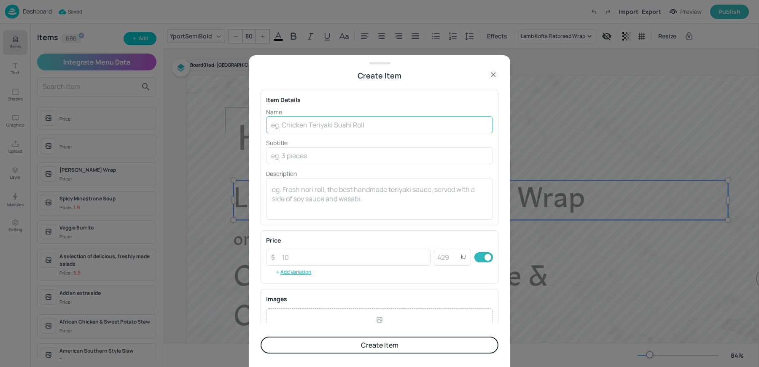
click at [279, 122] on input "text" at bounding box center [379, 124] width 227 height 17
paste input "Lamb Kofta Khobez"
type input "Lamb Kofta Khobez"
click at [308, 351] on button "Create Item" at bounding box center [379, 344] width 238 height 17
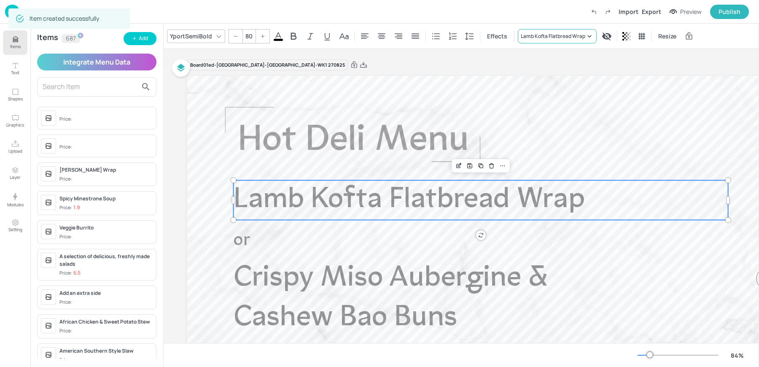
click at [547, 35] on div "Lamb Kofta Flatbread Wrap" at bounding box center [553, 36] width 64 height 8
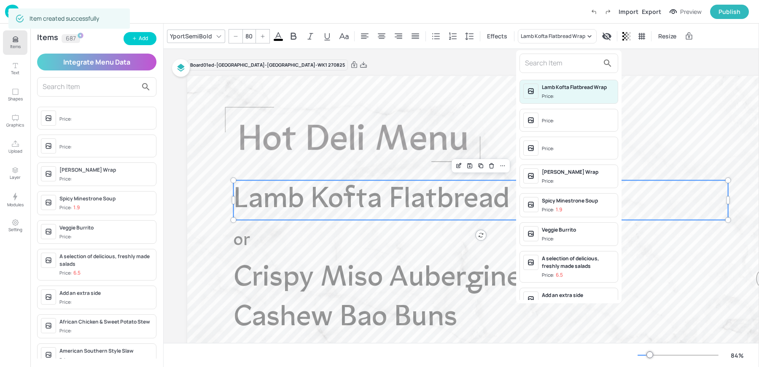
click at [544, 66] on input "text" at bounding box center [562, 62] width 74 height 13
paste input "Lamb Kofta Khobez"
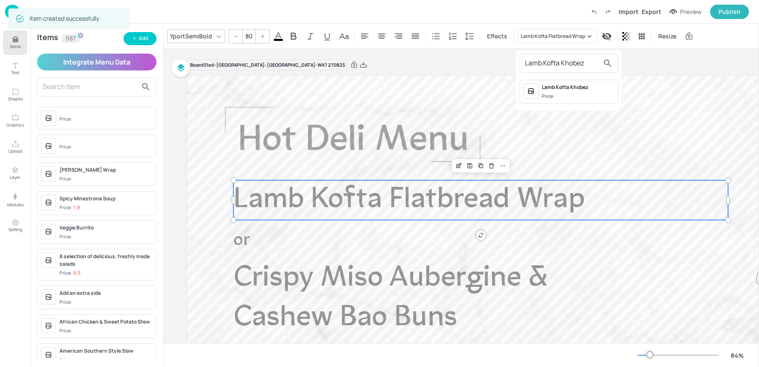
type input "Lamb Kofta Khobez"
click at [558, 94] on span "Price:" at bounding box center [578, 96] width 72 height 7
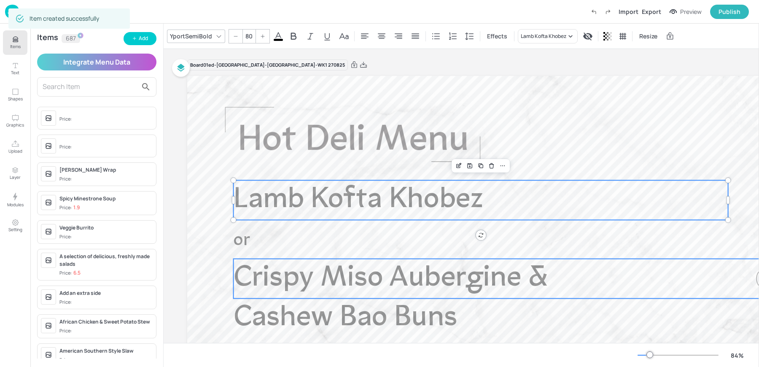
click at [331, 298] on p "Crispy Miso Aubergine & Cashew Bao Buns" at bounding box center [432, 298] width 397 height 79
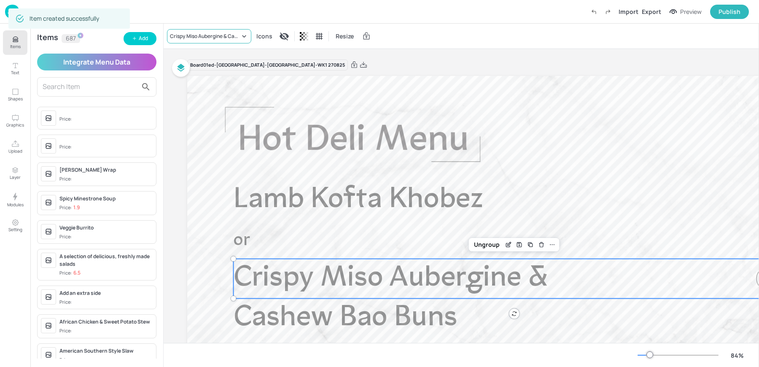
click at [186, 35] on div "Crispy Miso Aubergine & Cashew Bao Buns" at bounding box center [205, 36] width 70 height 8
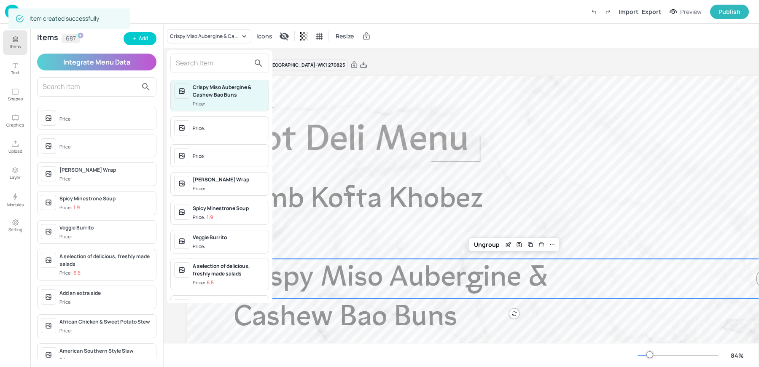
click at [191, 58] on input "text" at bounding box center [213, 62] width 74 height 13
paste input "Lamb Kofta Khobez"
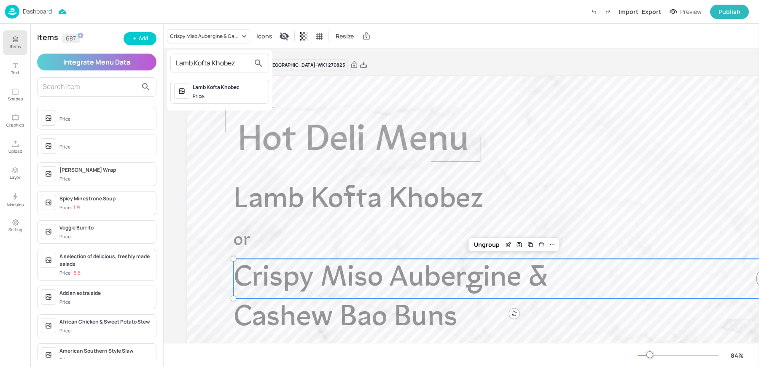
type input "Lamb Kofta Khobez"
